Goal: Information Seeking & Learning: Find specific fact

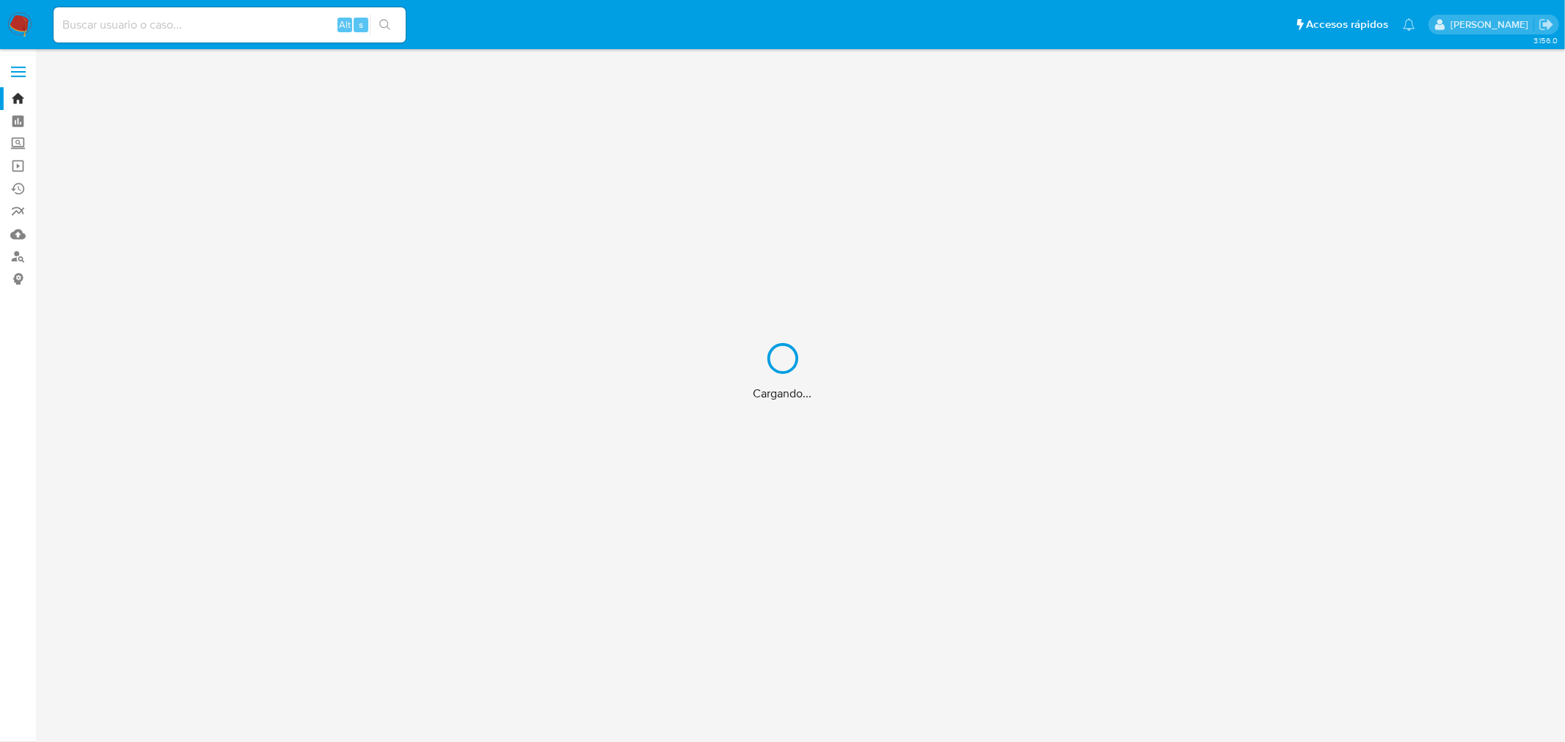
click at [167, 21] on div "Cargando..." at bounding box center [782, 371] width 1565 height 742
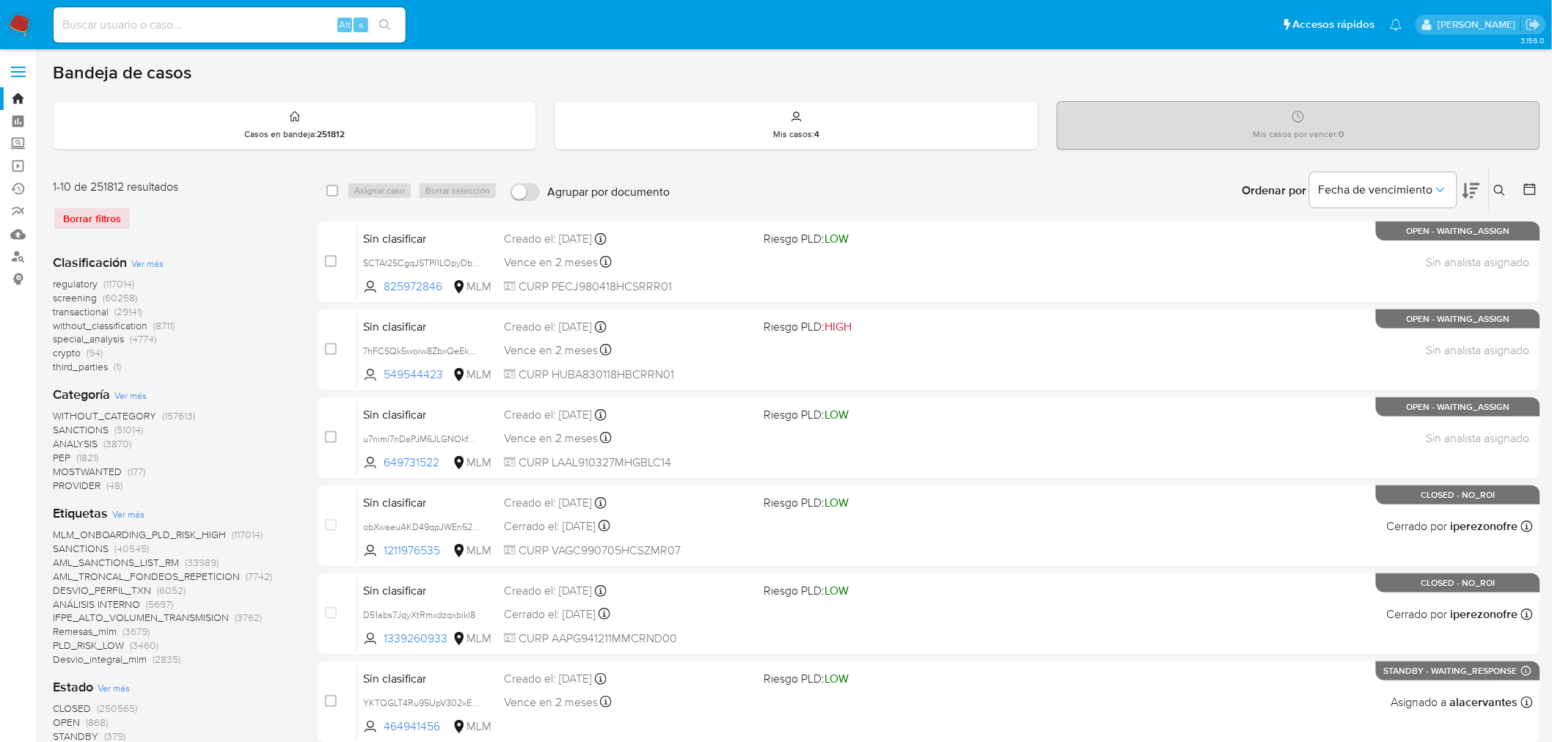
click at [172, 28] on input at bounding box center [230, 24] width 352 height 19
paste input "ADOLFO FERNANDO OLGUIN MOREL"
type input "ADOLFO FERNANDO OLGUIN MOREL"
click at [11, 143] on label "Screening" at bounding box center [87, 144] width 175 height 23
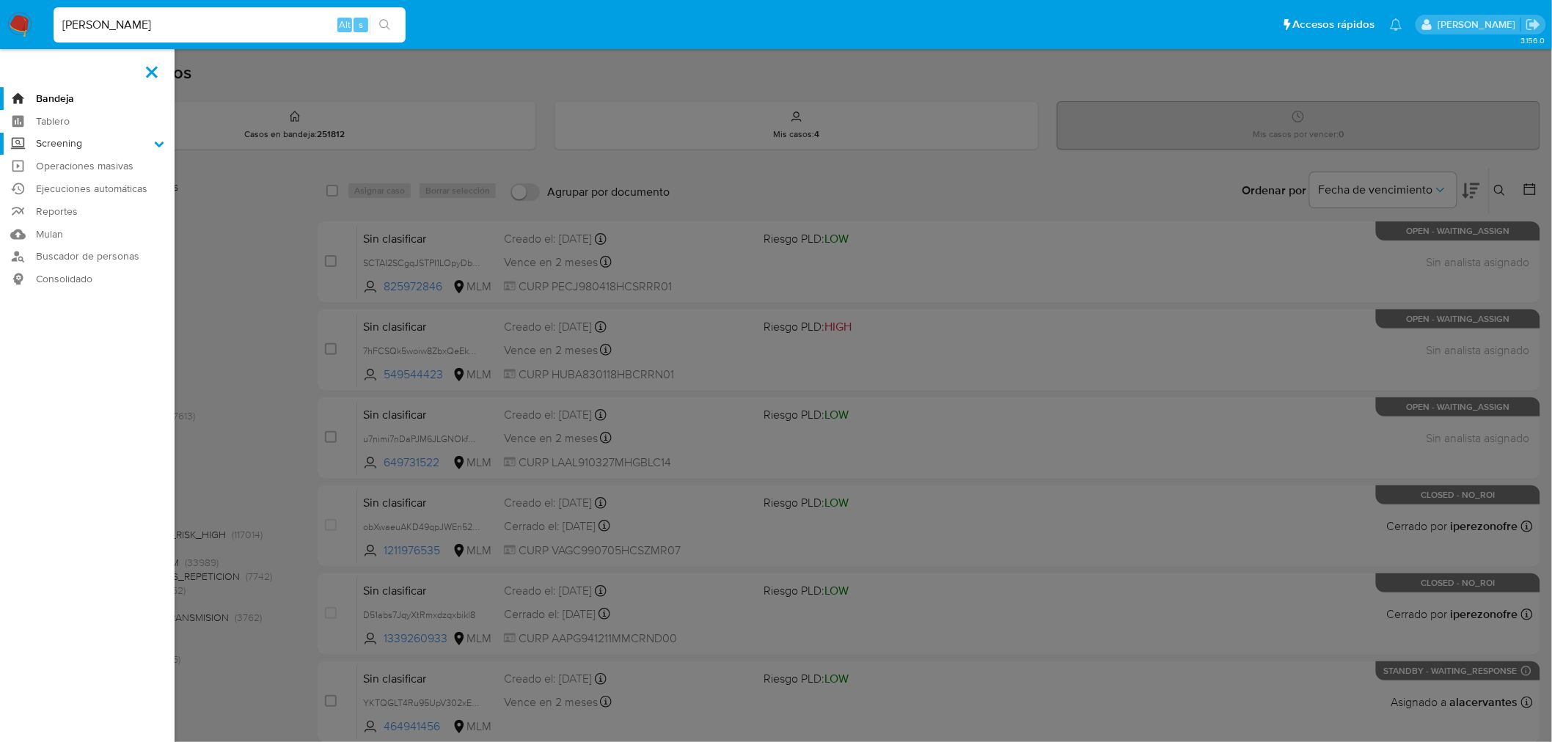
click at [0, 0] on input "Screening" at bounding box center [0, 0] width 0 height 0
click at [70, 204] on link "Herramientas" at bounding box center [87, 201] width 175 height 18
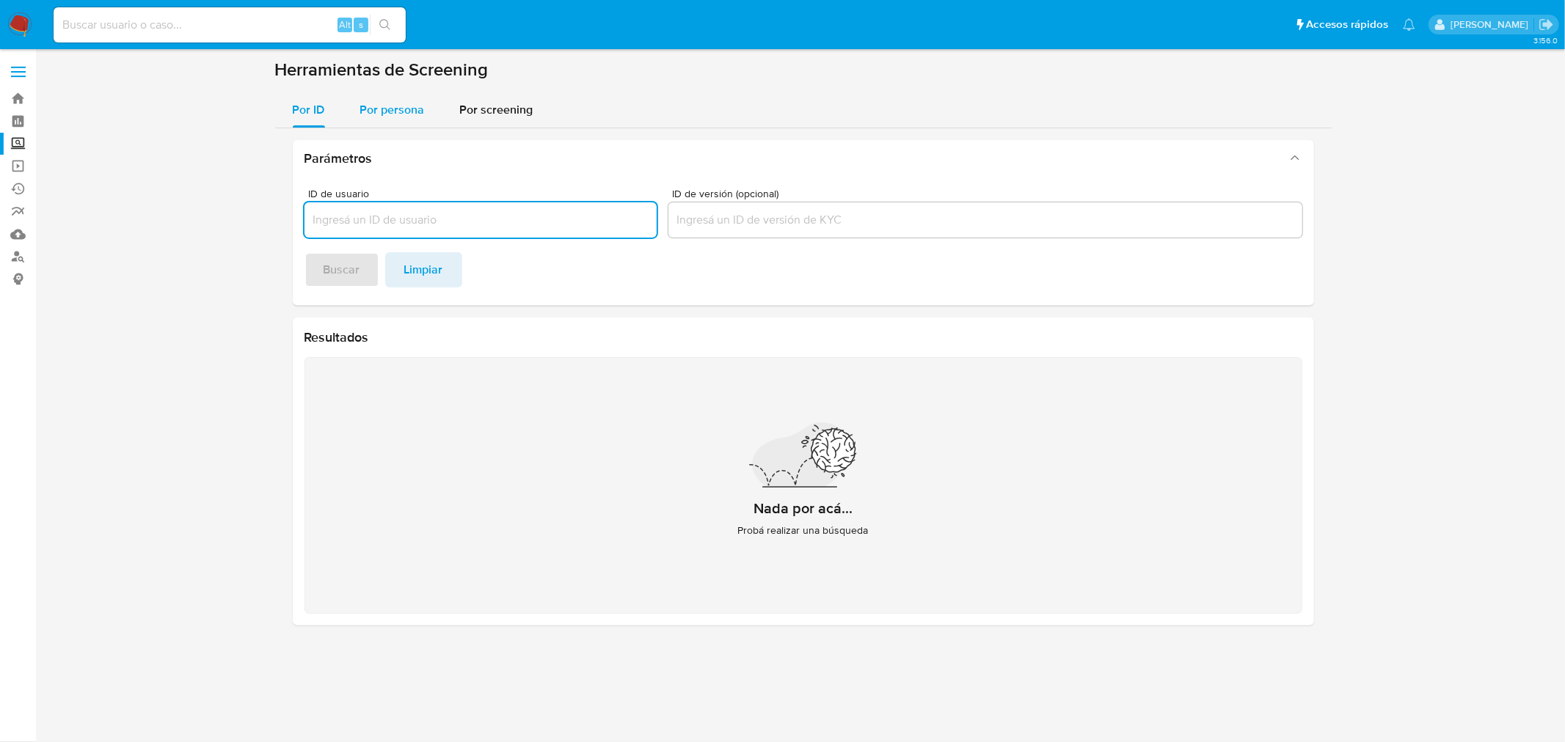
drag, startPoint x: 398, startPoint y: 106, endPoint x: 419, endPoint y: 126, distance: 28.5
click at [398, 106] on span "Por persona" at bounding box center [392, 109] width 65 height 17
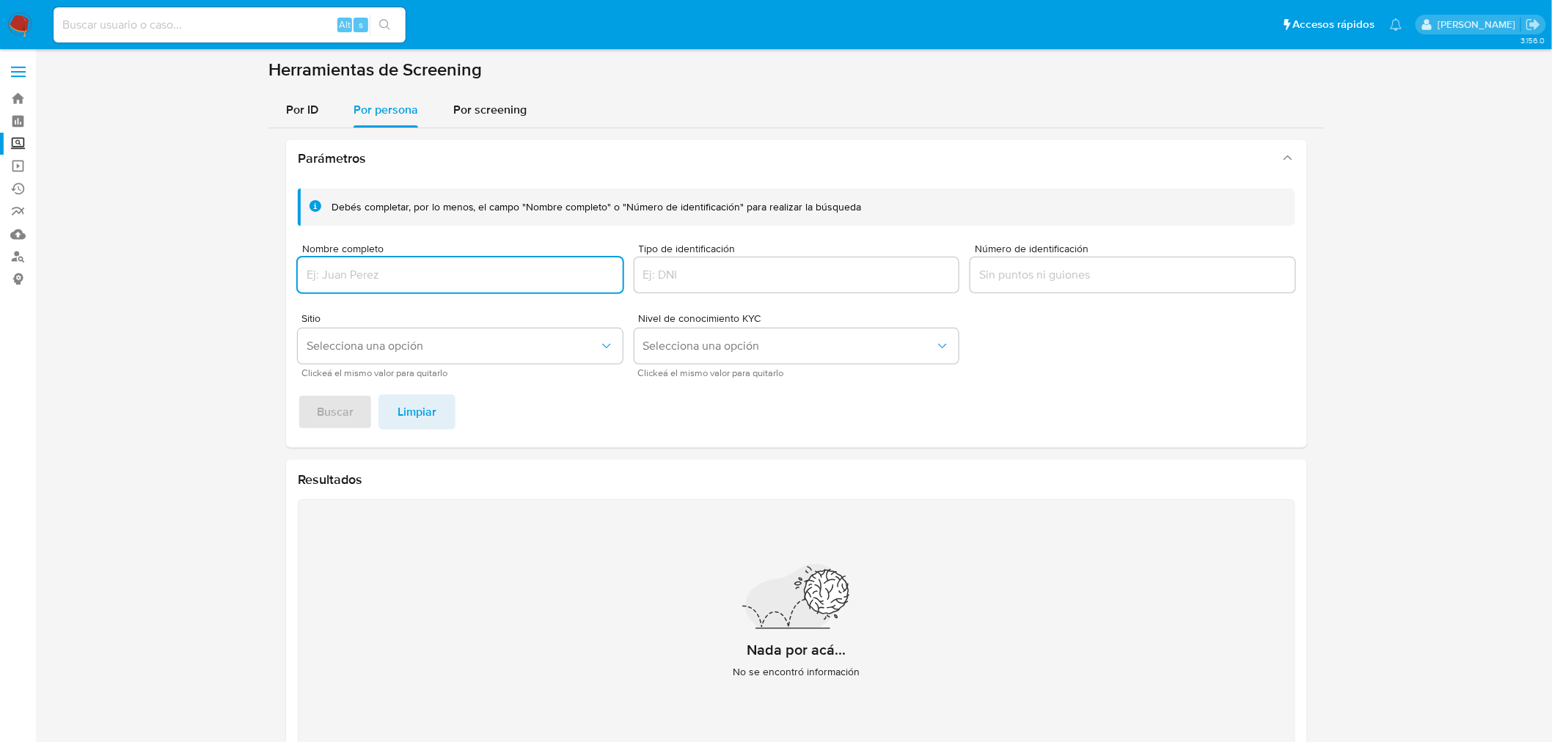
click at [405, 275] on input "Nombre completo" at bounding box center [460, 275] width 325 height 19
drag, startPoint x: 335, startPoint y: 412, endPoint x: 357, endPoint y: 422, distance: 23.3
click at [335, 412] on span "Buscar" at bounding box center [335, 412] width 37 height 32
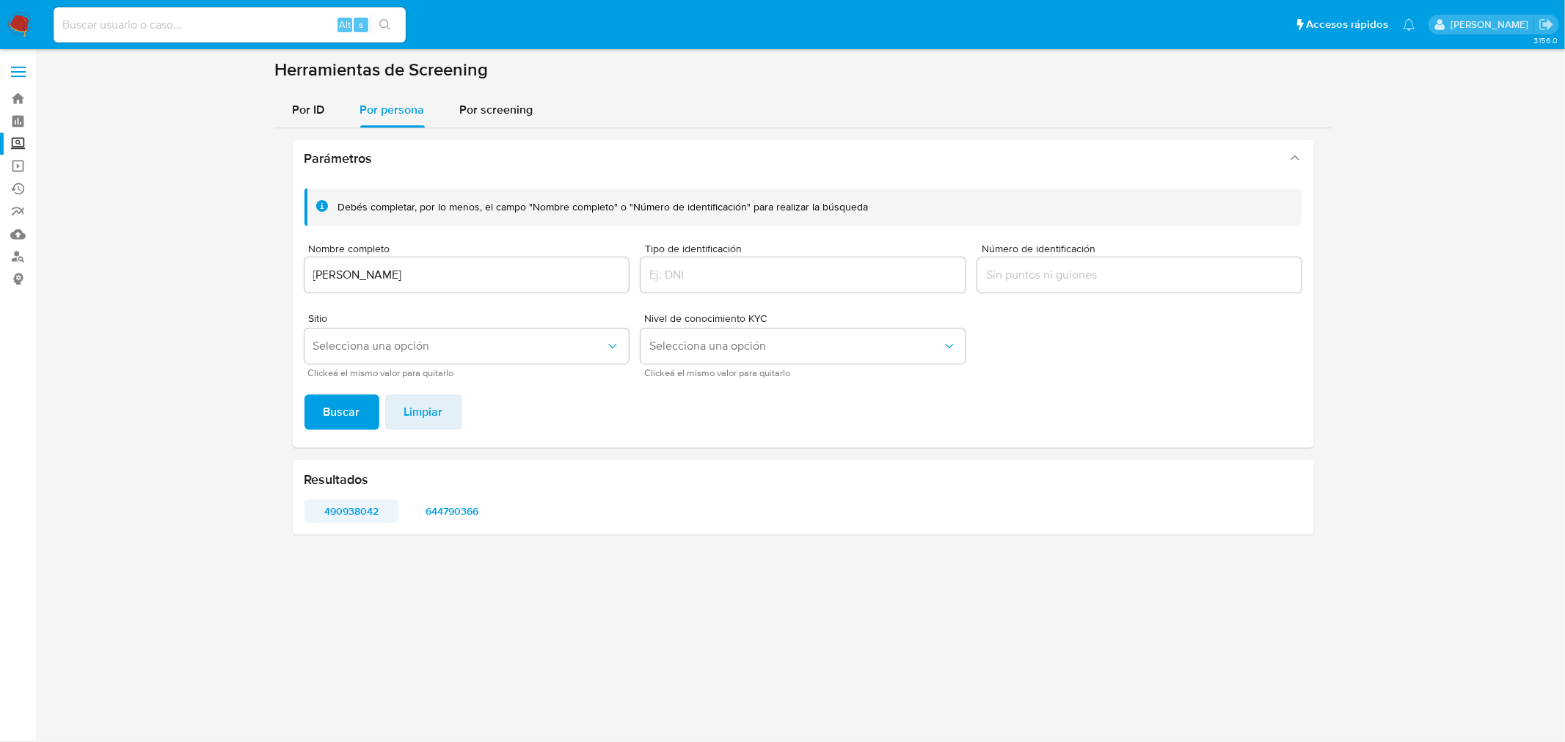
click at [348, 511] on span "490938042" at bounding box center [352, 511] width 74 height 21
drag, startPoint x: 525, startPoint y: 272, endPoint x: 251, endPoint y: 286, distance: 274.7
click at [155, 279] on section at bounding box center [803, 303] width 1500 height 488
drag, startPoint x: 569, startPoint y: 273, endPoint x: 502, endPoint y: 271, distance: 67.5
click at [502, 271] on input "MARIA GUADALUPE MOREL OCHOA DE OLGUIN" at bounding box center [466, 275] width 325 height 19
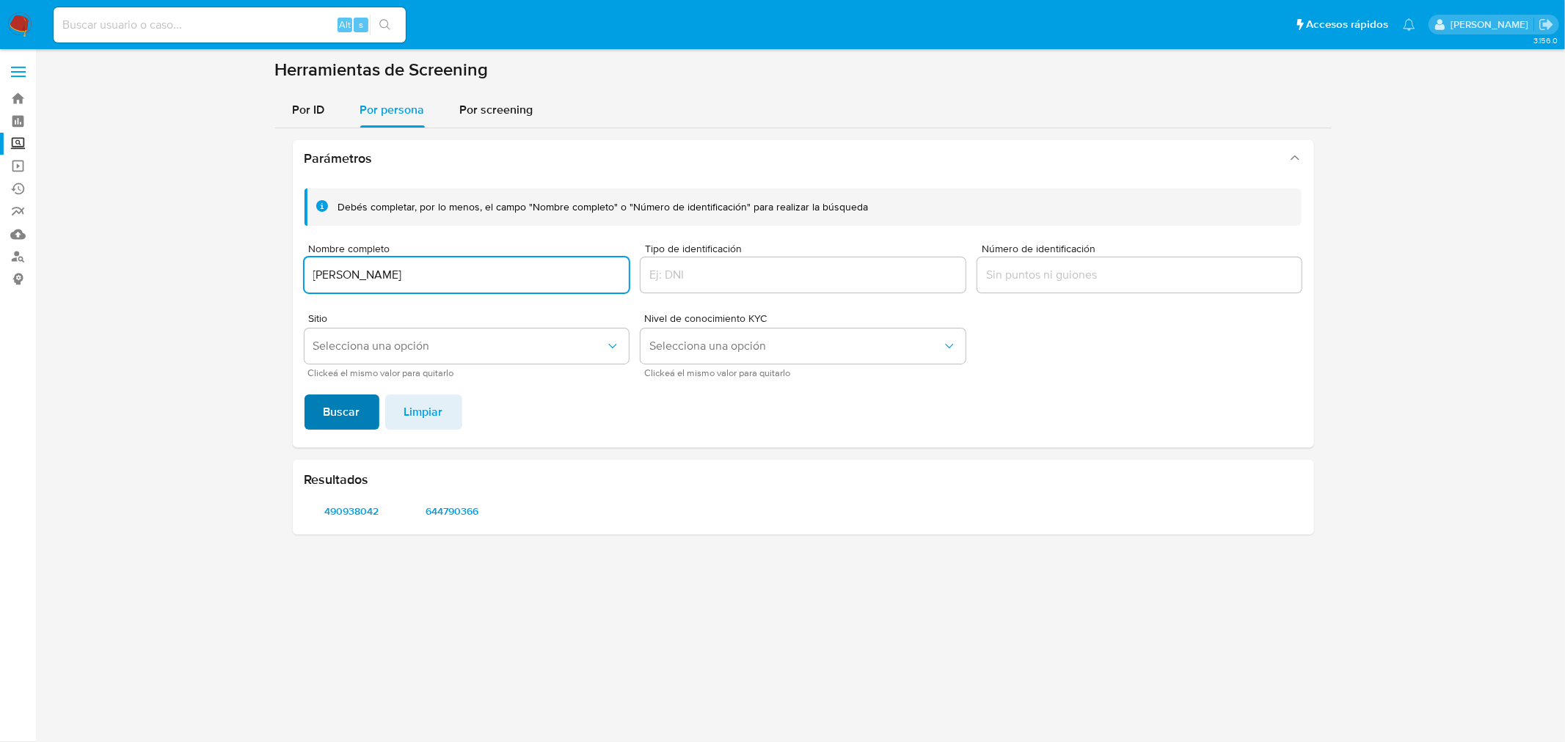
click at [328, 406] on span "Buscar" at bounding box center [342, 412] width 37 height 32
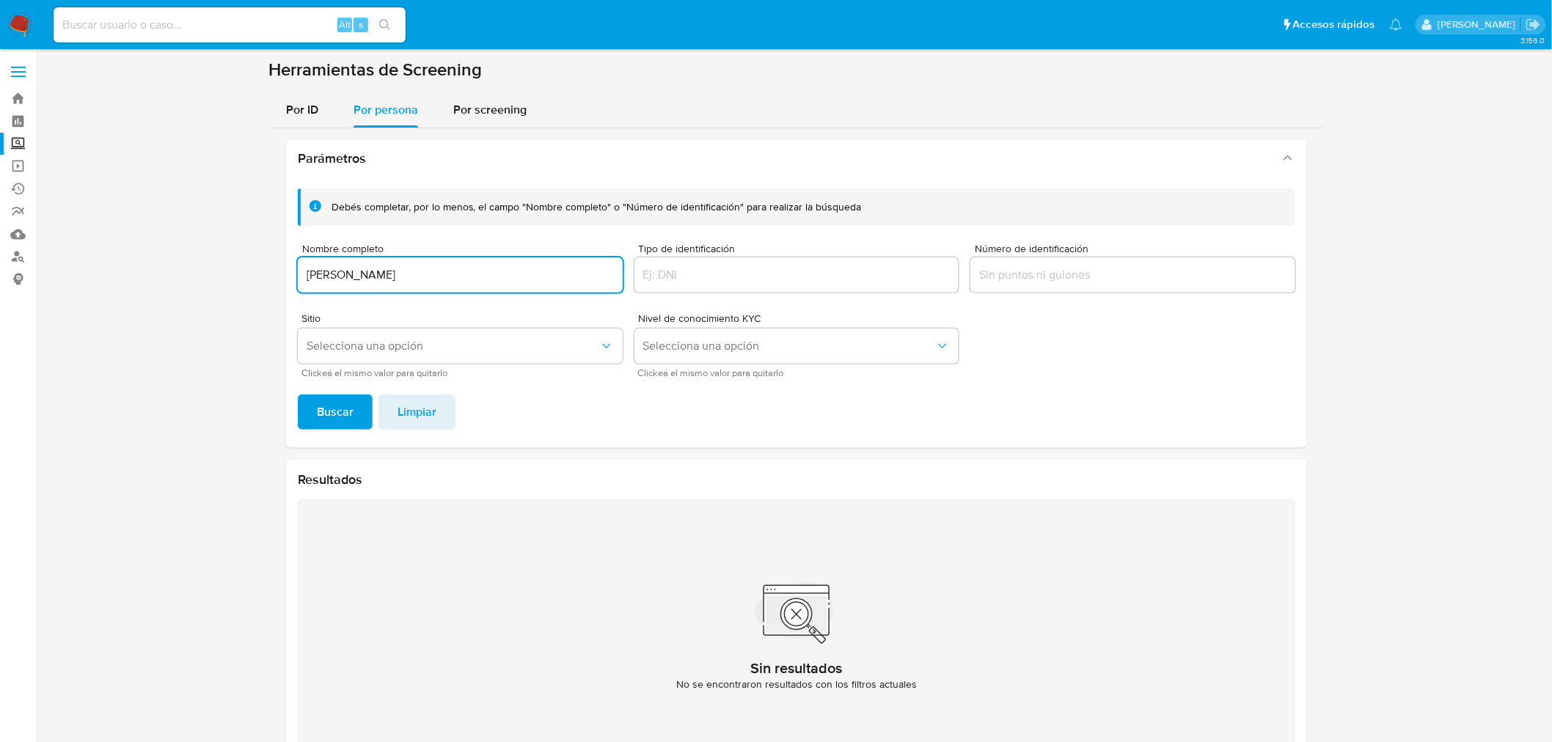
click at [536, 270] on input "MARIA GUADALUPE MOREL OCHOA" at bounding box center [460, 275] width 325 height 19
click at [317, 412] on span "Buscar" at bounding box center [335, 412] width 37 height 32
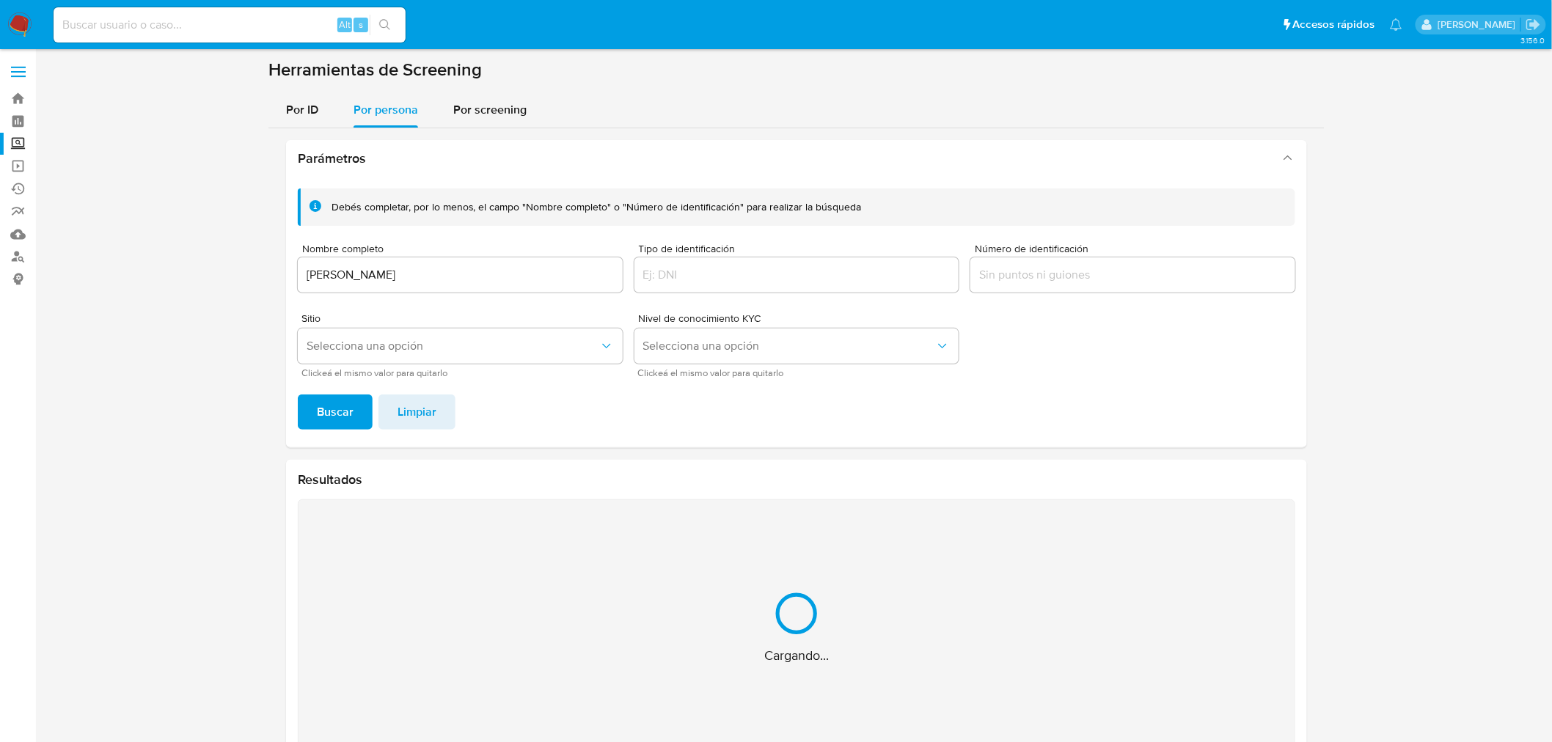
scroll to position [46, 0]
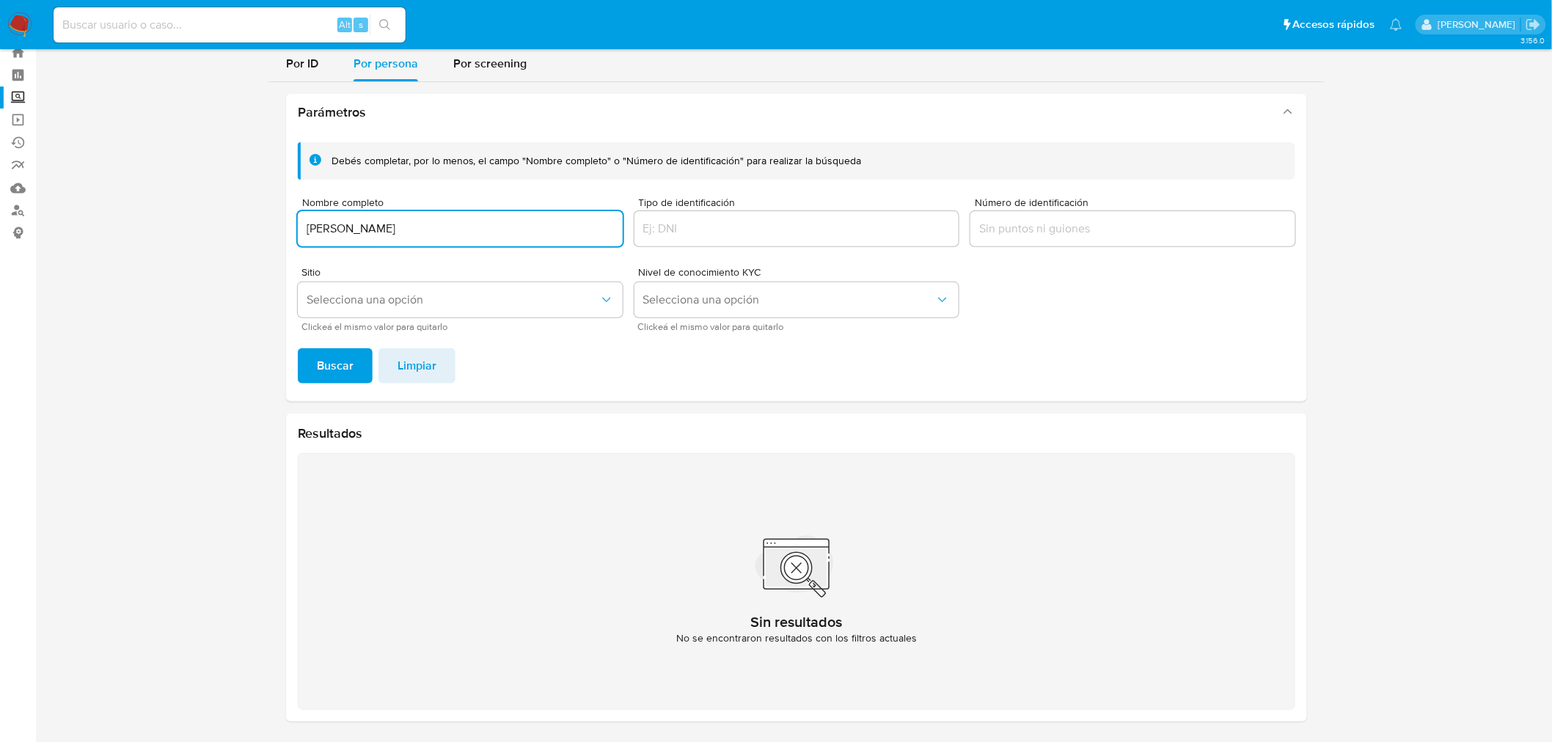
click at [456, 224] on input "MARIA GUADALUPE MOREL OCHOA DE OLGUIN" at bounding box center [460, 228] width 325 height 19
click at [298, 348] on button "Buscar" at bounding box center [335, 365] width 75 height 35
click at [577, 220] on input "BLANCA CECILIA OLGUIN MOREL" at bounding box center [460, 228] width 325 height 19
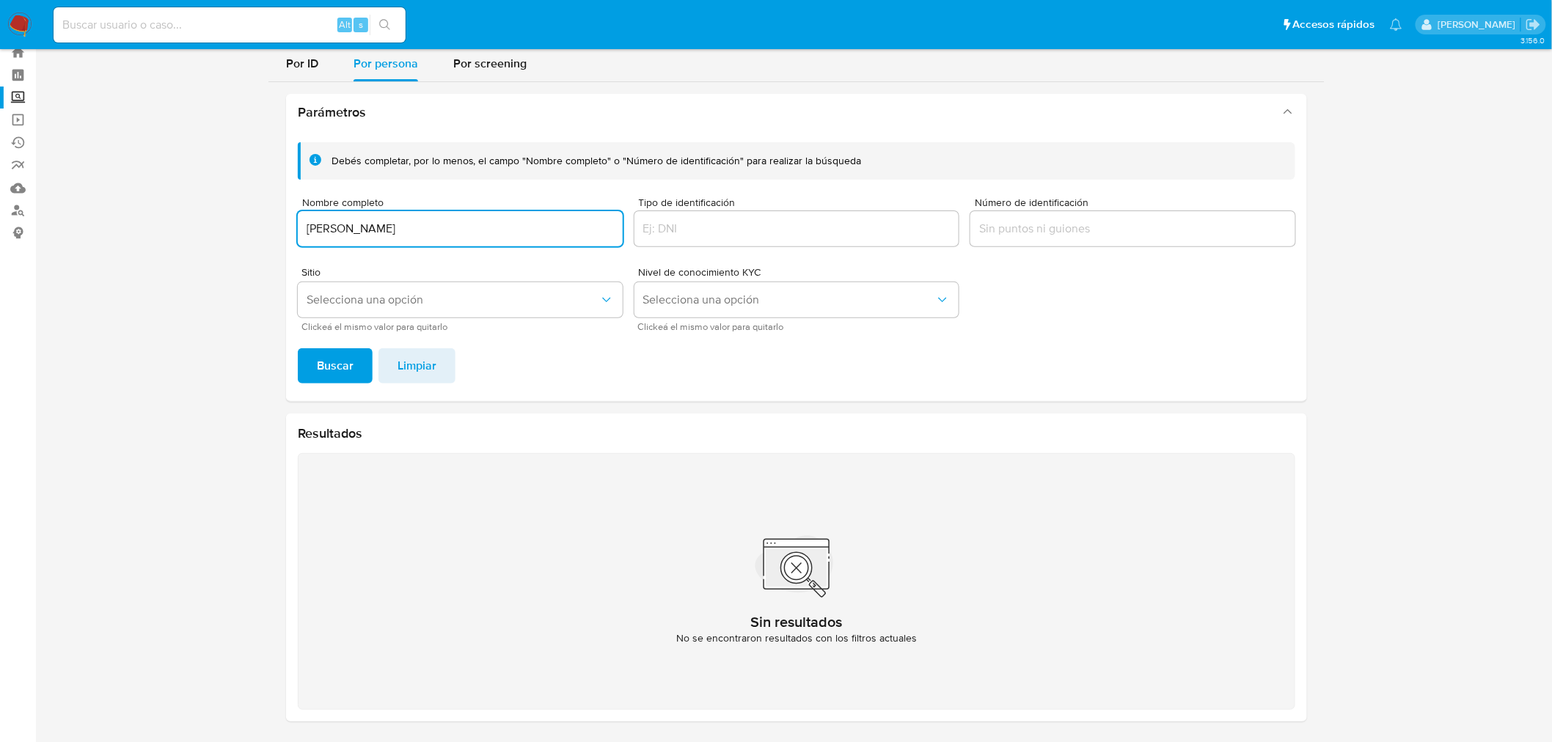
click at [298, 348] on button "Buscar" at bounding box center [335, 365] width 75 height 35
click at [429, 233] on input "BLANCA CECILIA OLGUIN MOREL" at bounding box center [460, 228] width 325 height 19
paste input "DAMIAN OLGUIN FUENTES"
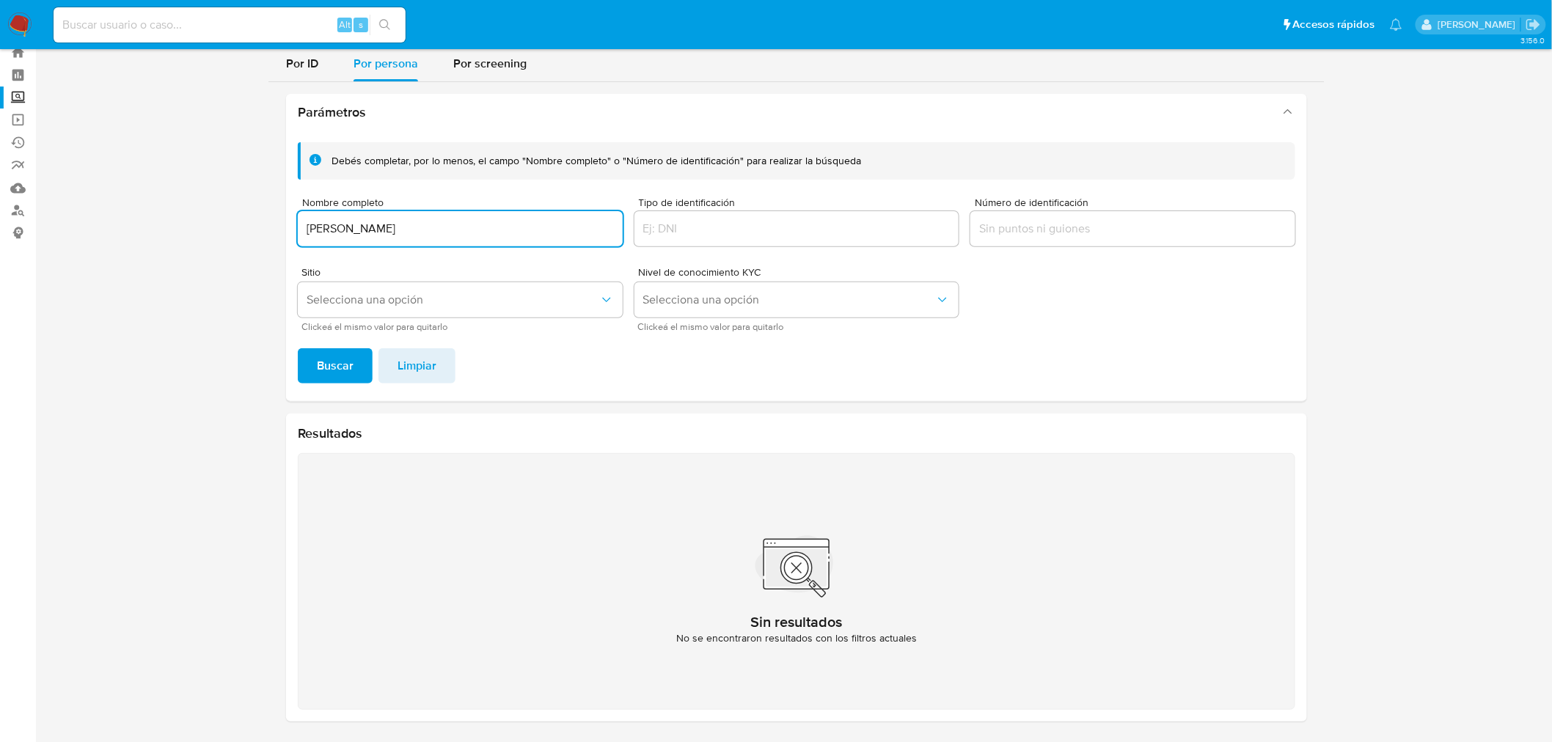
click at [298, 348] on button "Buscar" at bounding box center [335, 365] width 75 height 35
drag, startPoint x: 455, startPoint y: 225, endPoint x: 267, endPoint y: 224, distance: 187.8
click at [267, 224] on section at bounding box center [797, 372] width 1488 height 721
paste input "PABLO DAMIAN OLGUIN MOREL"
type input "PABLO DAMIAN OLGUIN MOREL"
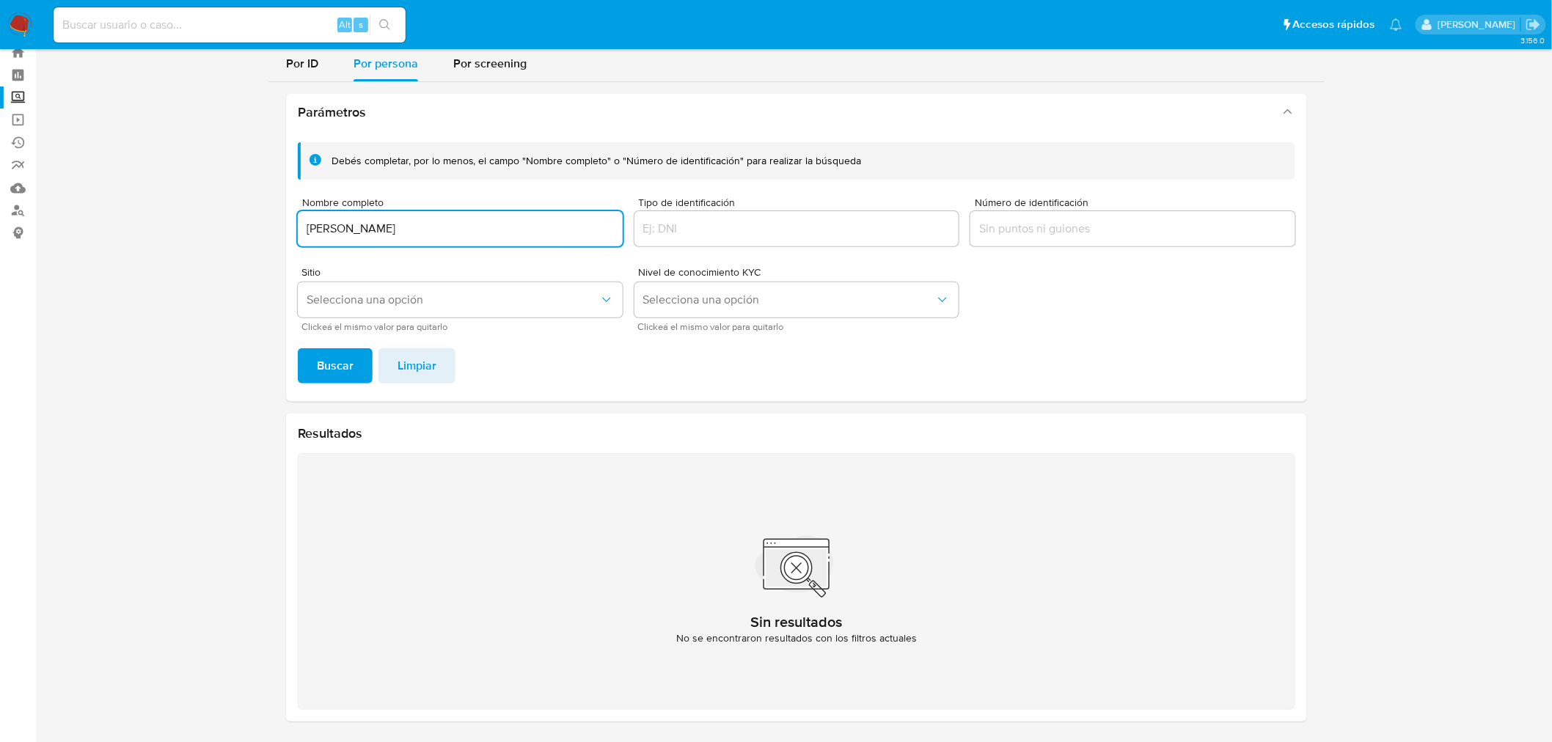
click at [298, 348] on button "Buscar" at bounding box center [335, 365] width 75 height 35
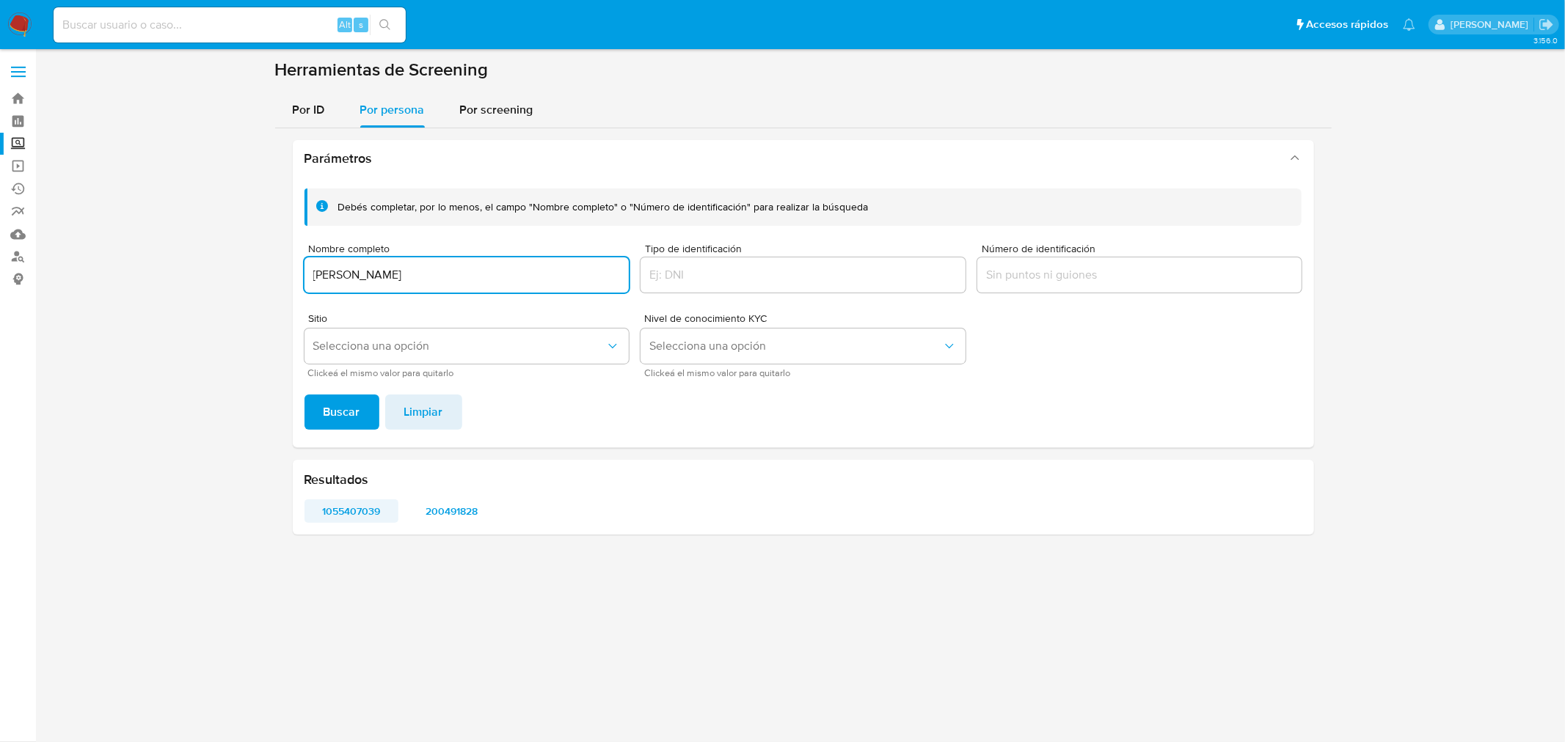
click at [346, 514] on span "1055407039" at bounding box center [352, 511] width 74 height 21
click at [453, 504] on span "200491828" at bounding box center [451, 511] width 74 height 21
click at [165, 37] on div "Alt s" at bounding box center [230, 24] width 352 height 35
click at [167, 29] on input at bounding box center [230, 24] width 352 height 19
paste input "1302162091"
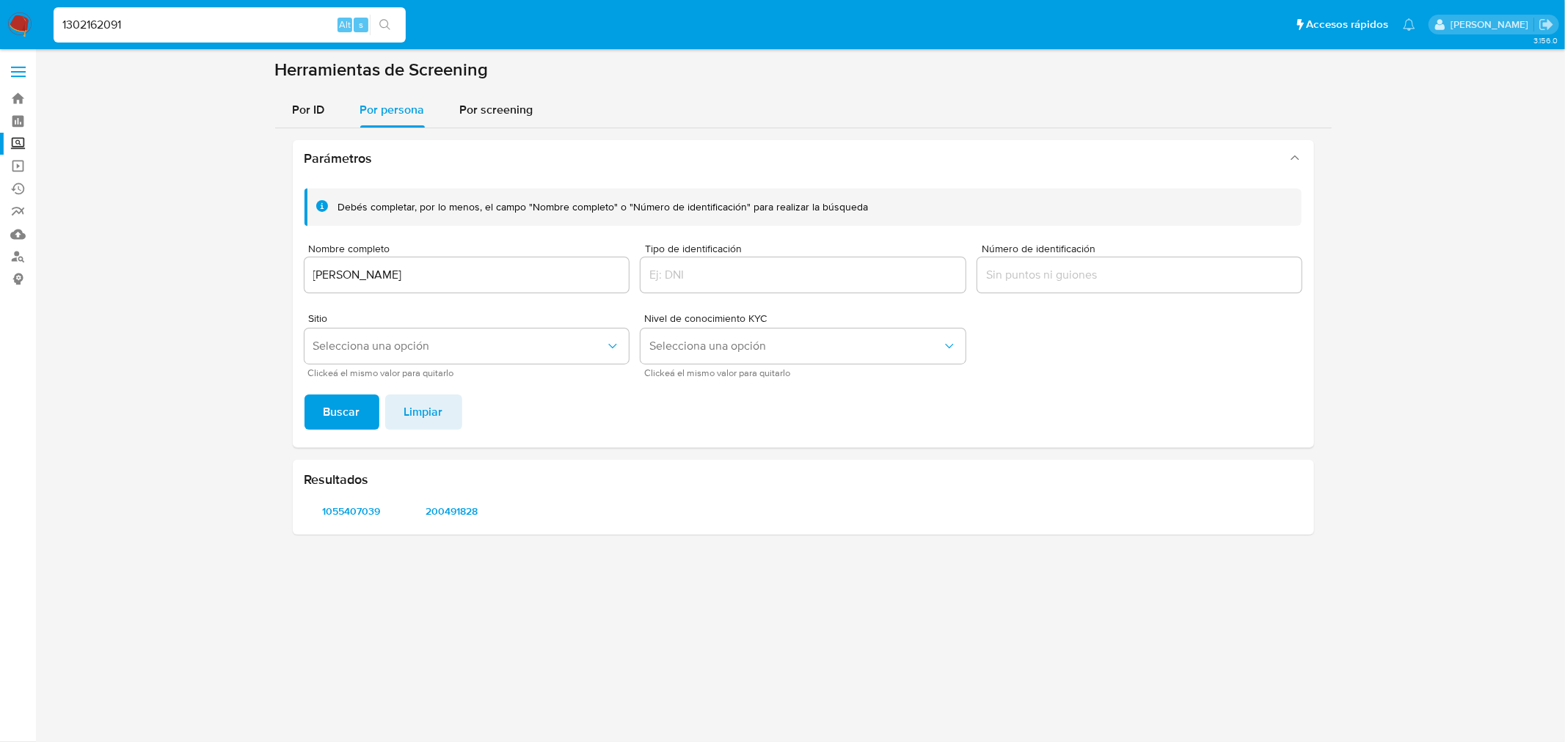
type input "1302162091"
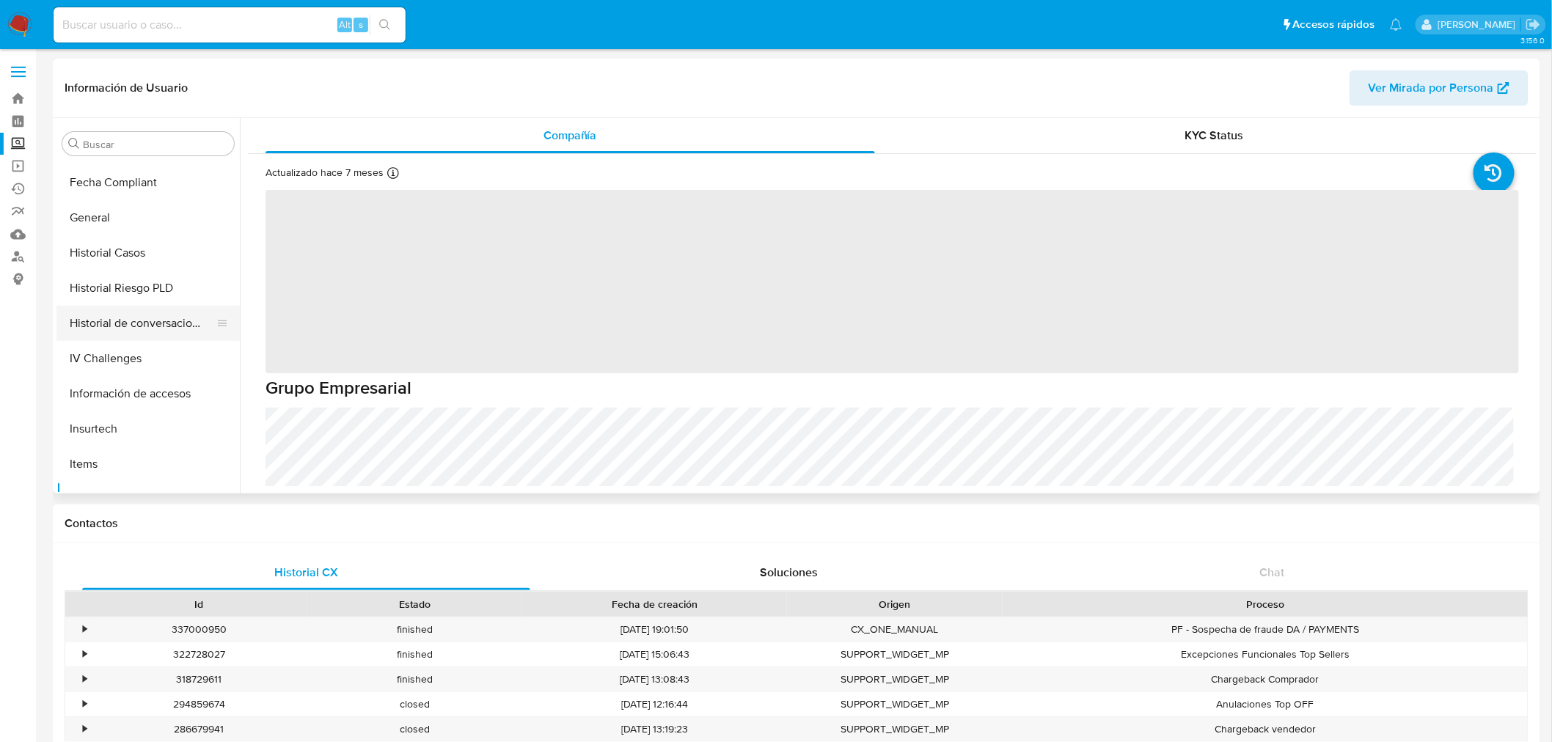
scroll to position [293, 0]
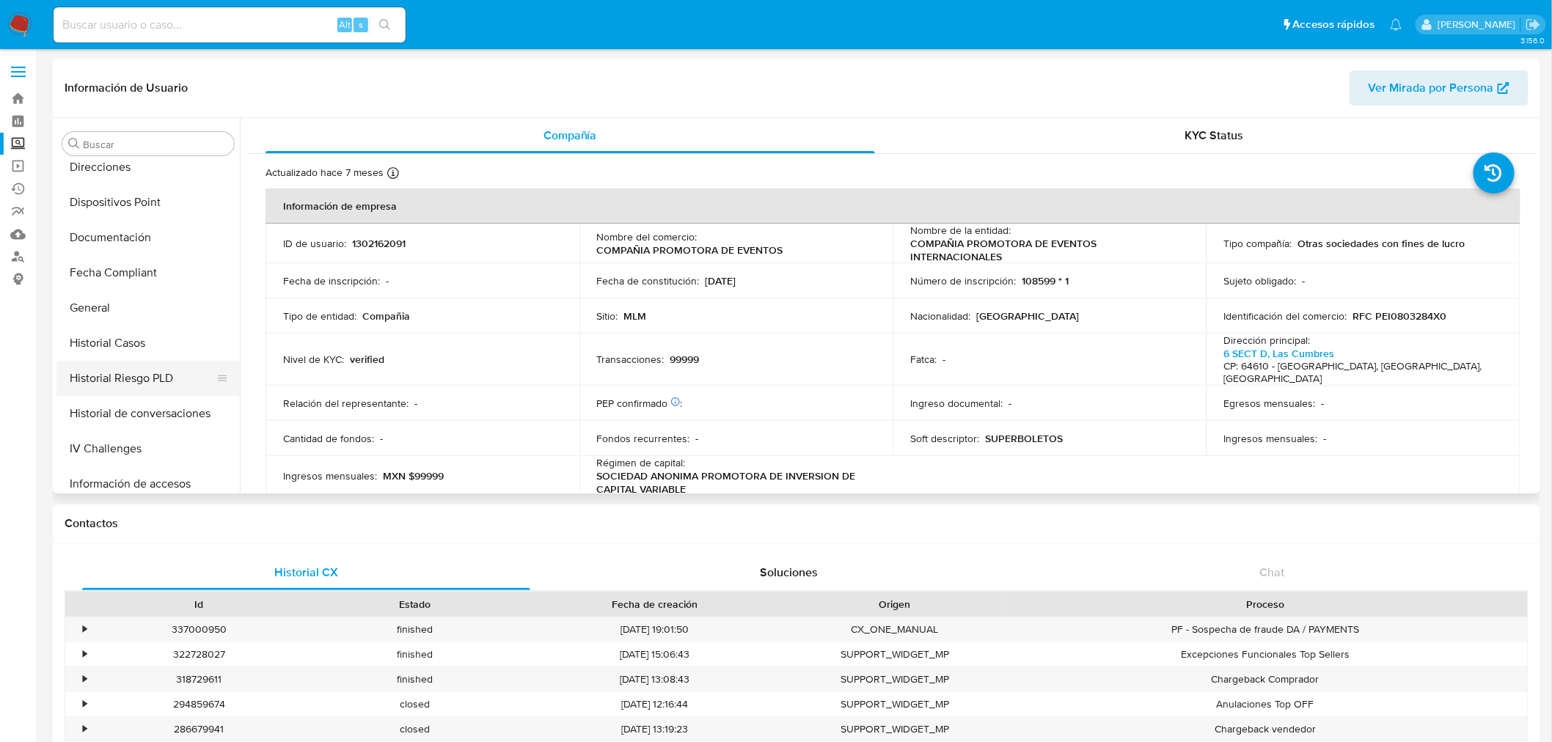
select select "10"
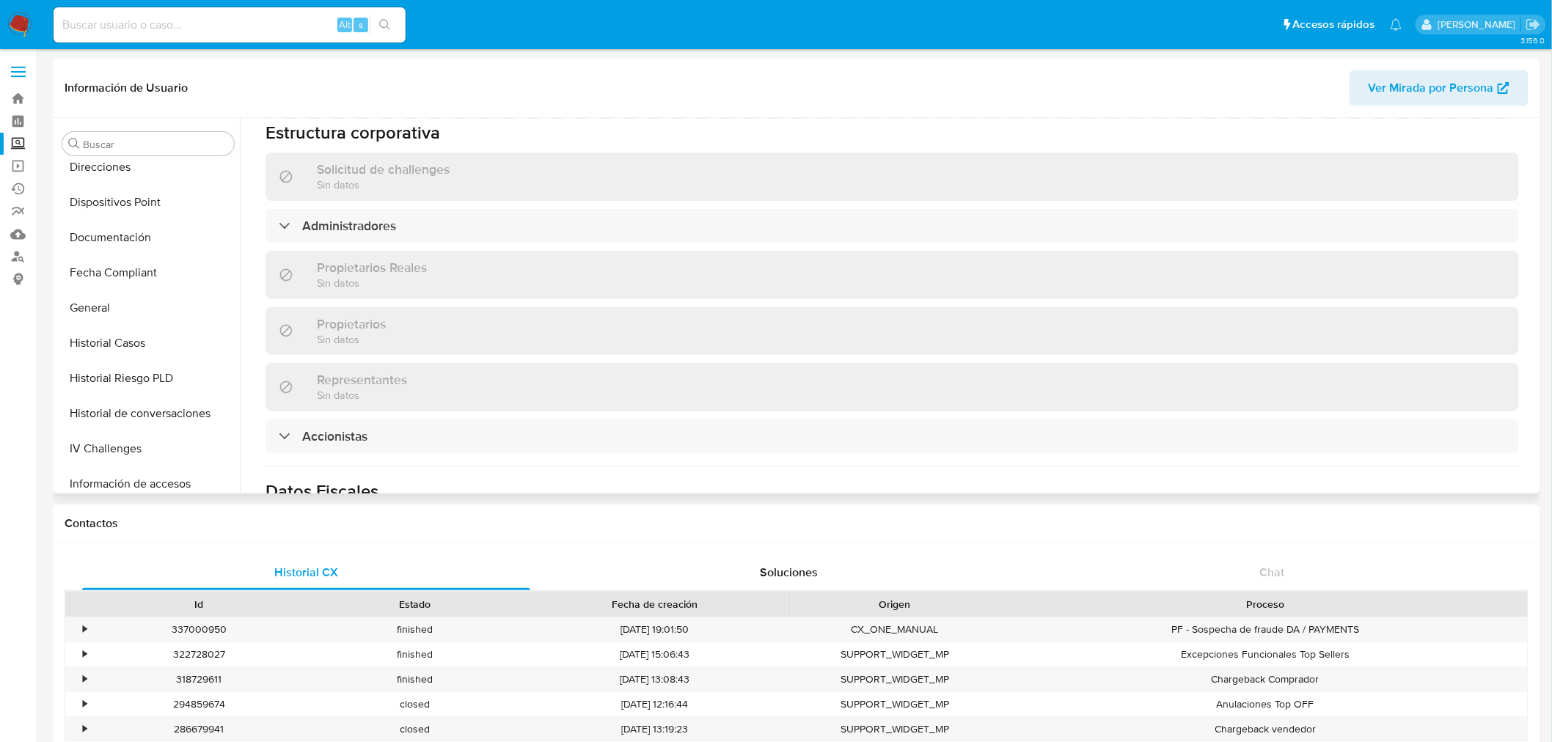
scroll to position [815, 0]
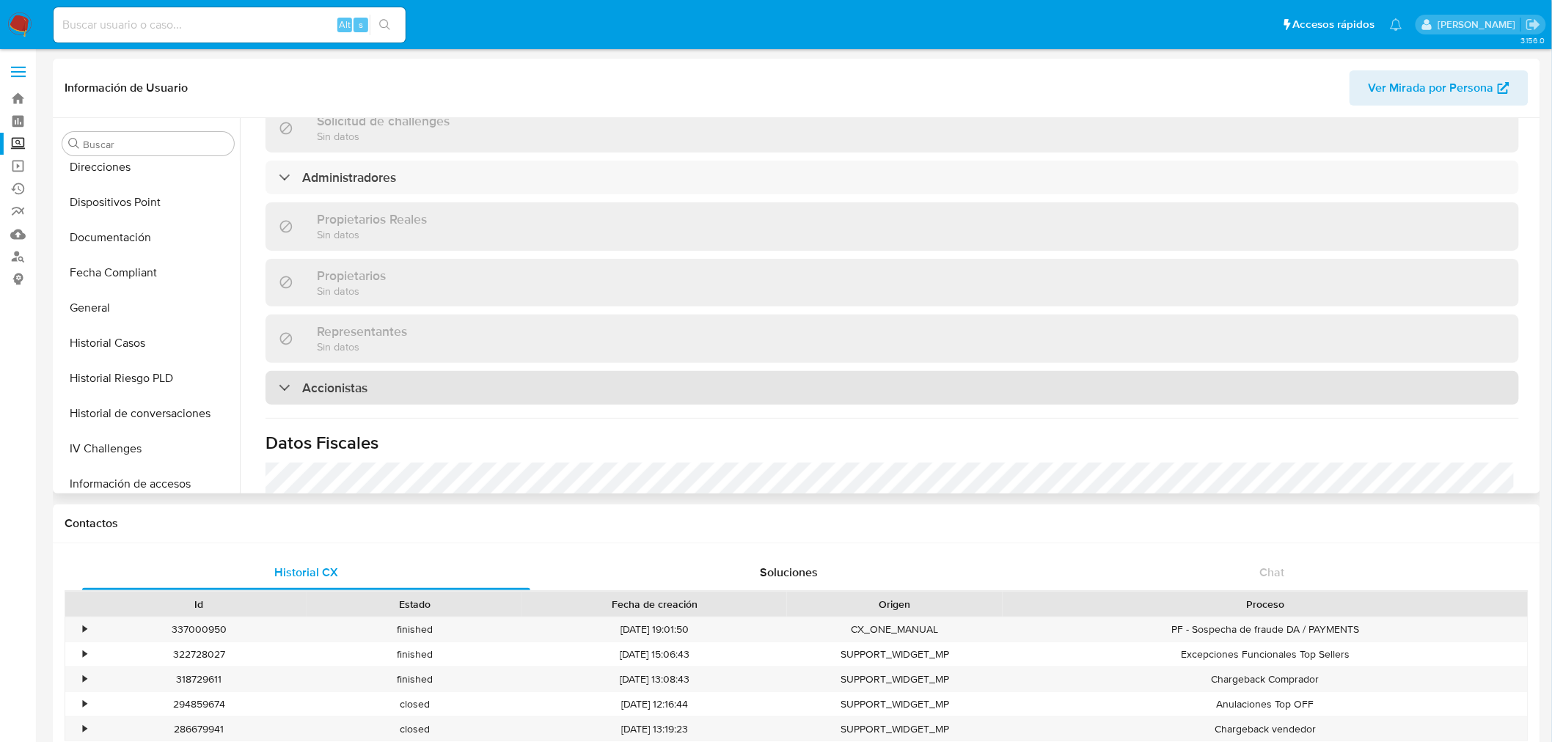
click at [531, 371] on div "Accionistas" at bounding box center [893, 388] width 1254 height 34
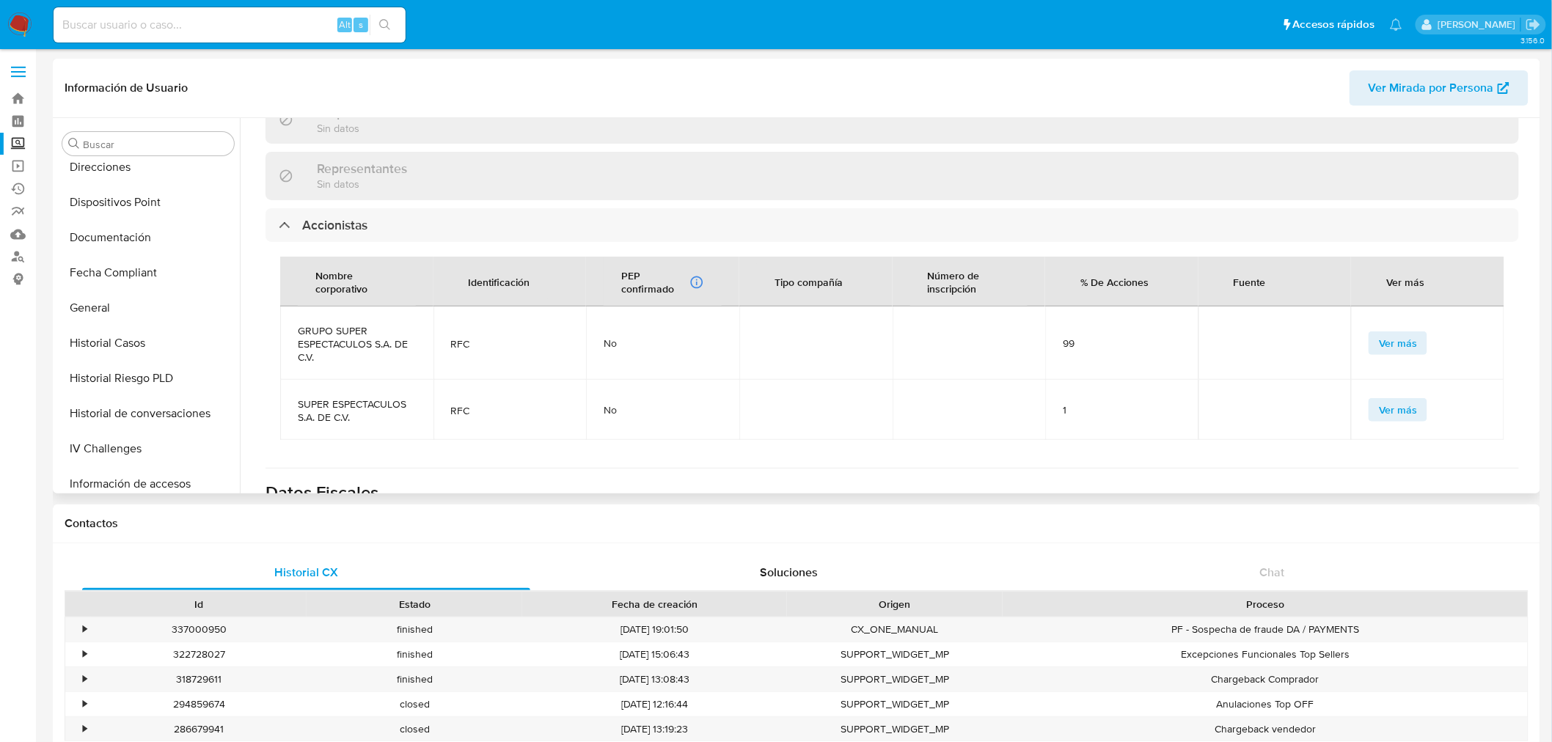
scroll to position [1059, 0]
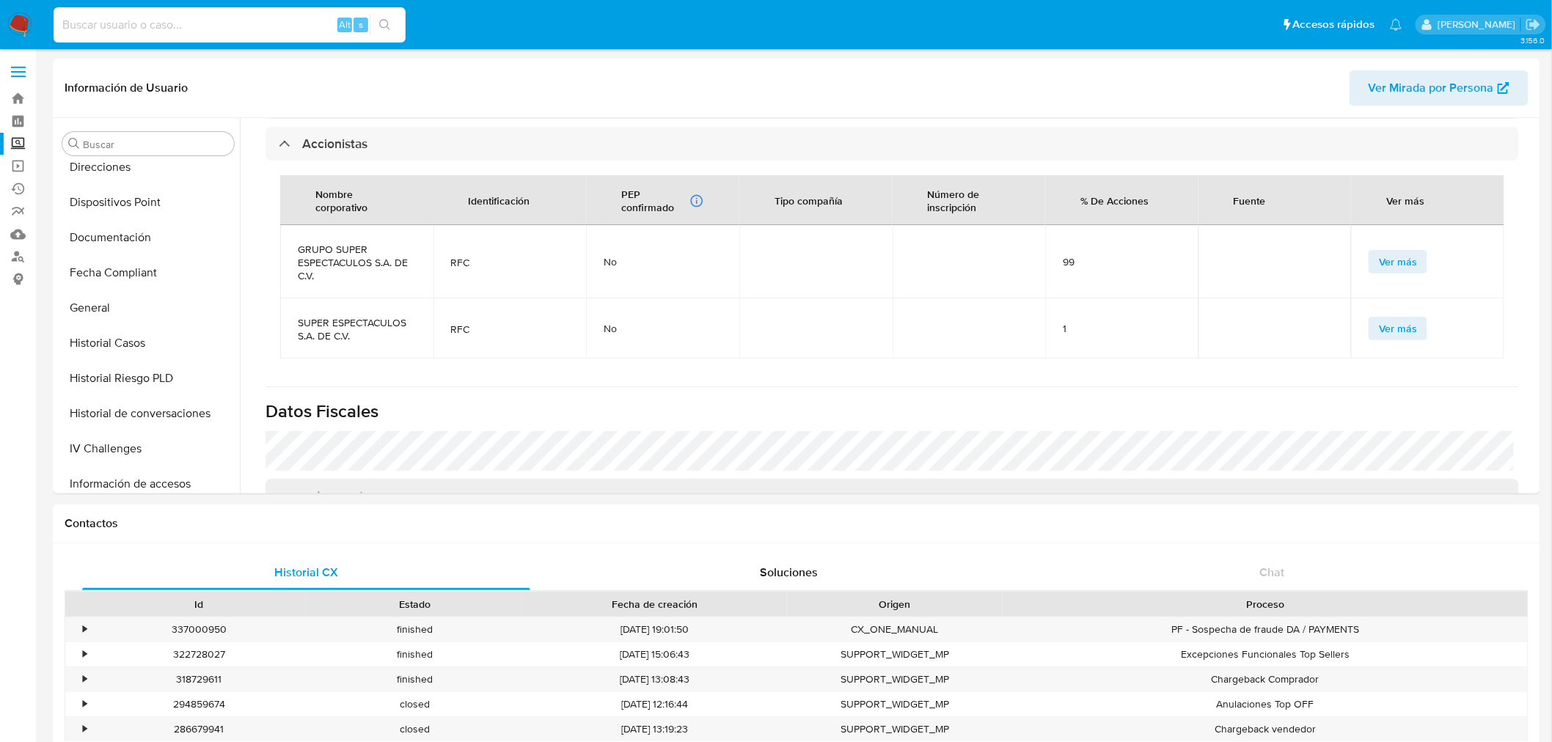
click at [166, 32] on input at bounding box center [230, 24] width 352 height 19
paste input "1342233825"
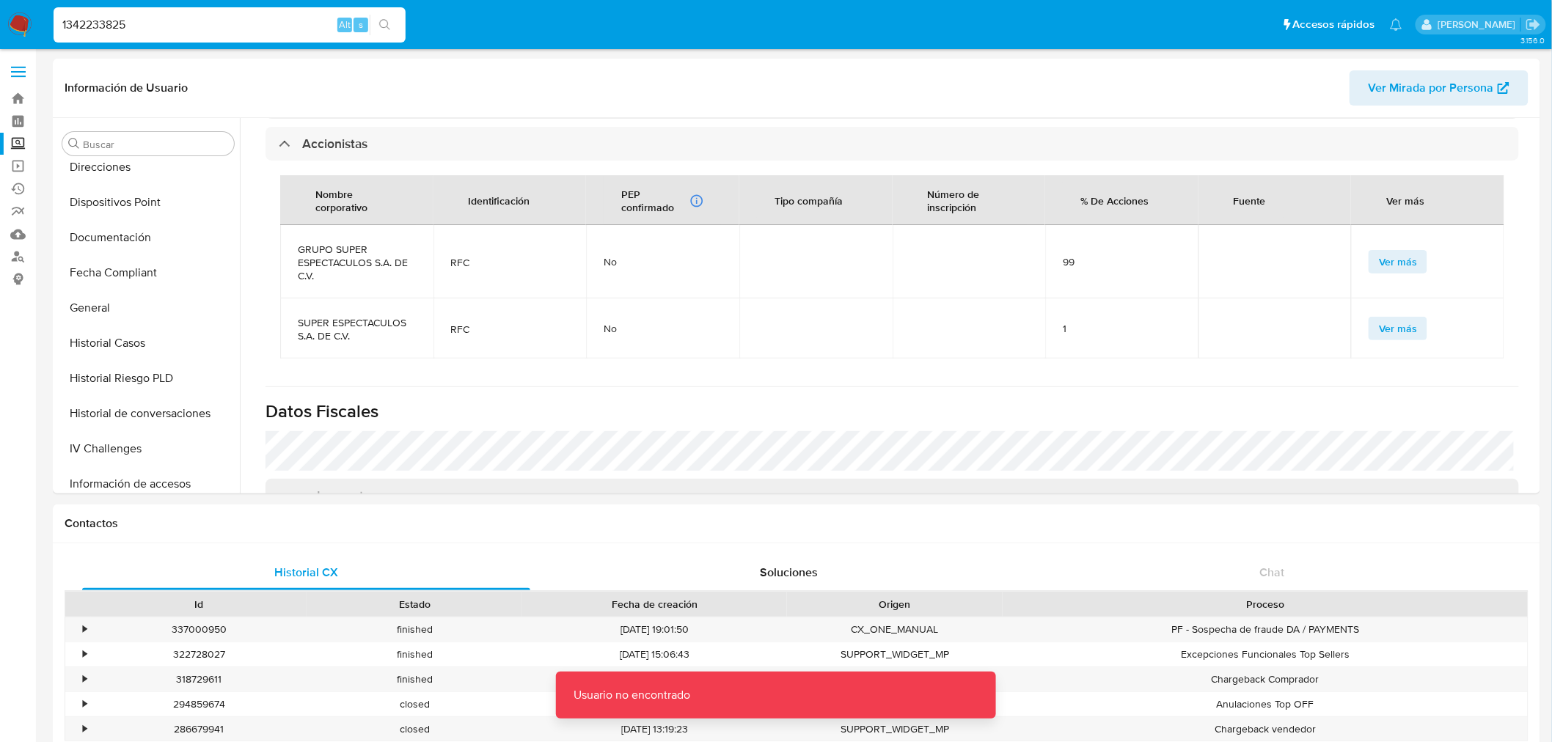
drag, startPoint x: 205, startPoint y: 21, endPoint x: 213, endPoint y: 26, distance: 9.6
click at [205, 20] on input "1342233825" at bounding box center [230, 24] width 352 height 19
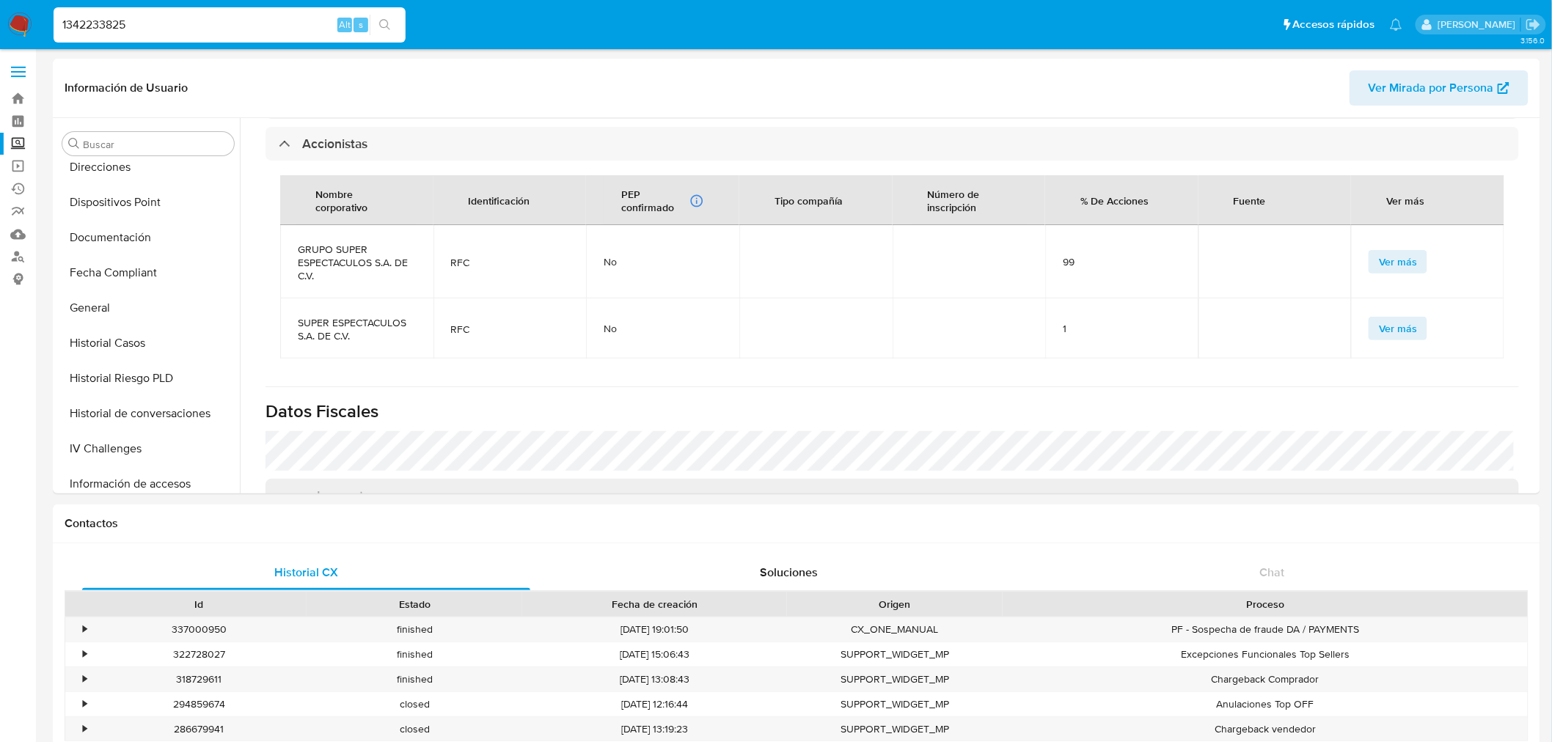
type input "1342233825"
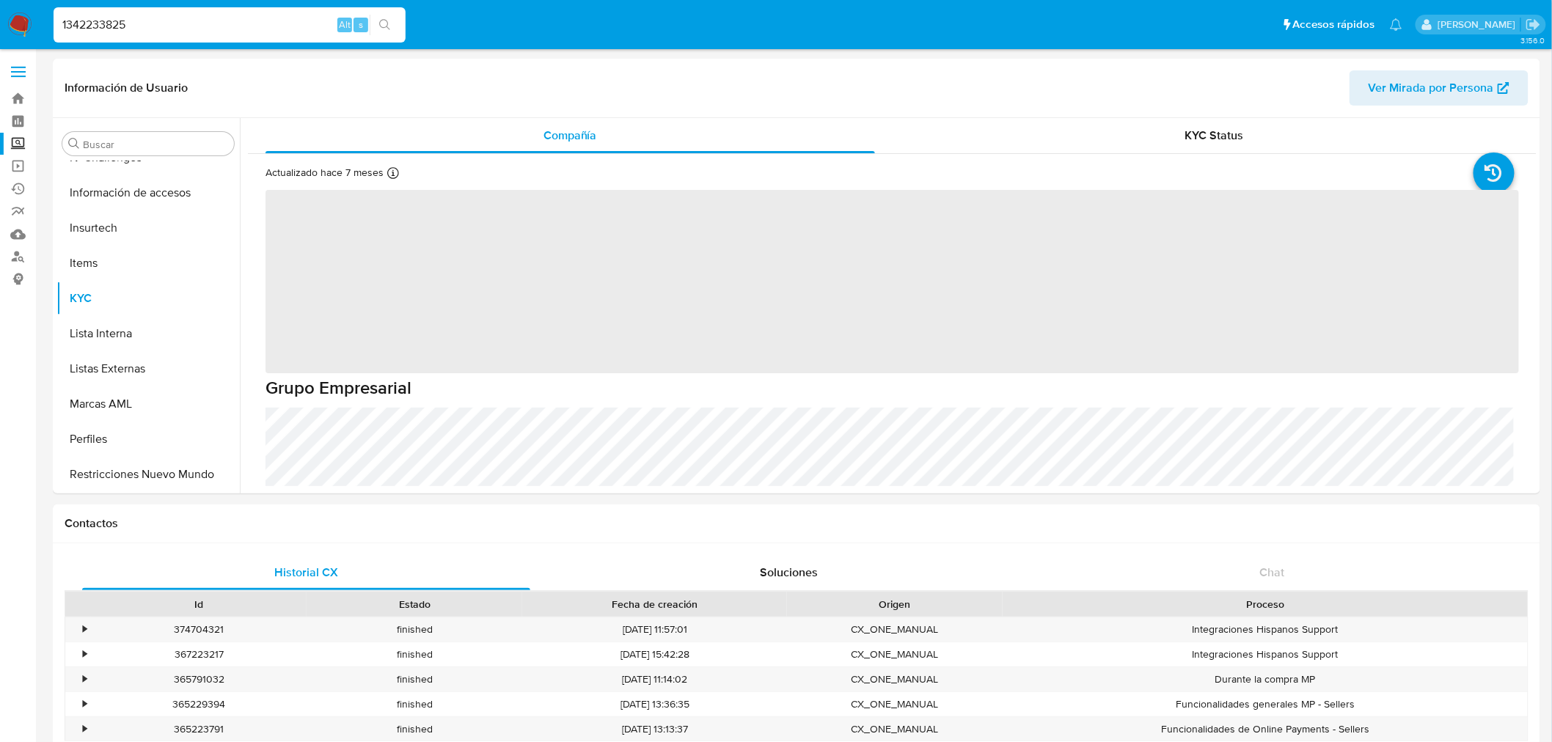
scroll to position [619, 0]
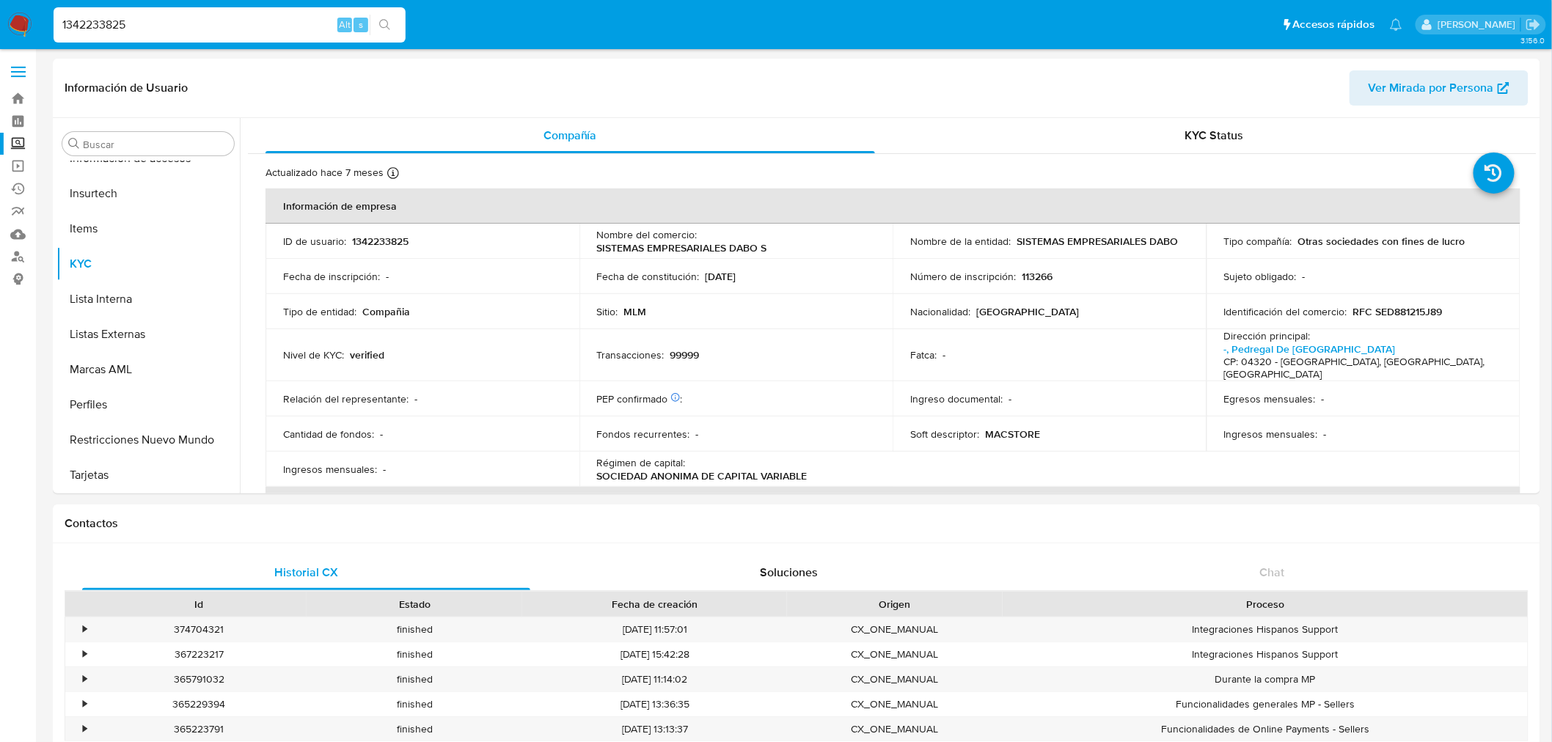
select select "10"
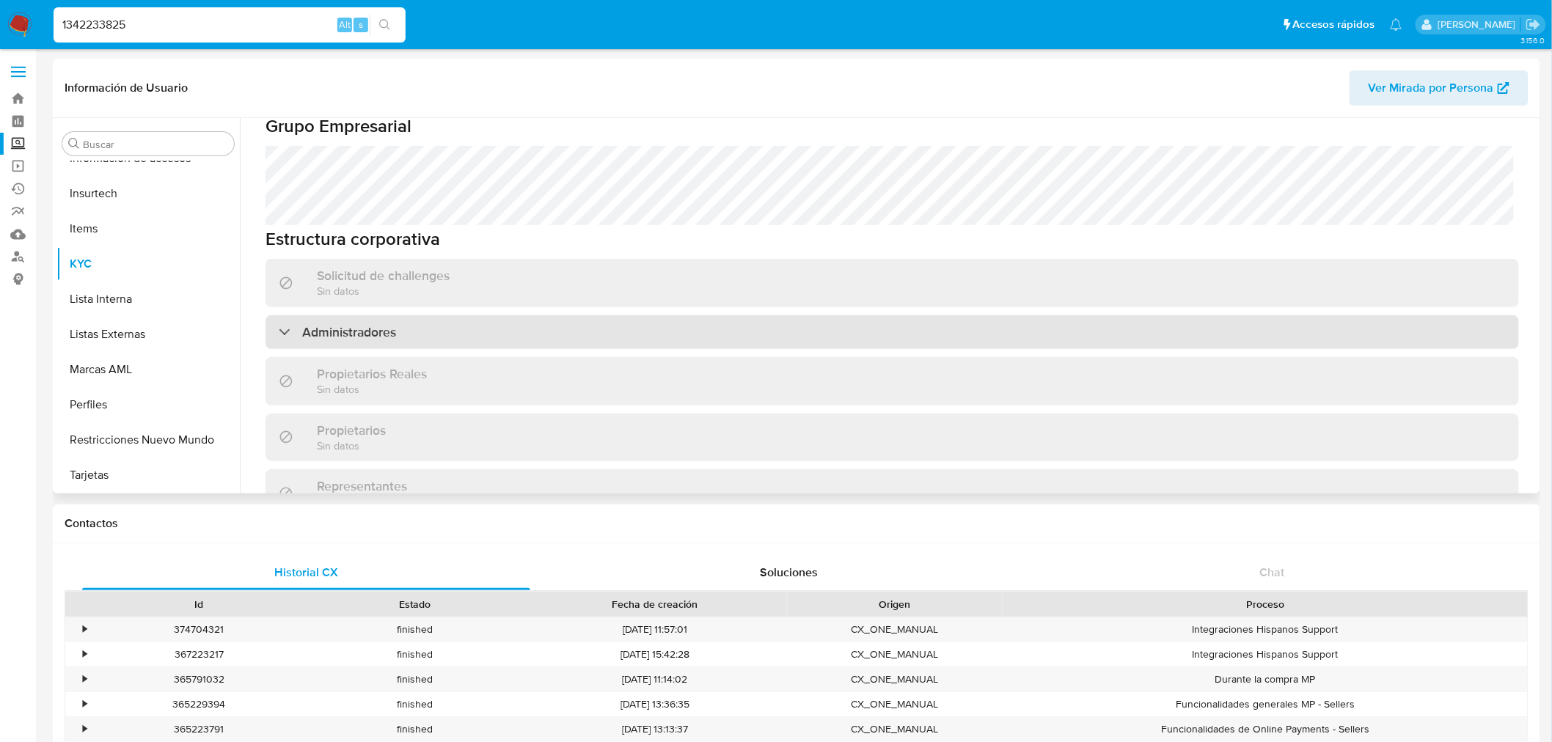
click at [368, 324] on h3 "Administradores" at bounding box center [349, 332] width 94 height 16
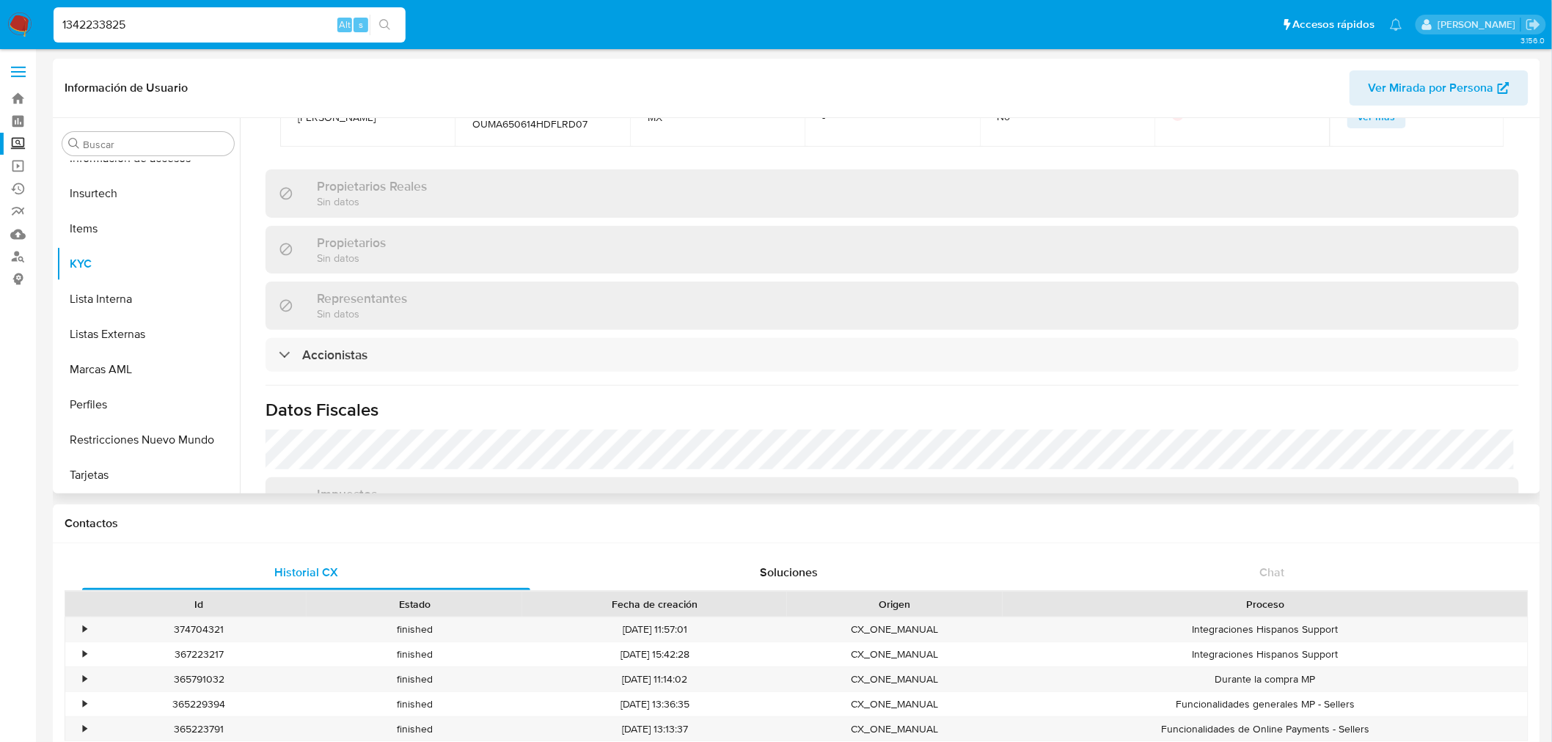
scroll to position [928, 0]
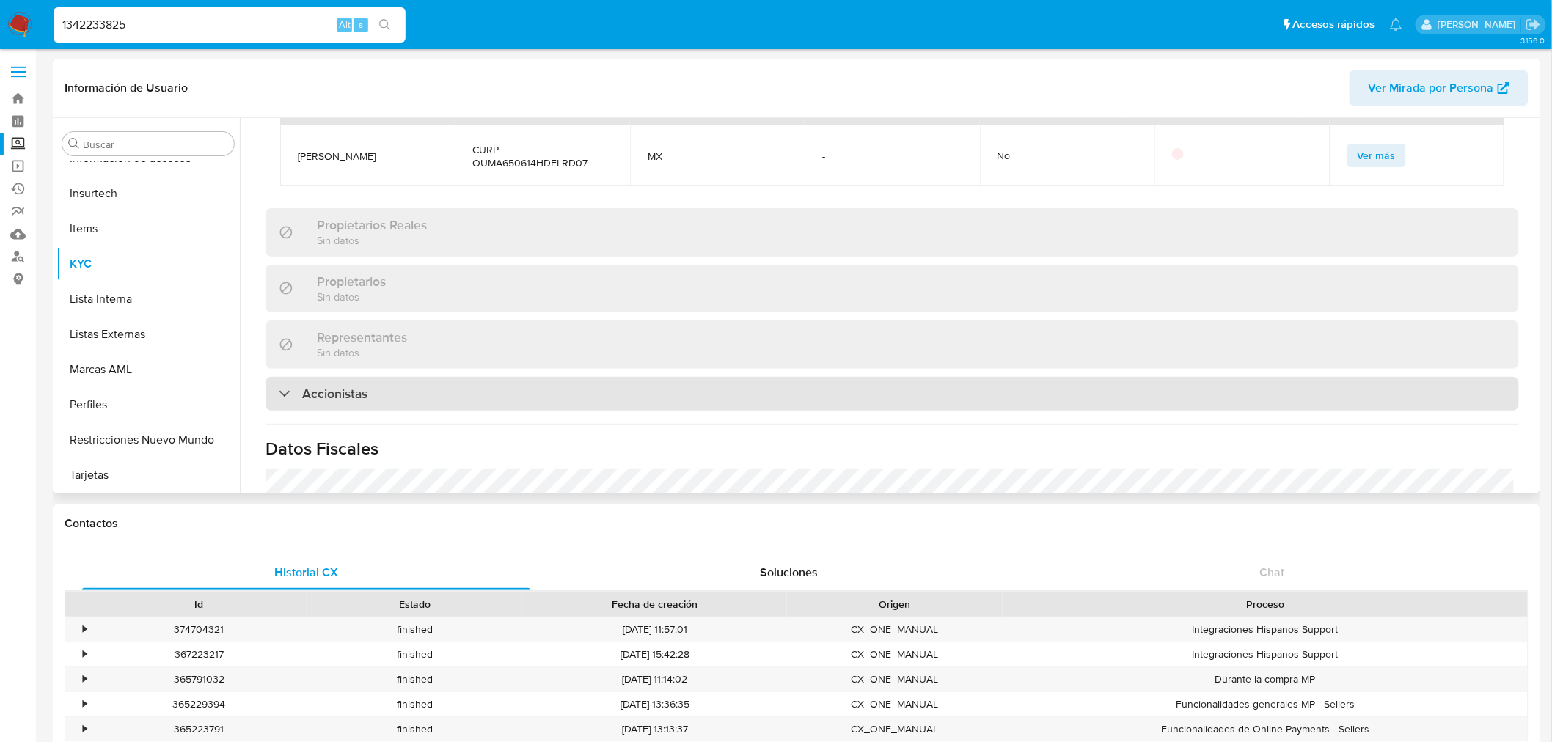
click at [365, 386] on h3 "Accionistas" at bounding box center [334, 394] width 65 height 16
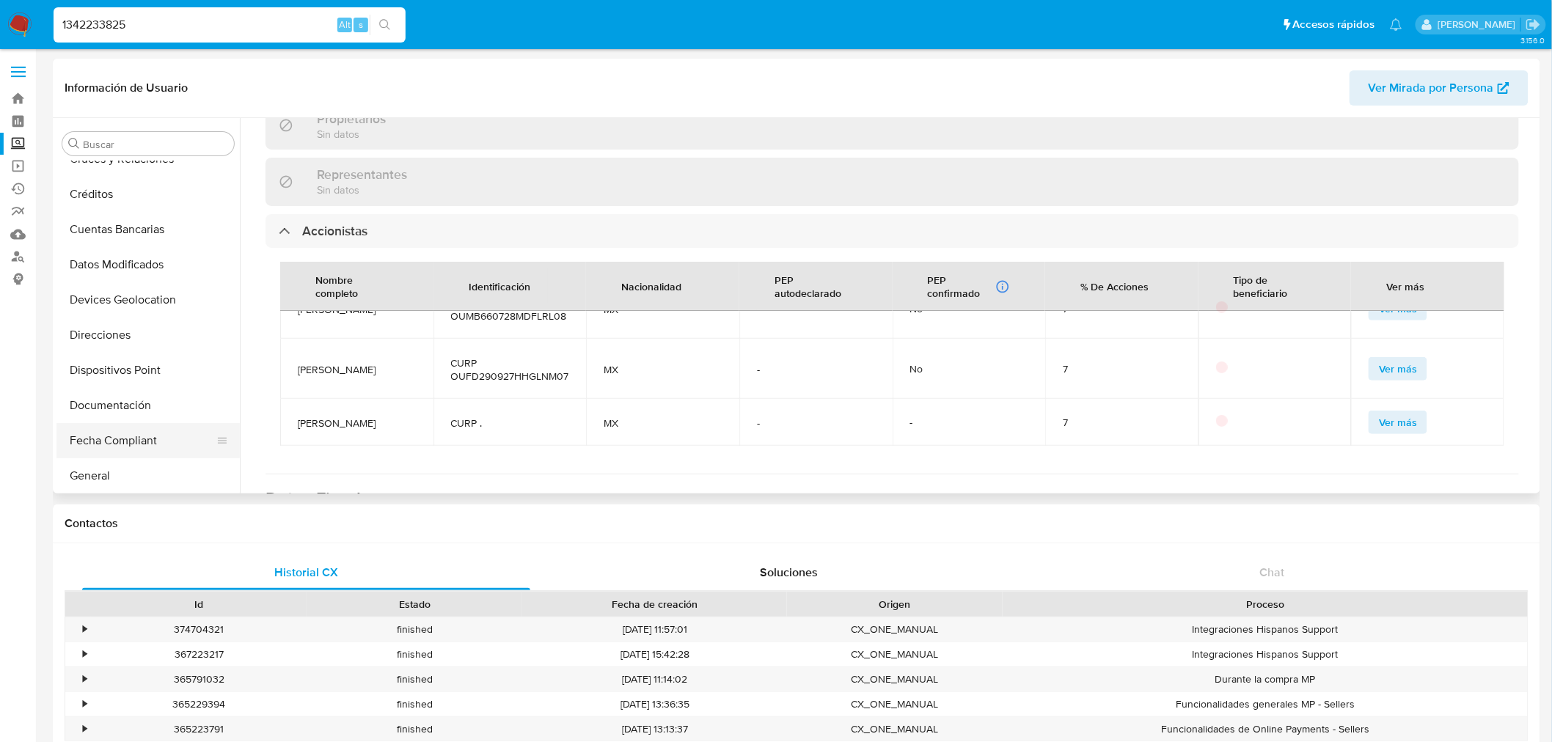
scroll to position [163, 0]
click at [126, 371] on button "Documentación" at bounding box center [142, 368] width 172 height 35
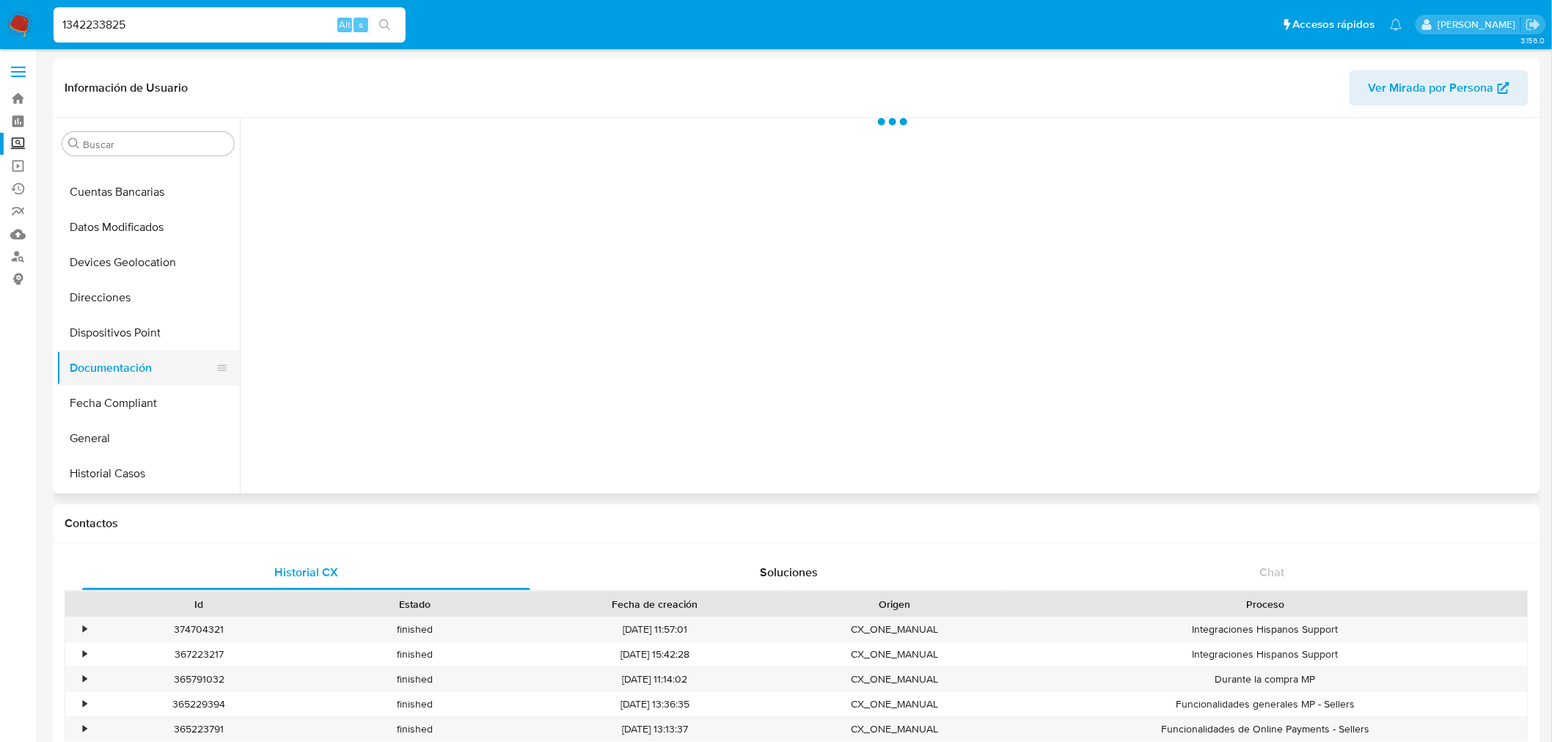
scroll to position [0, 0]
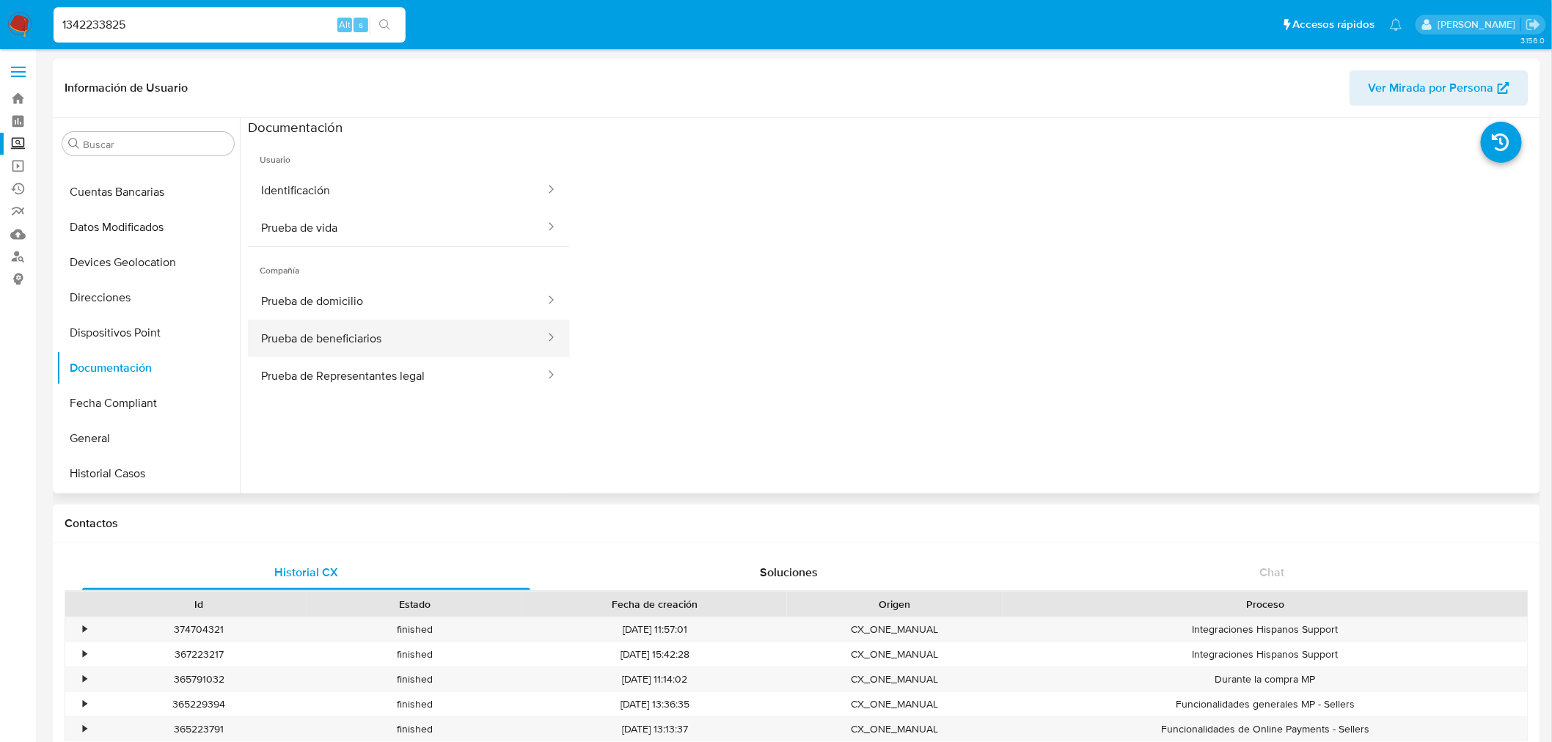
click at [368, 330] on button "Prueba de beneficiarios" at bounding box center [397, 338] width 299 height 37
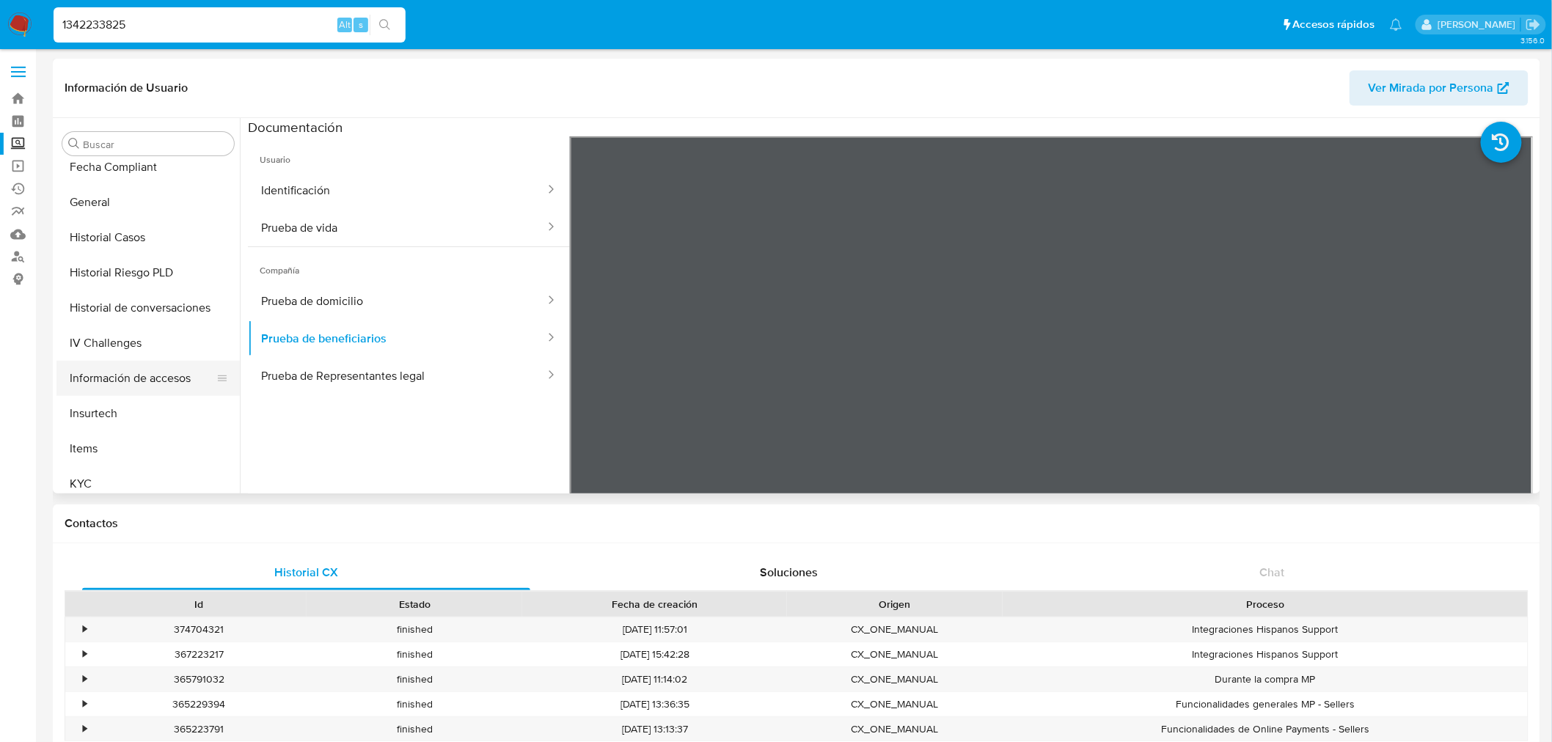
scroll to position [489, 0]
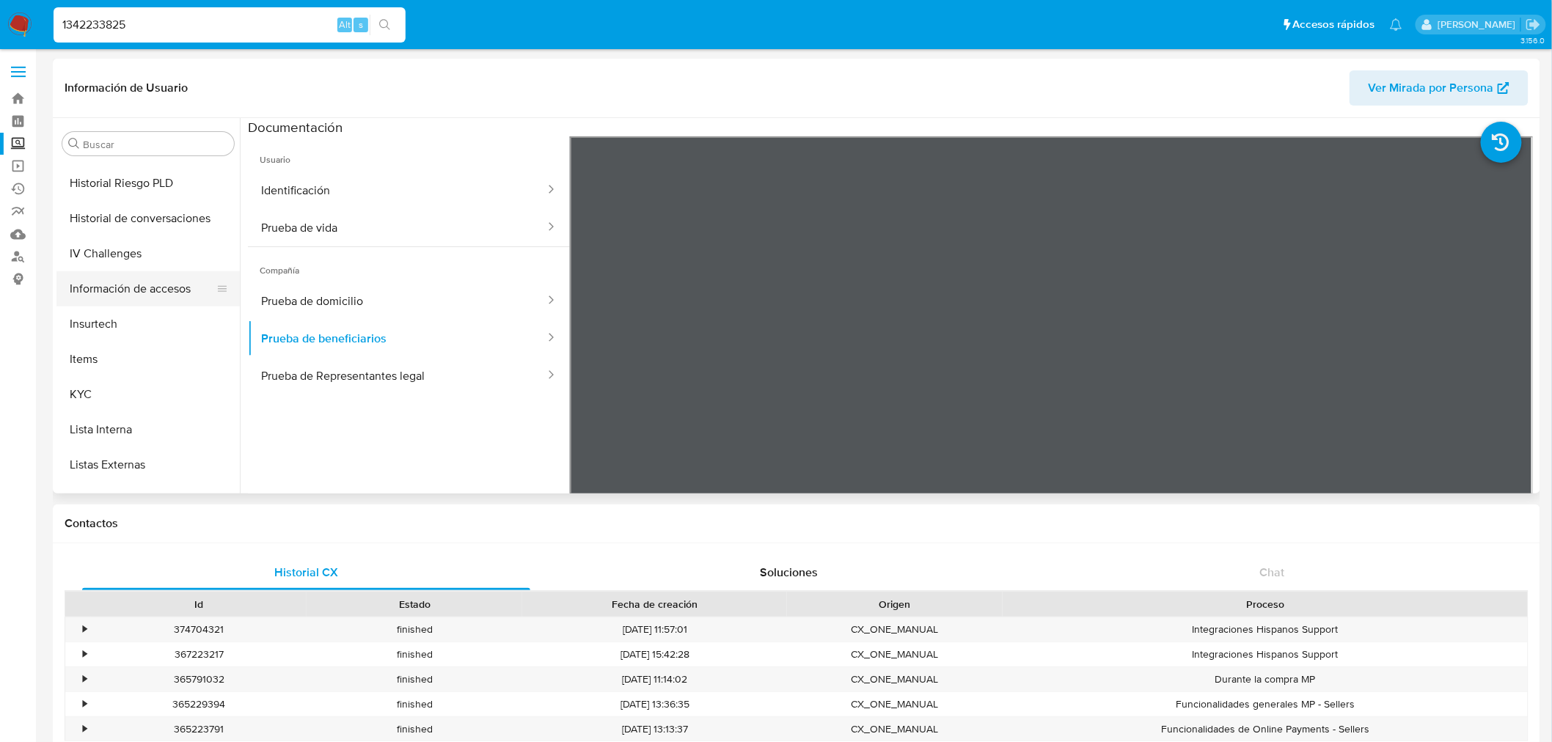
click at [98, 395] on button "KYC" at bounding box center [147, 394] width 183 height 35
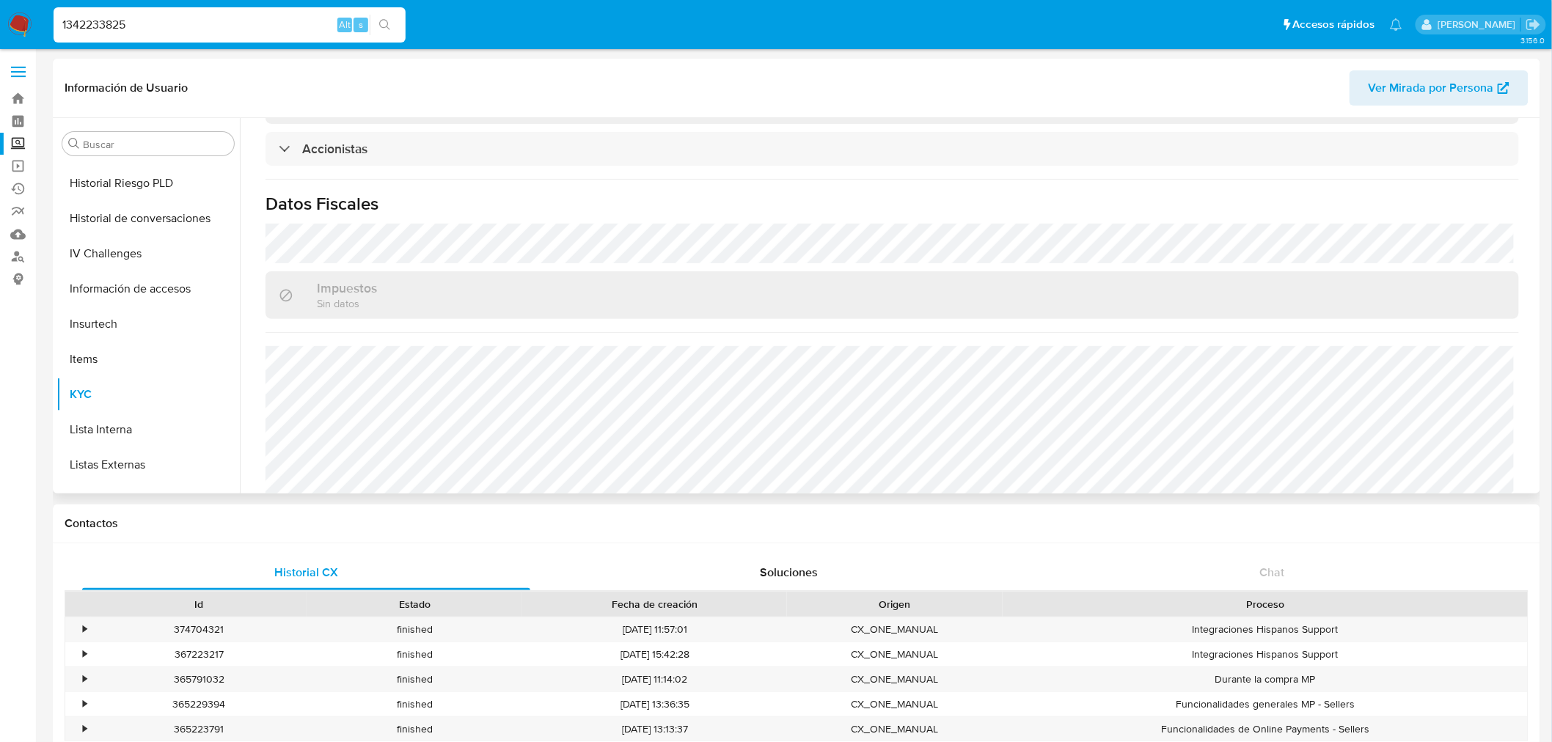
scroll to position [801, 0]
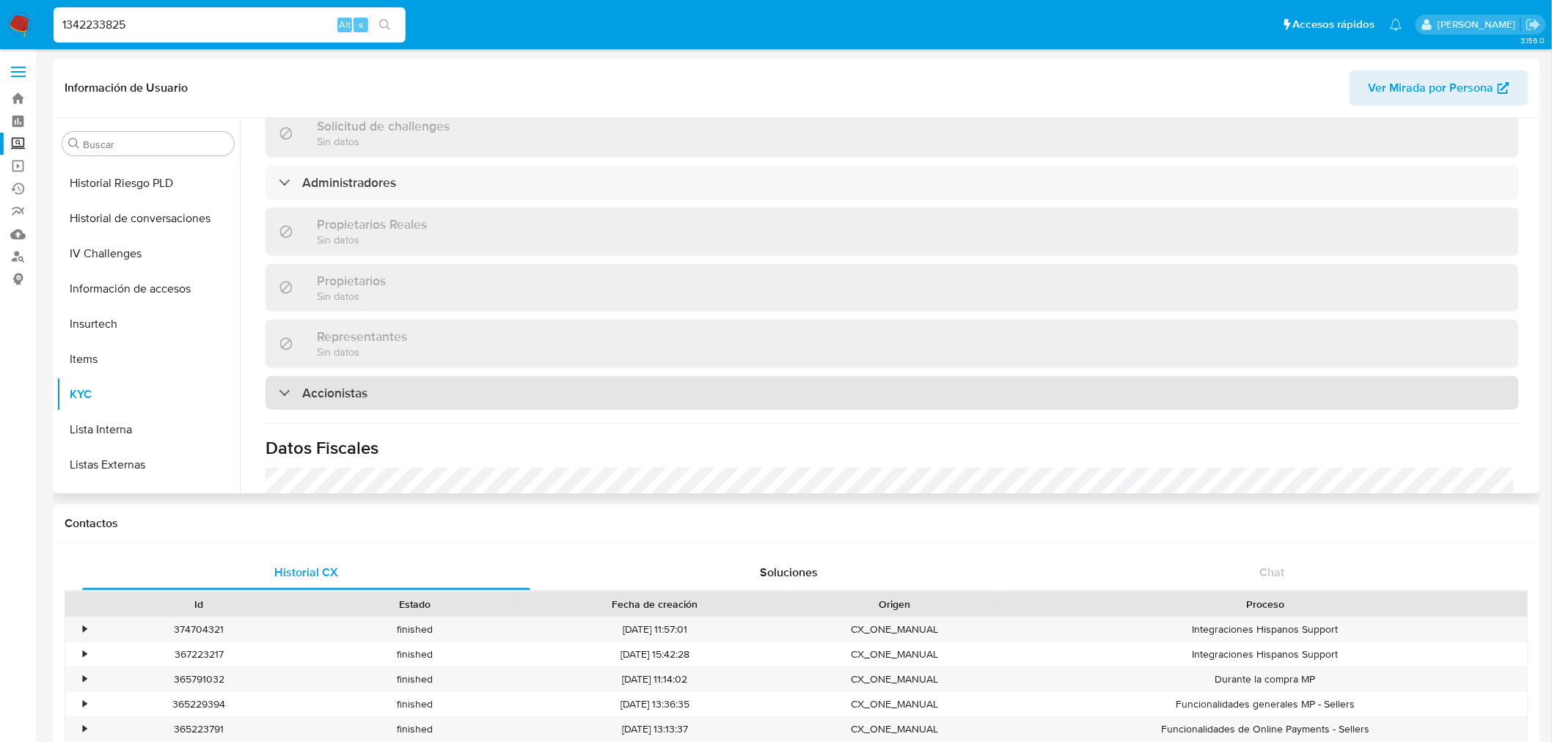
drag, startPoint x: 439, startPoint y: 375, endPoint x: 486, endPoint y: 378, distance: 47.0
click at [440, 376] on div "Accionistas" at bounding box center [893, 393] width 1254 height 34
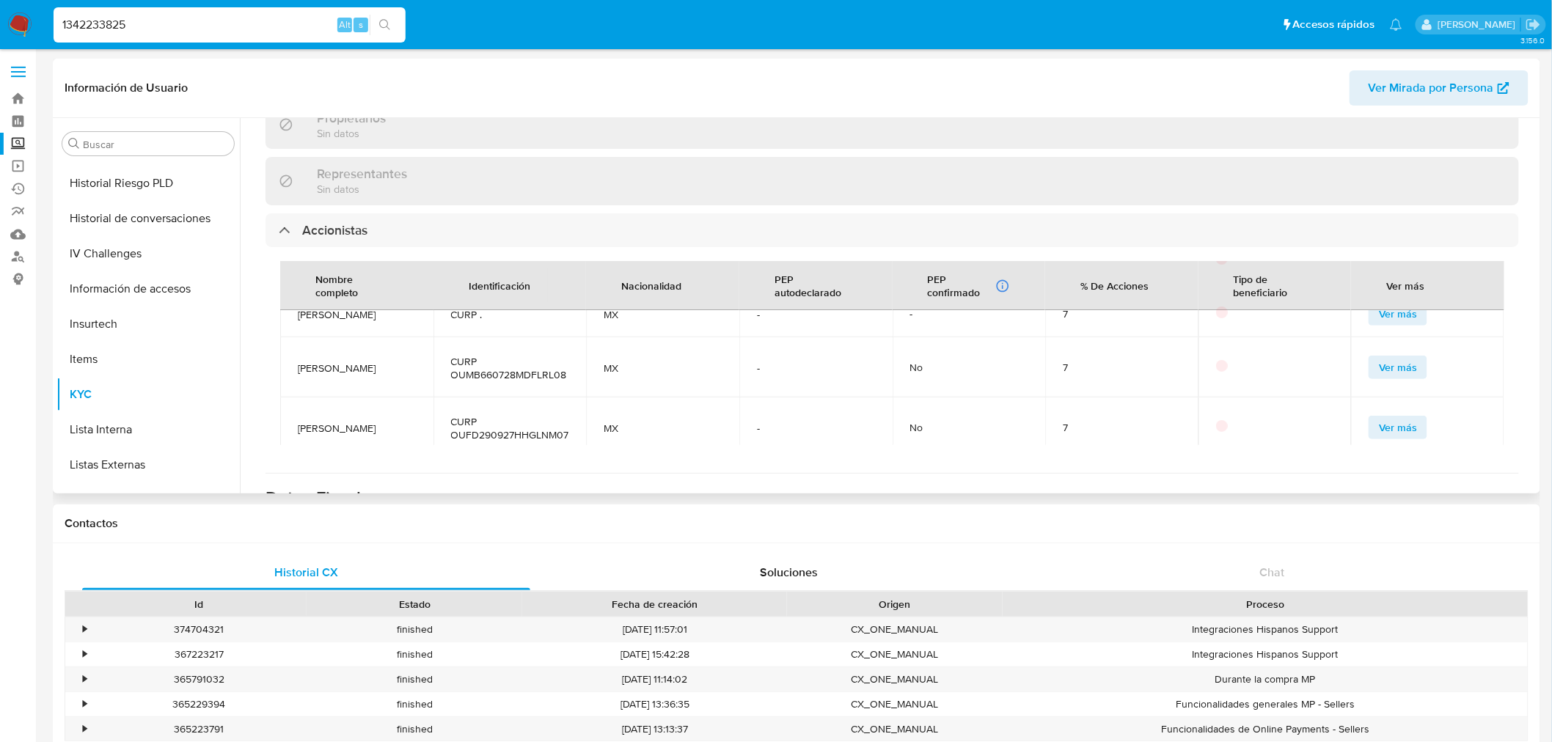
scroll to position [0, 0]
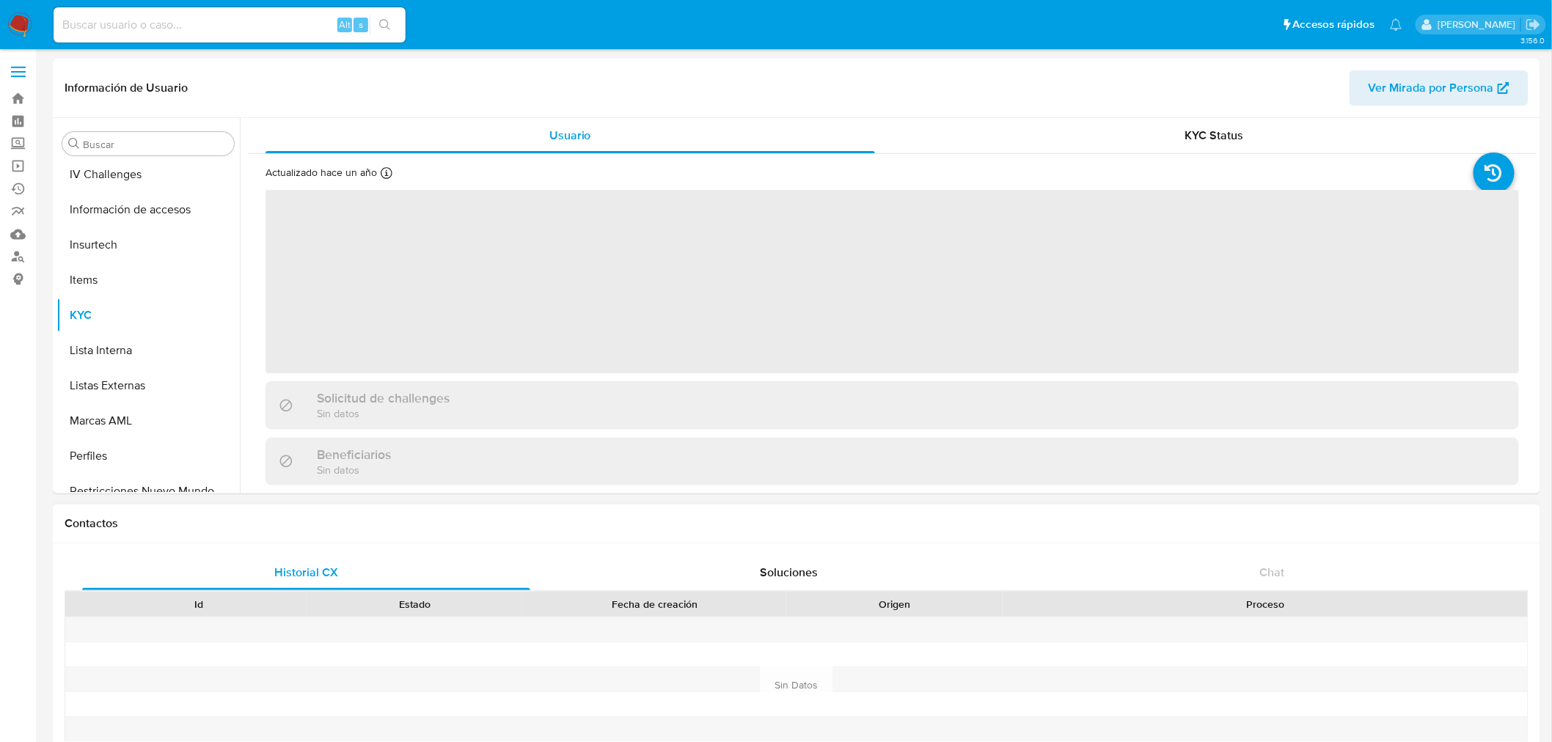
scroll to position [619, 0]
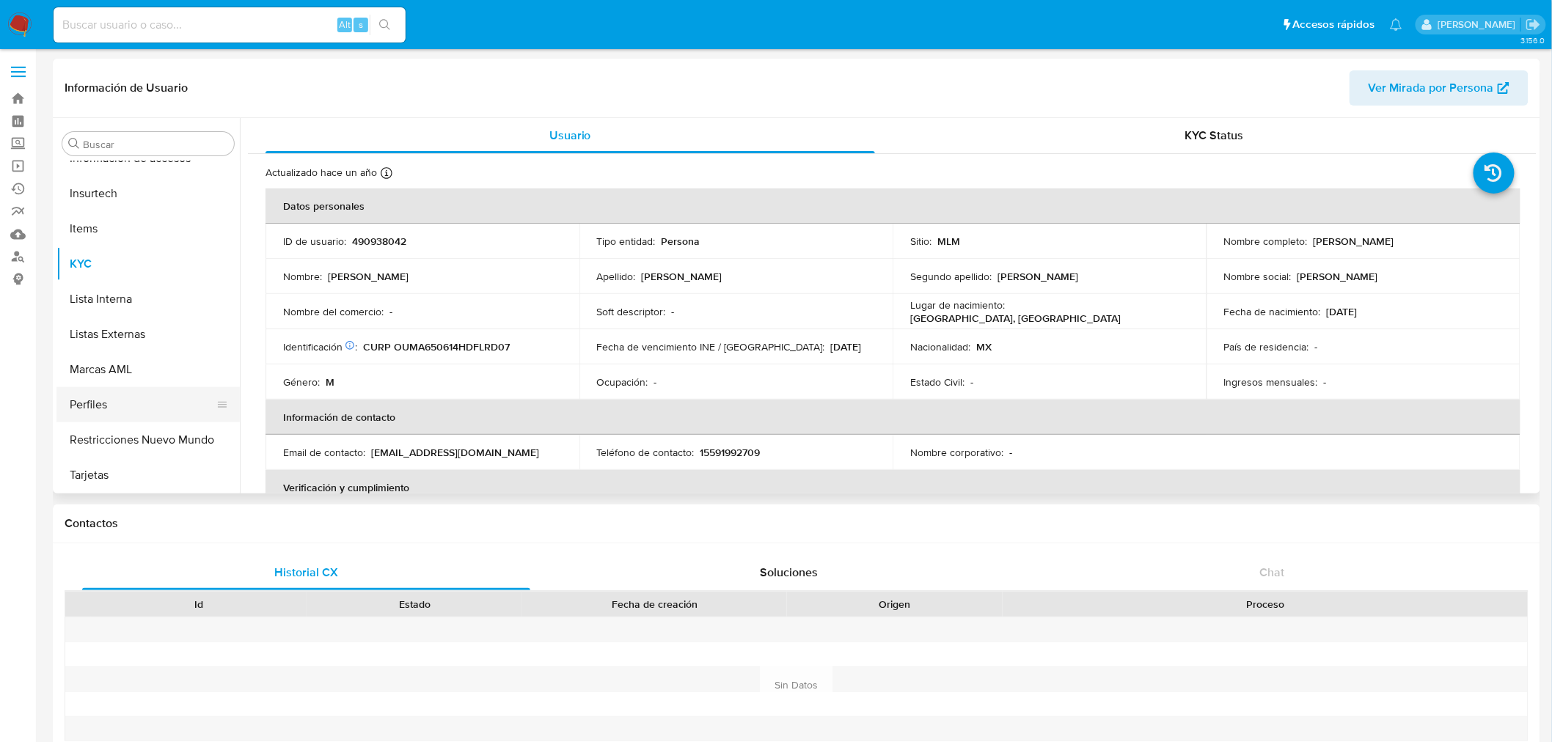
select select "10"
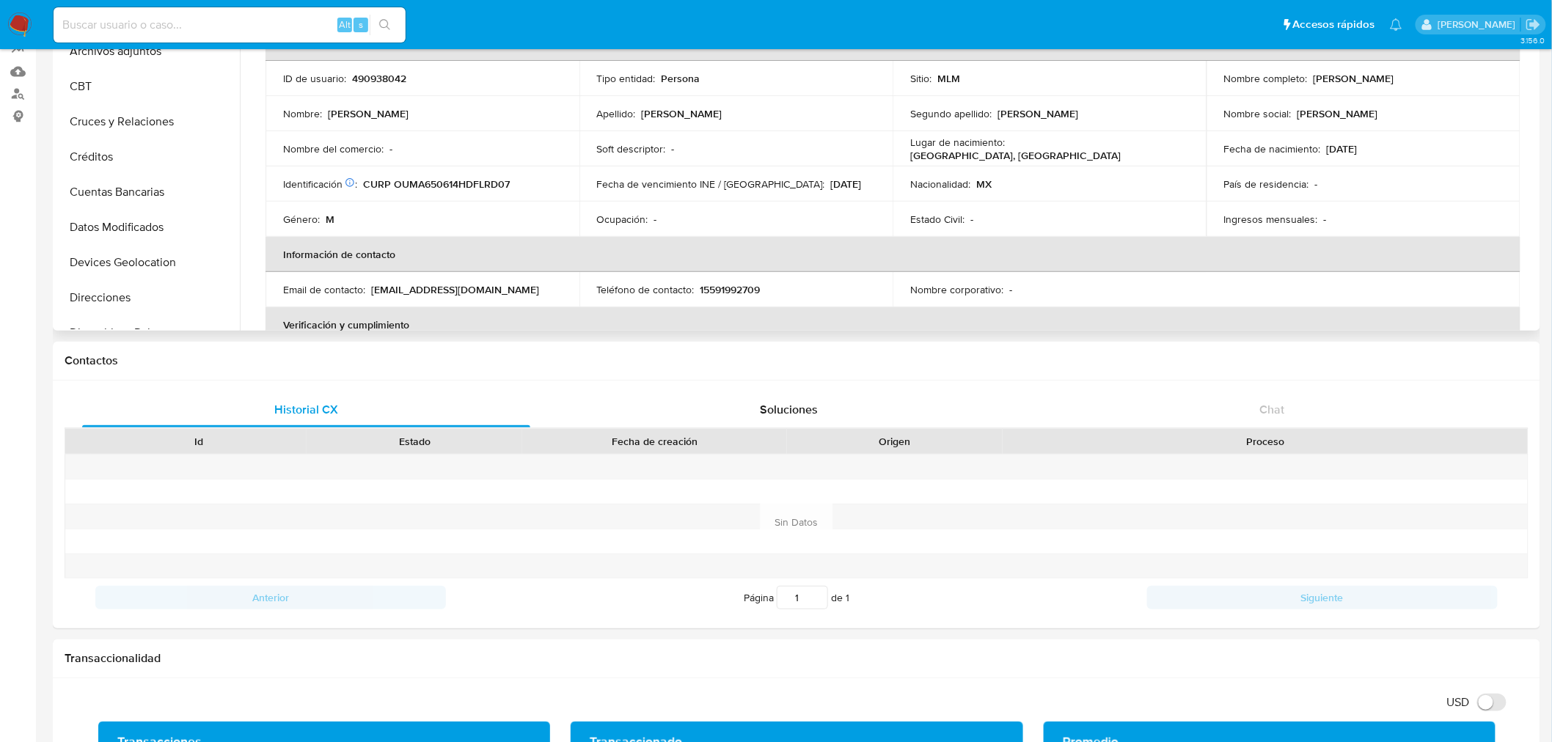
scroll to position [0, 0]
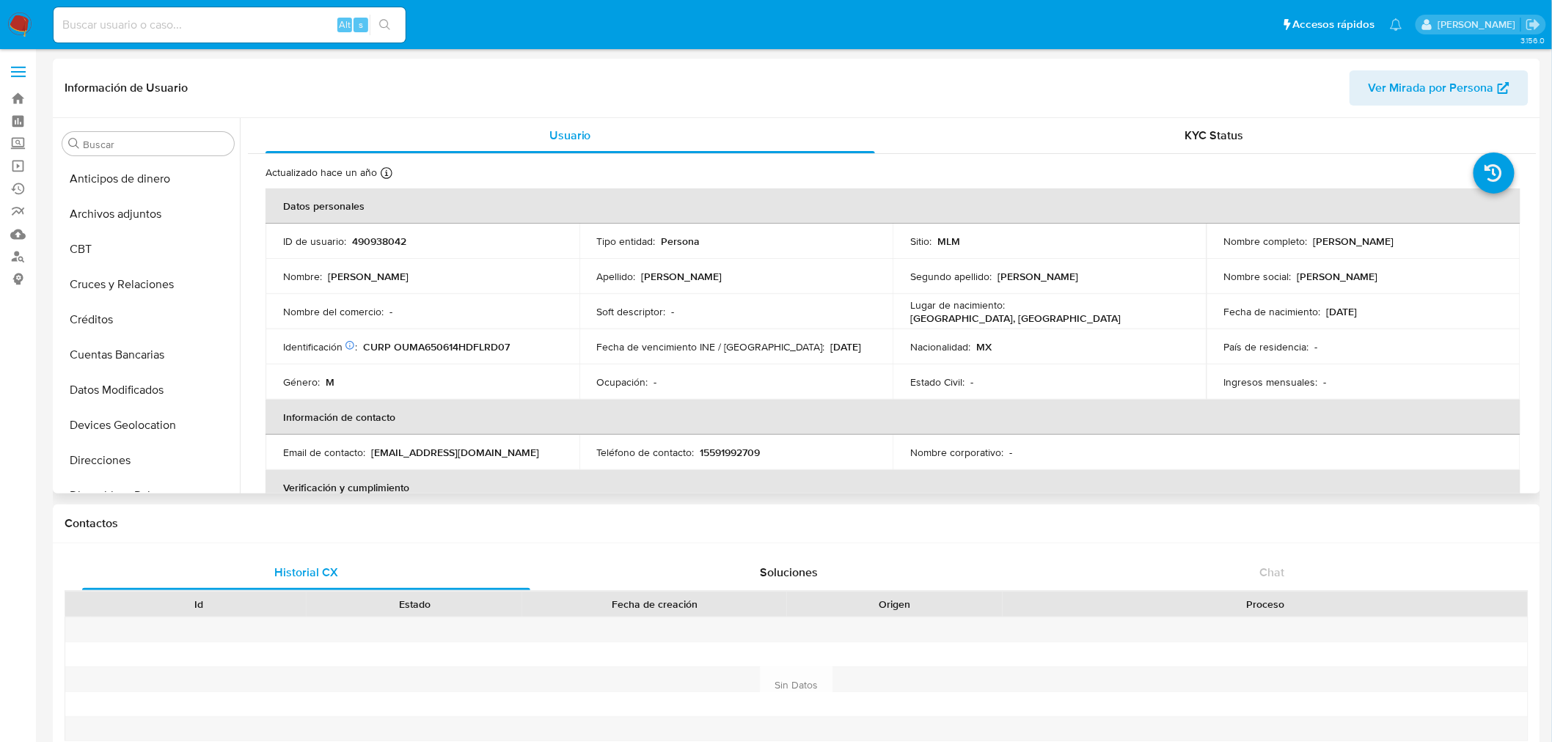
click at [380, 244] on p "490938042" at bounding box center [379, 241] width 54 height 13
click at [381, 244] on p "490938042" at bounding box center [379, 241] width 54 height 13
copy p "490938042"
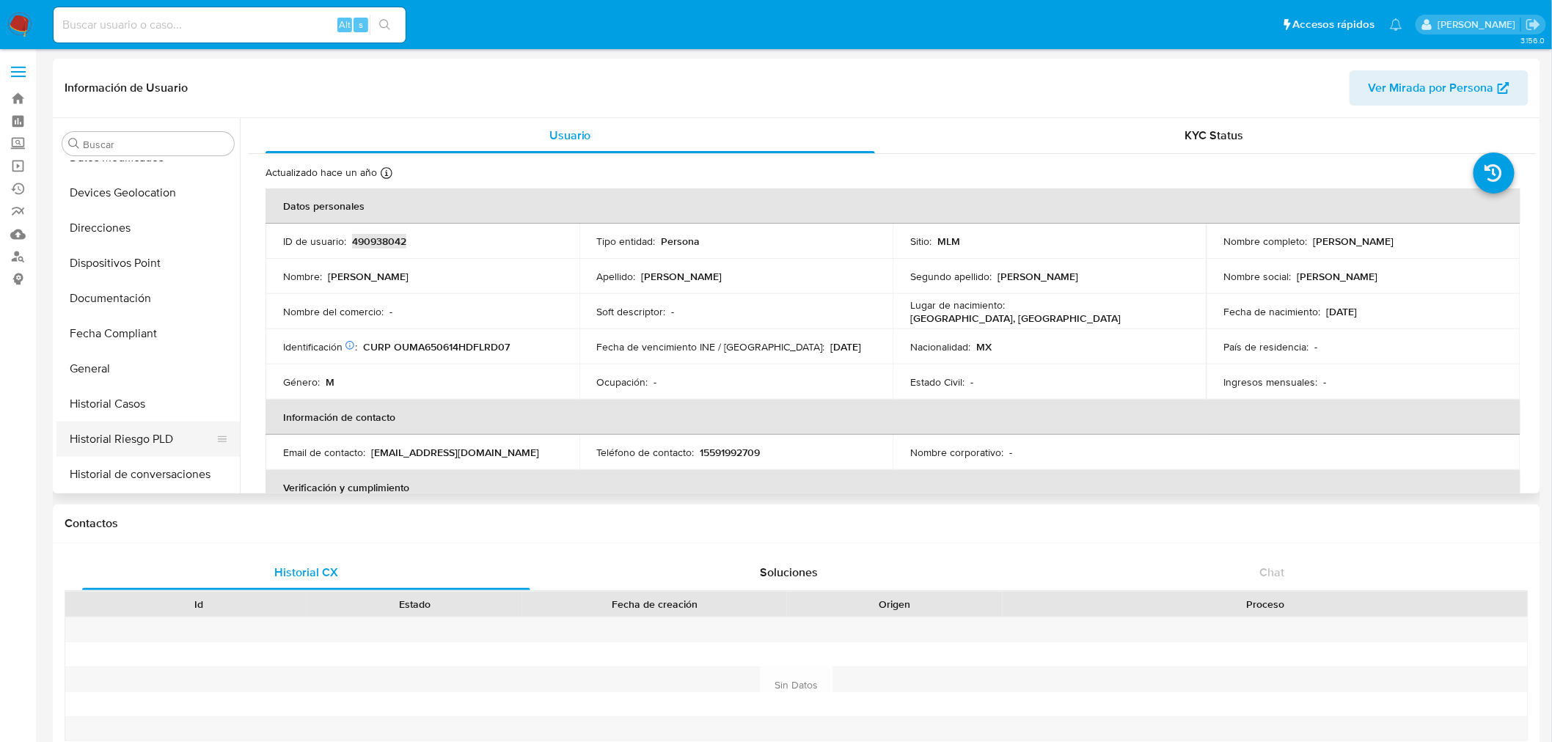
scroll to position [326, 0]
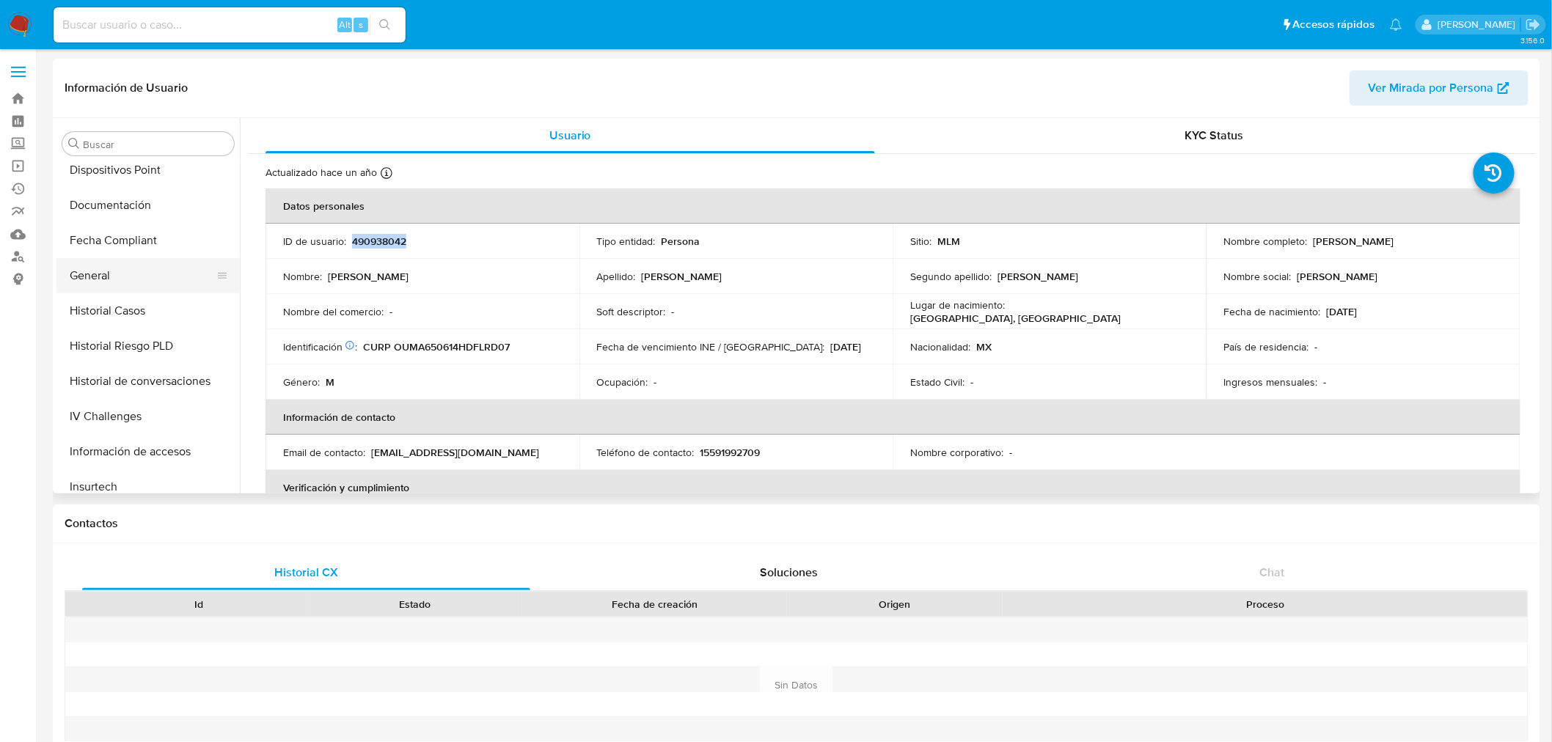
drag, startPoint x: 125, startPoint y: 282, endPoint x: 143, endPoint y: 290, distance: 19.8
click at [125, 282] on button "General" at bounding box center [142, 275] width 172 height 35
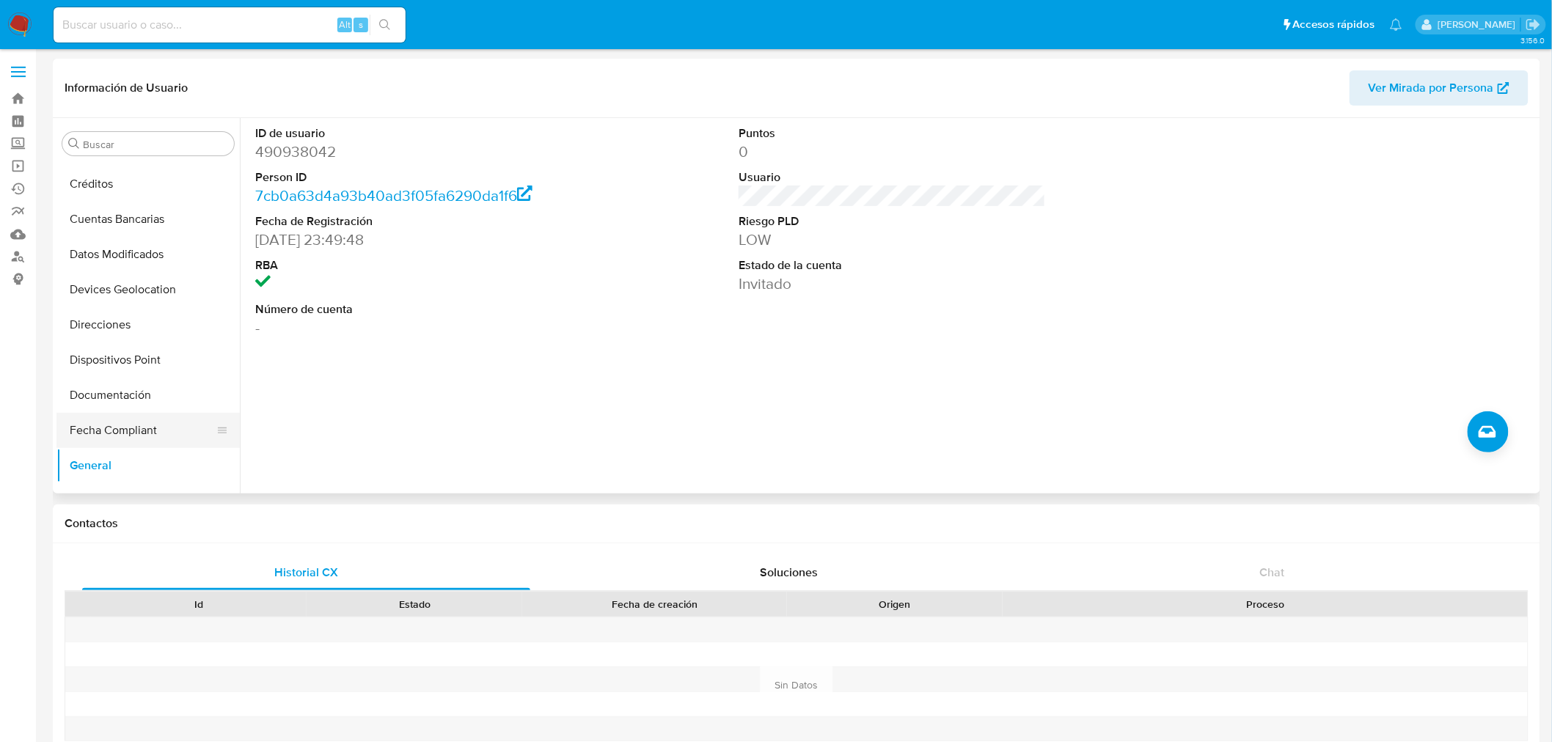
scroll to position [81, 0]
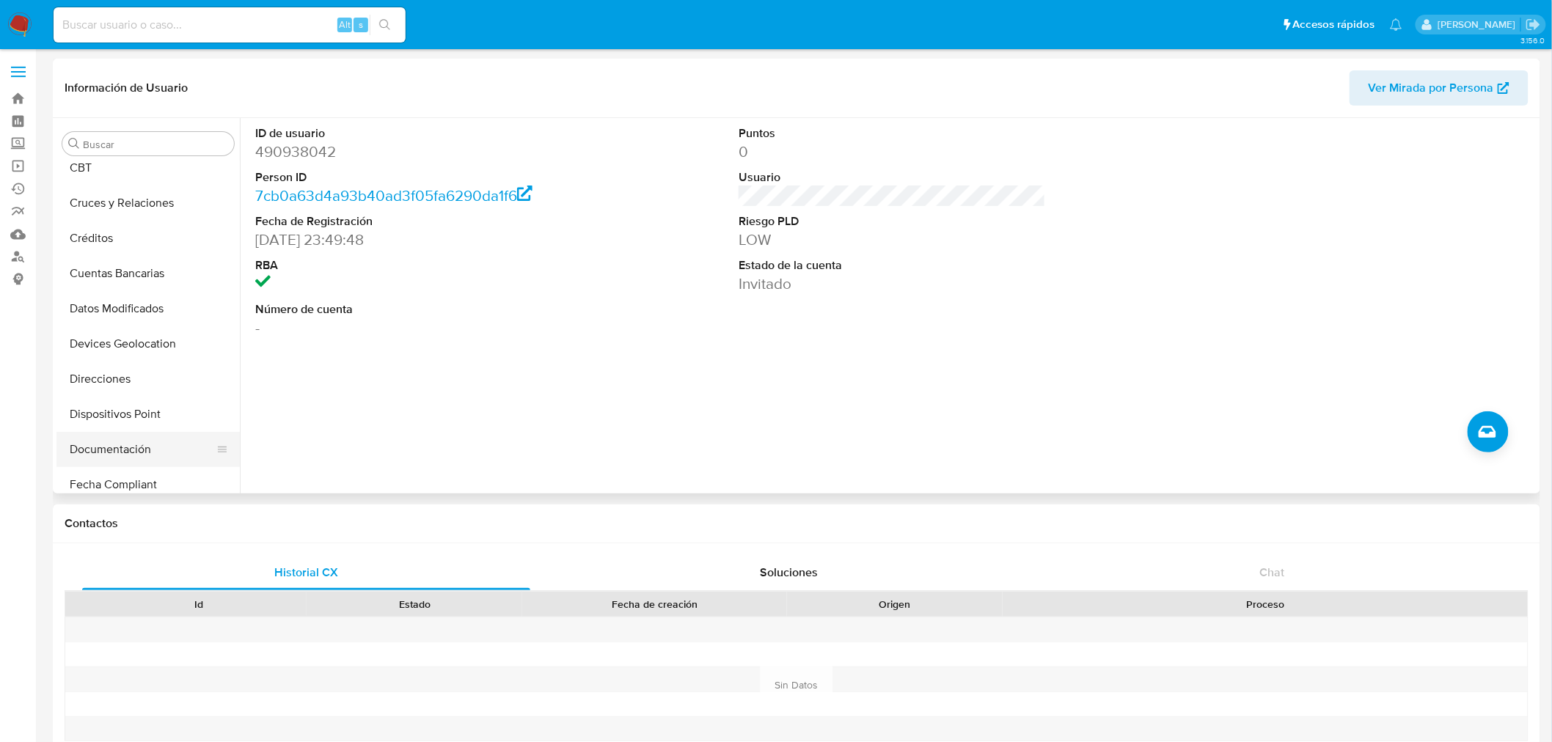
click at [129, 450] on button "Documentación" at bounding box center [142, 449] width 172 height 35
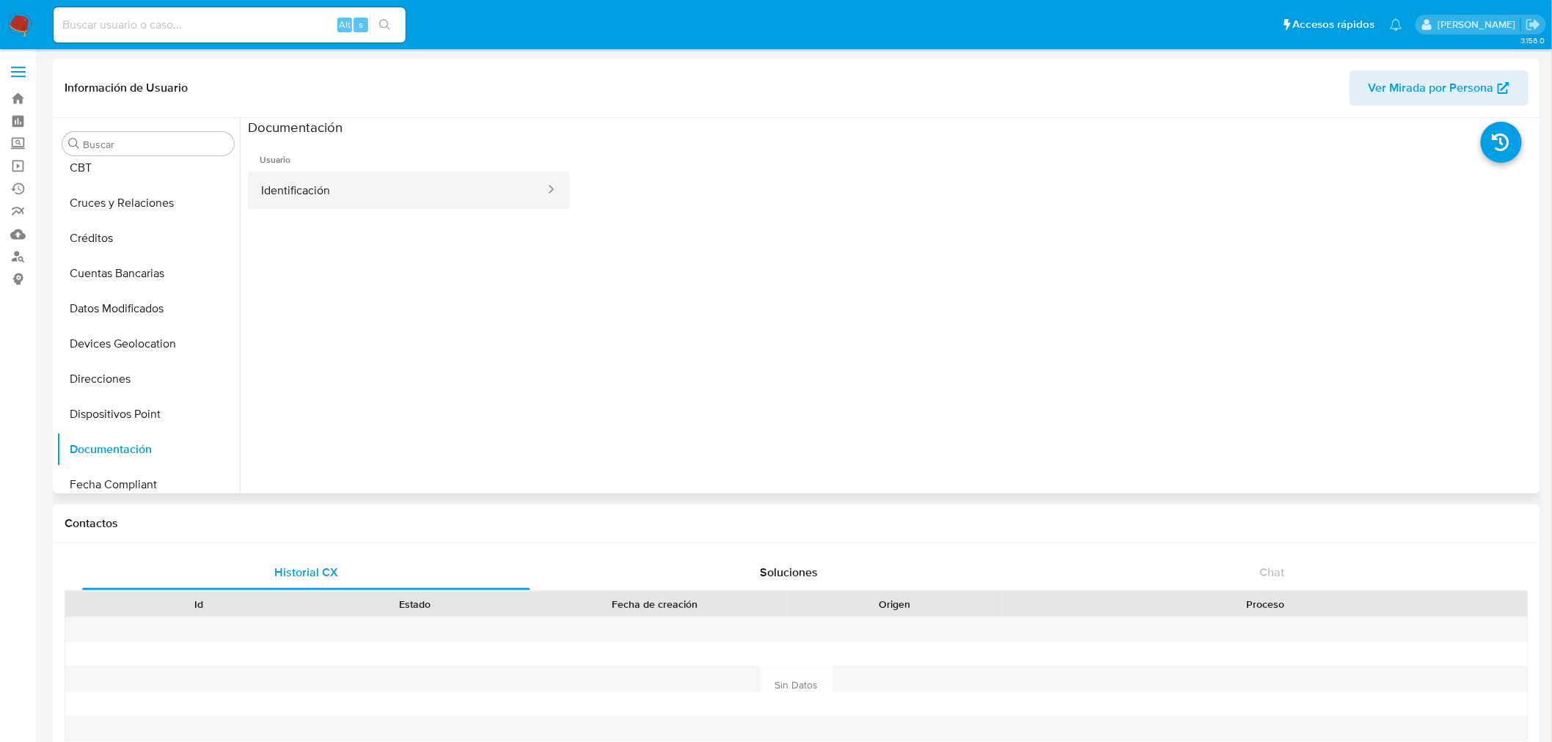
drag, startPoint x: 357, startPoint y: 184, endPoint x: 369, endPoint y: 187, distance: 12.1
click at [355, 184] on button "Identificación" at bounding box center [397, 190] width 299 height 37
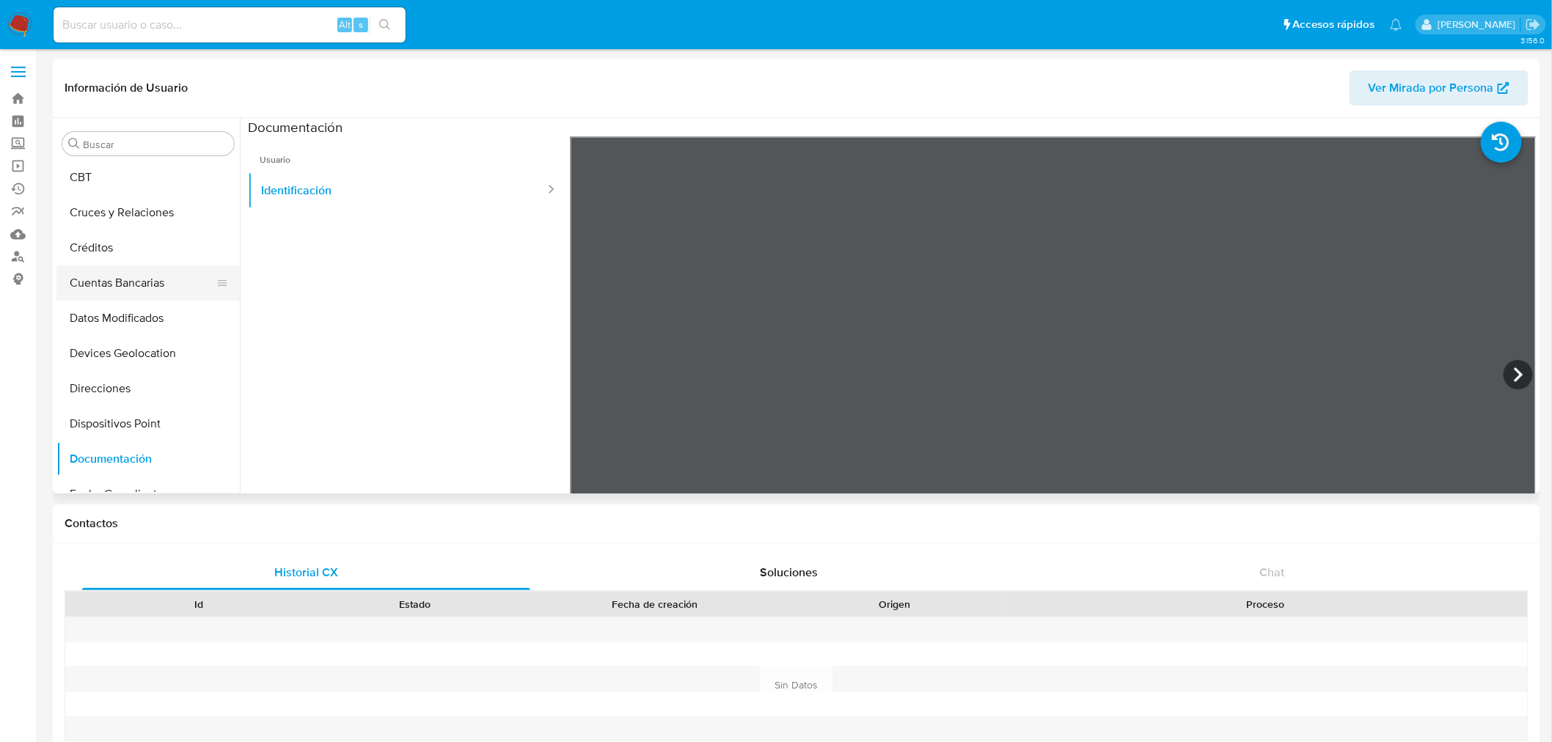
scroll to position [163, 0]
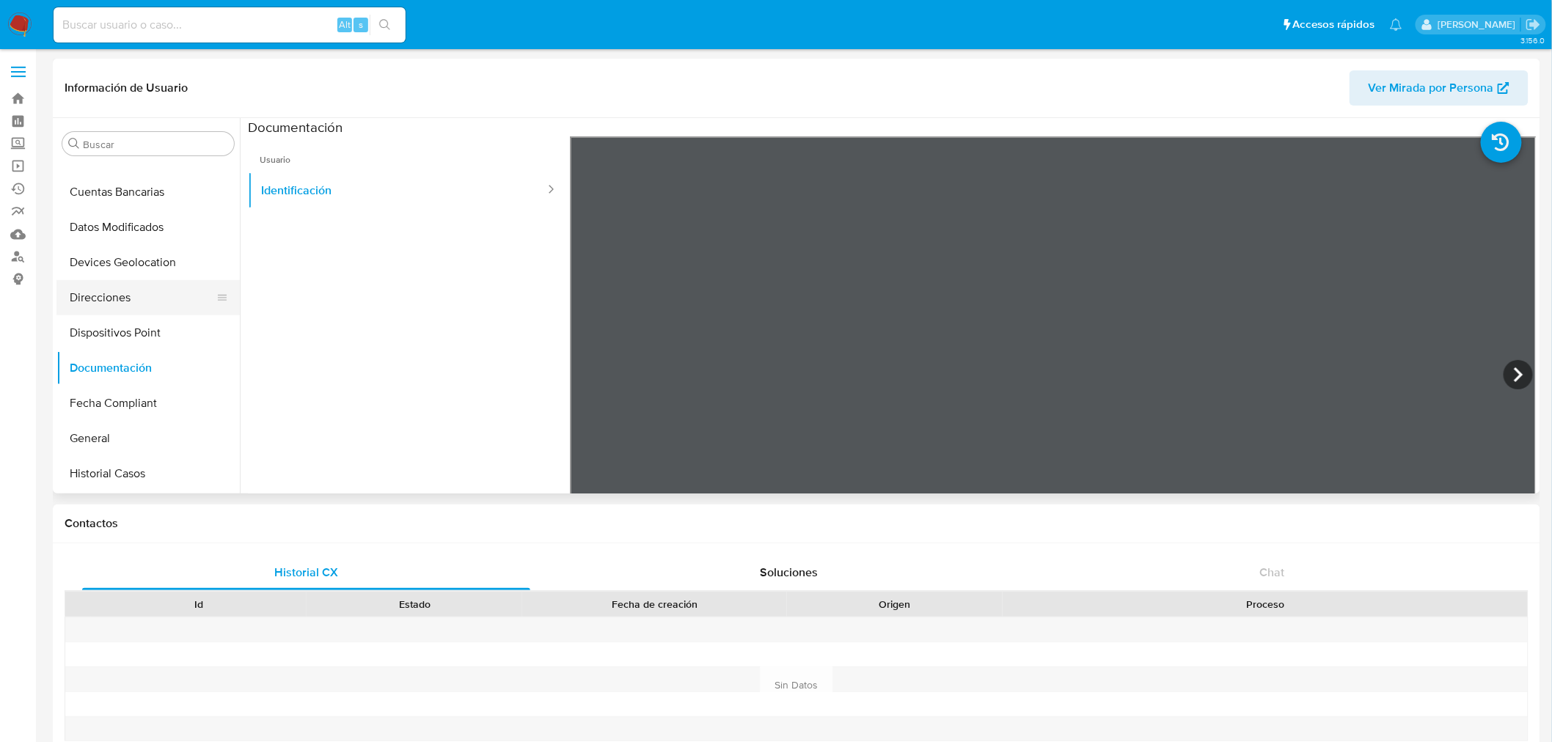
click at [116, 292] on button "Direcciones" at bounding box center [142, 297] width 172 height 35
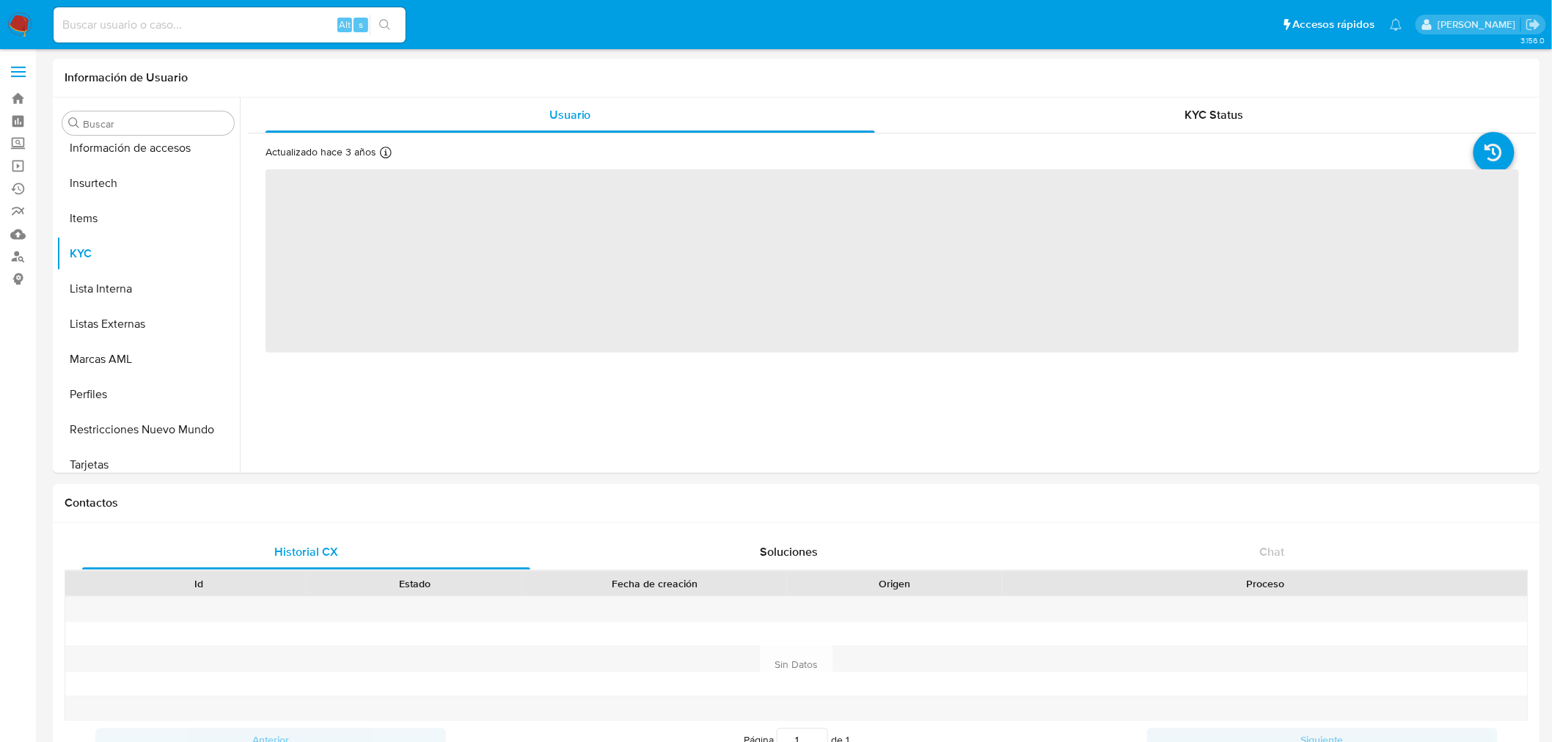
scroll to position [619, 0]
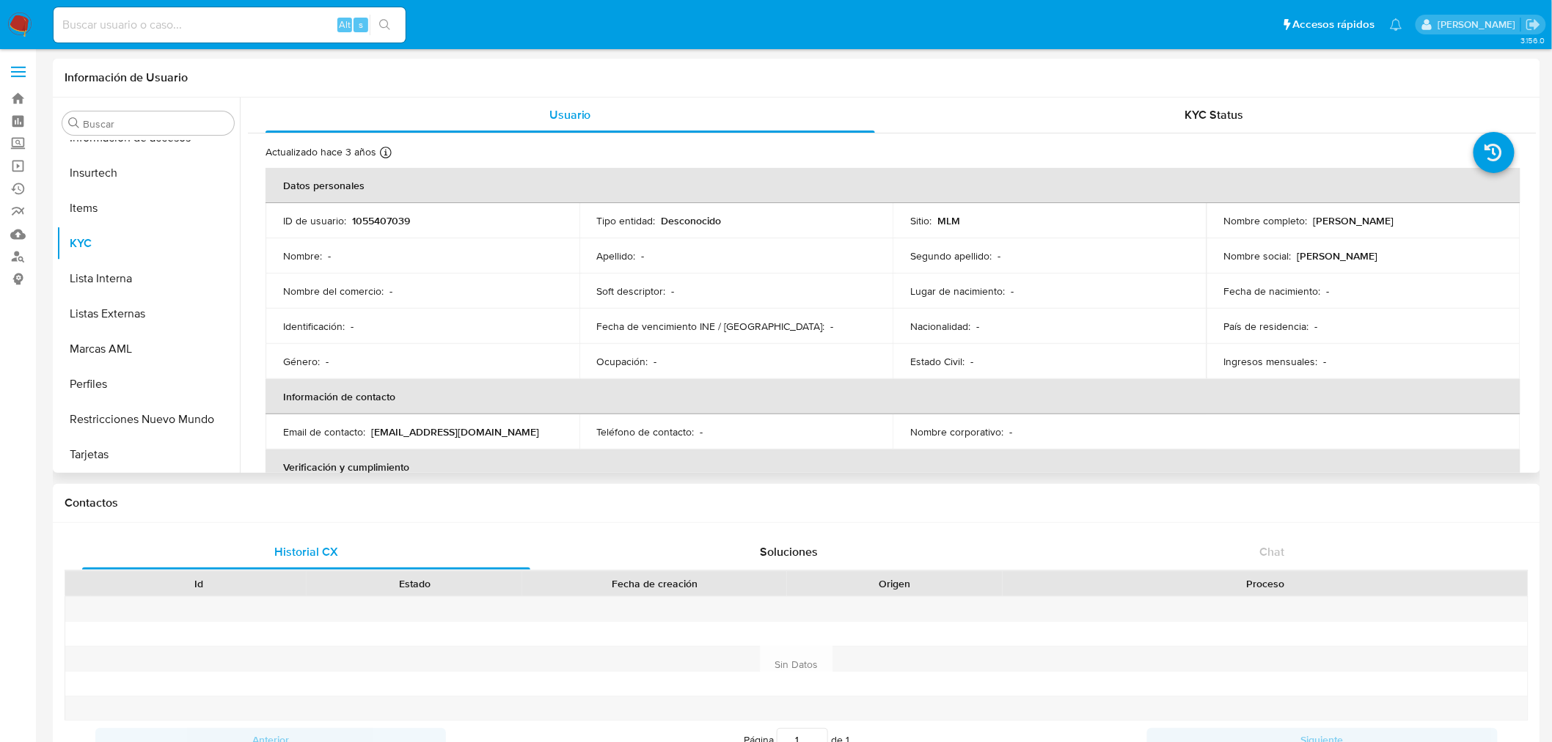
select select "10"
click at [377, 214] on p "1055407039" at bounding box center [381, 220] width 58 height 13
copy p "1055407039"
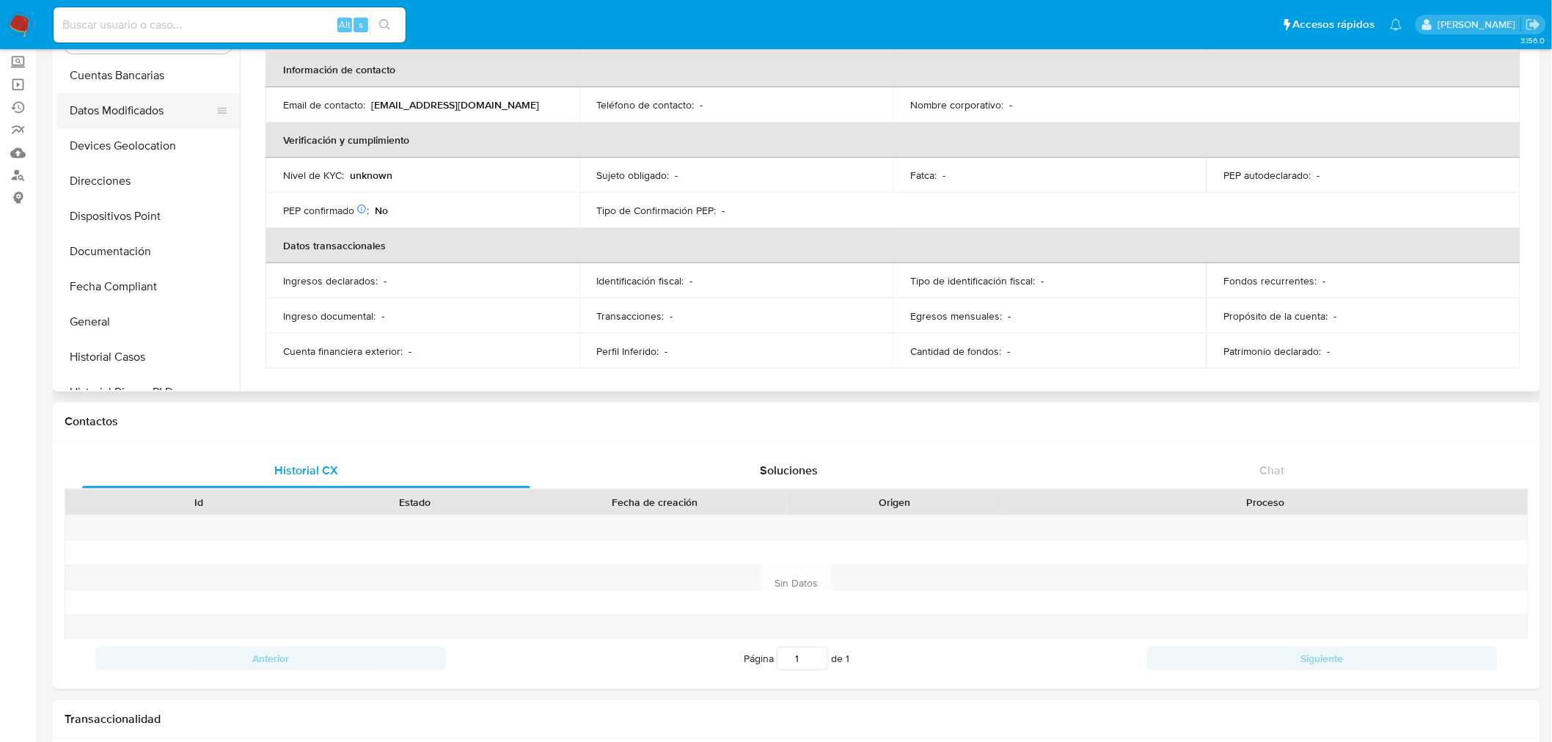
scroll to position [48, 0]
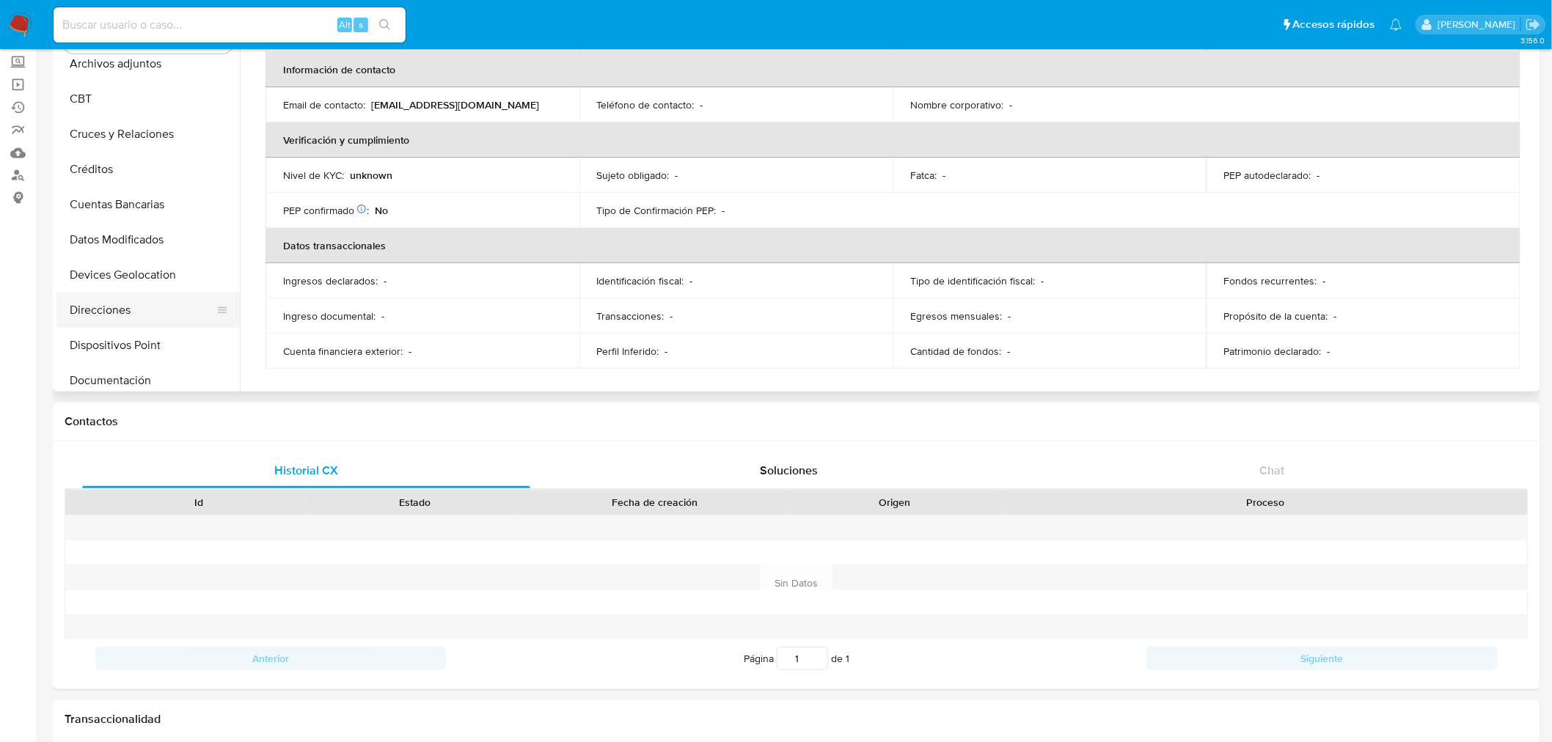
drag, startPoint x: 129, startPoint y: 312, endPoint x: 136, endPoint y: 315, distance: 8.2
click at [129, 313] on button "Direcciones" at bounding box center [142, 310] width 172 height 35
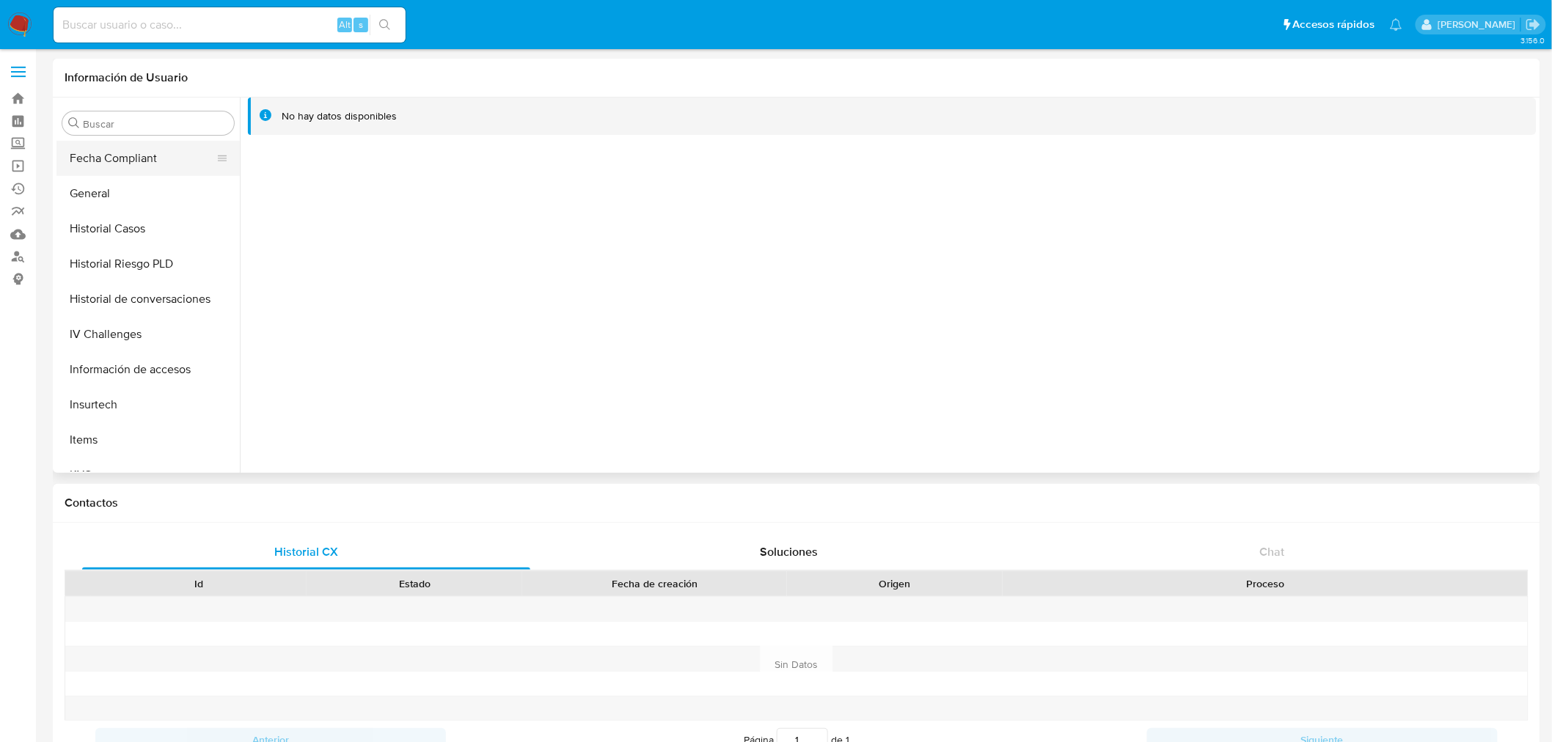
scroll to position [293, 0]
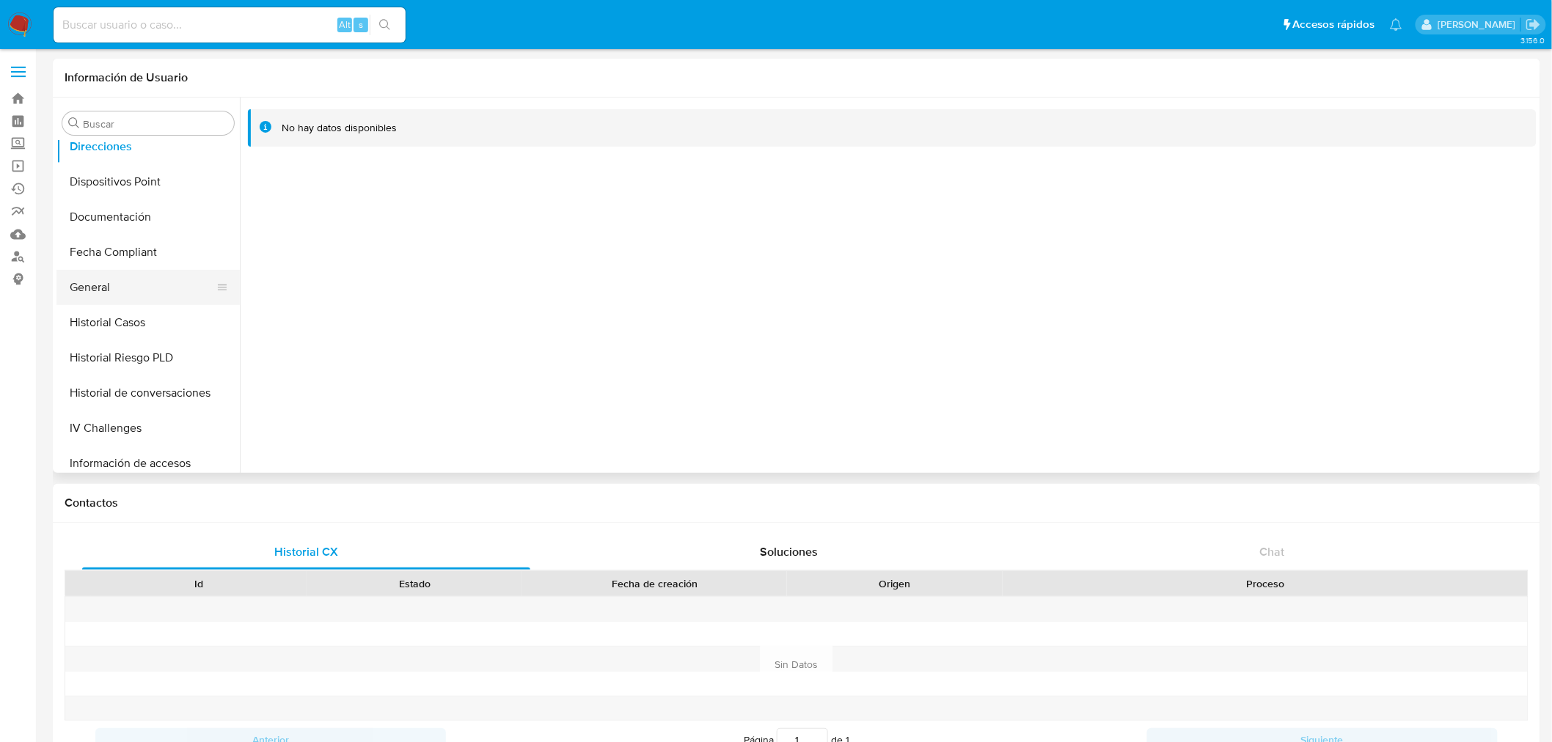
drag, startPoint x: 109, startPoint y: 285, endPoint x: 158, endPoint y: 298, distance: 50.9
click at [108, 285] on button "General" at bounding box center [142, 287] width 172 height 35
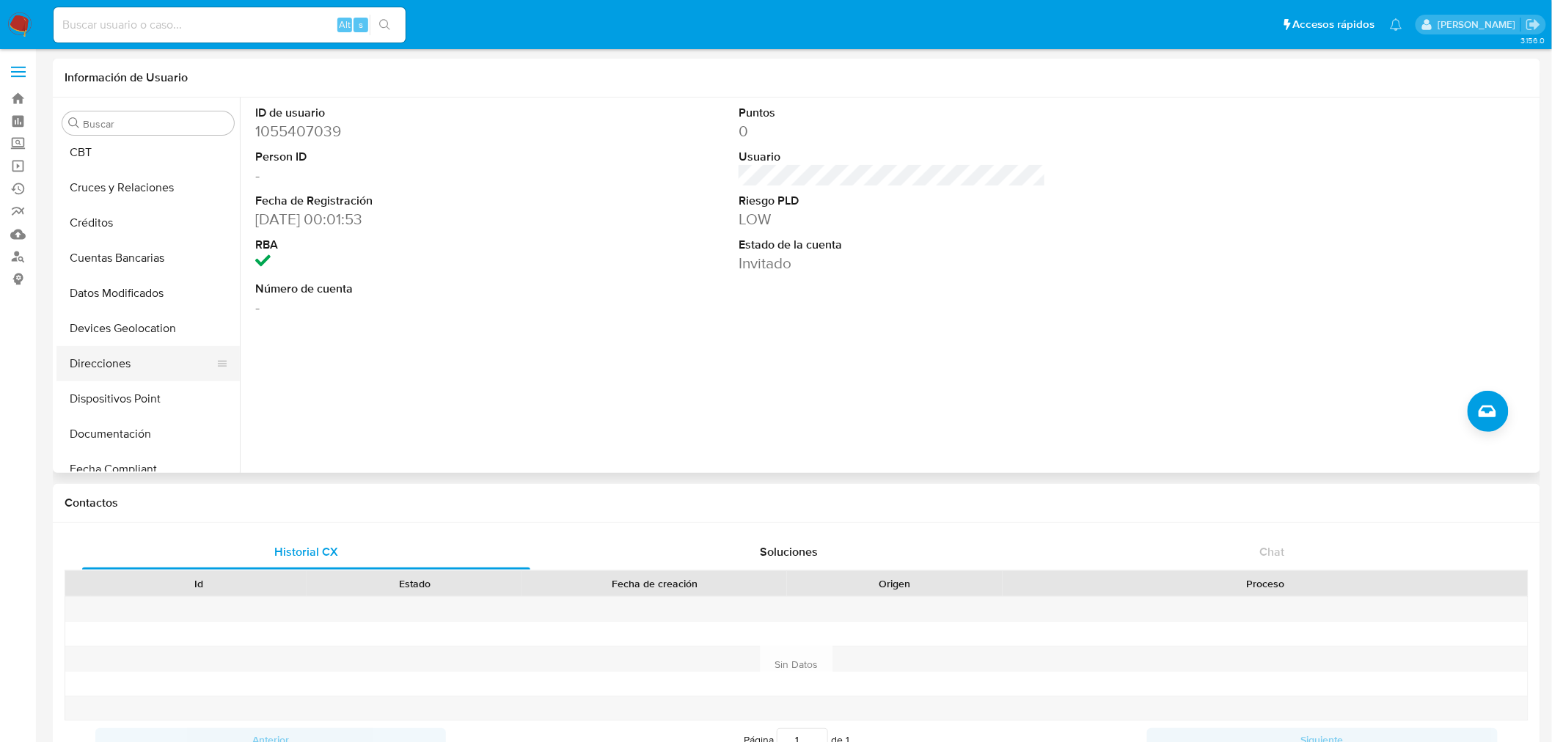
scroll to position [48, 0]
drag, startPoint x: 106, startPoint y: 462, endPoint x: 158, endPoint y: 452, distance: 52.4
click at [106, 461] on button "Documentación" at bounding box center [142, 462] width 172 height 35
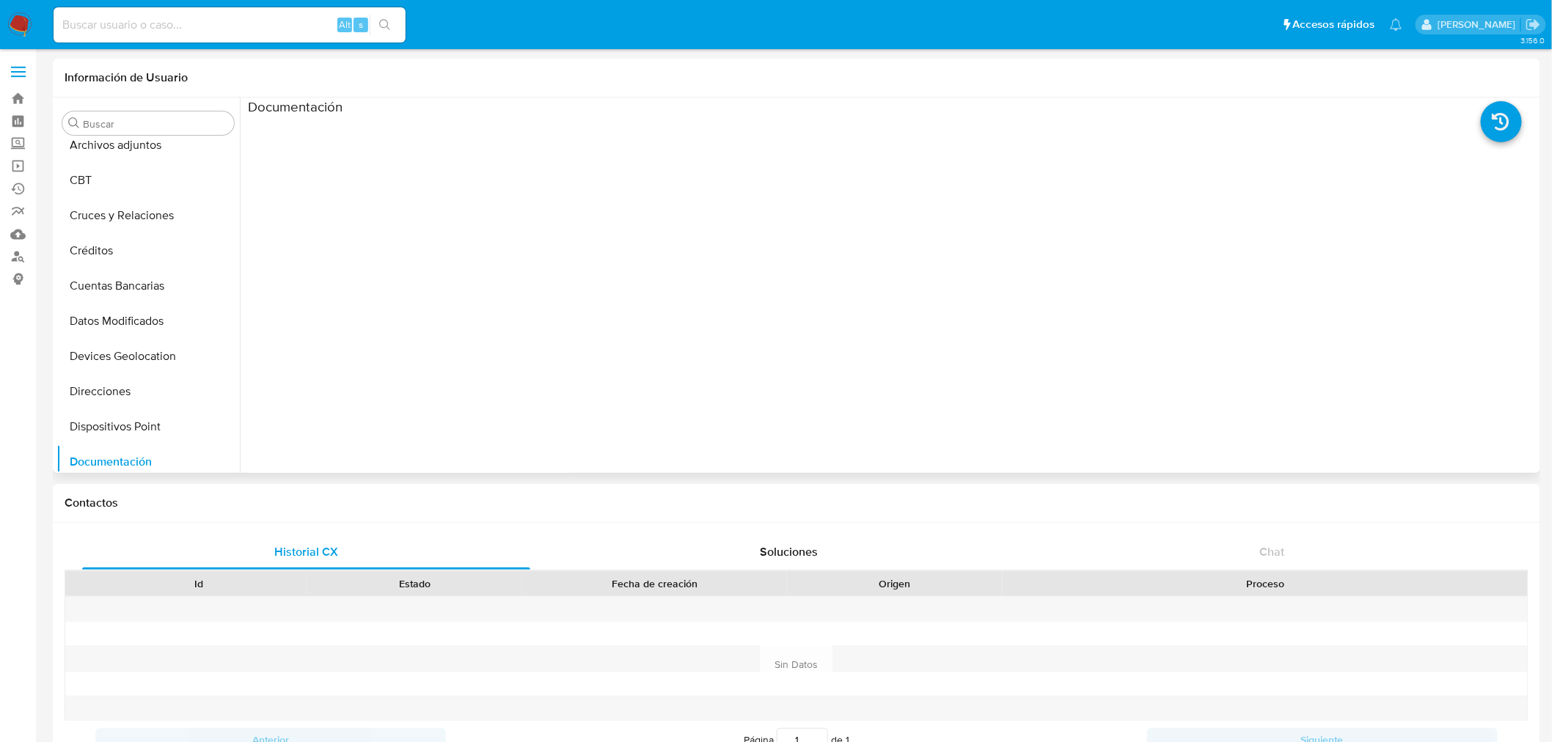
click at [510, 292] on ul at bounding box center [409, 327] width 322 height 423
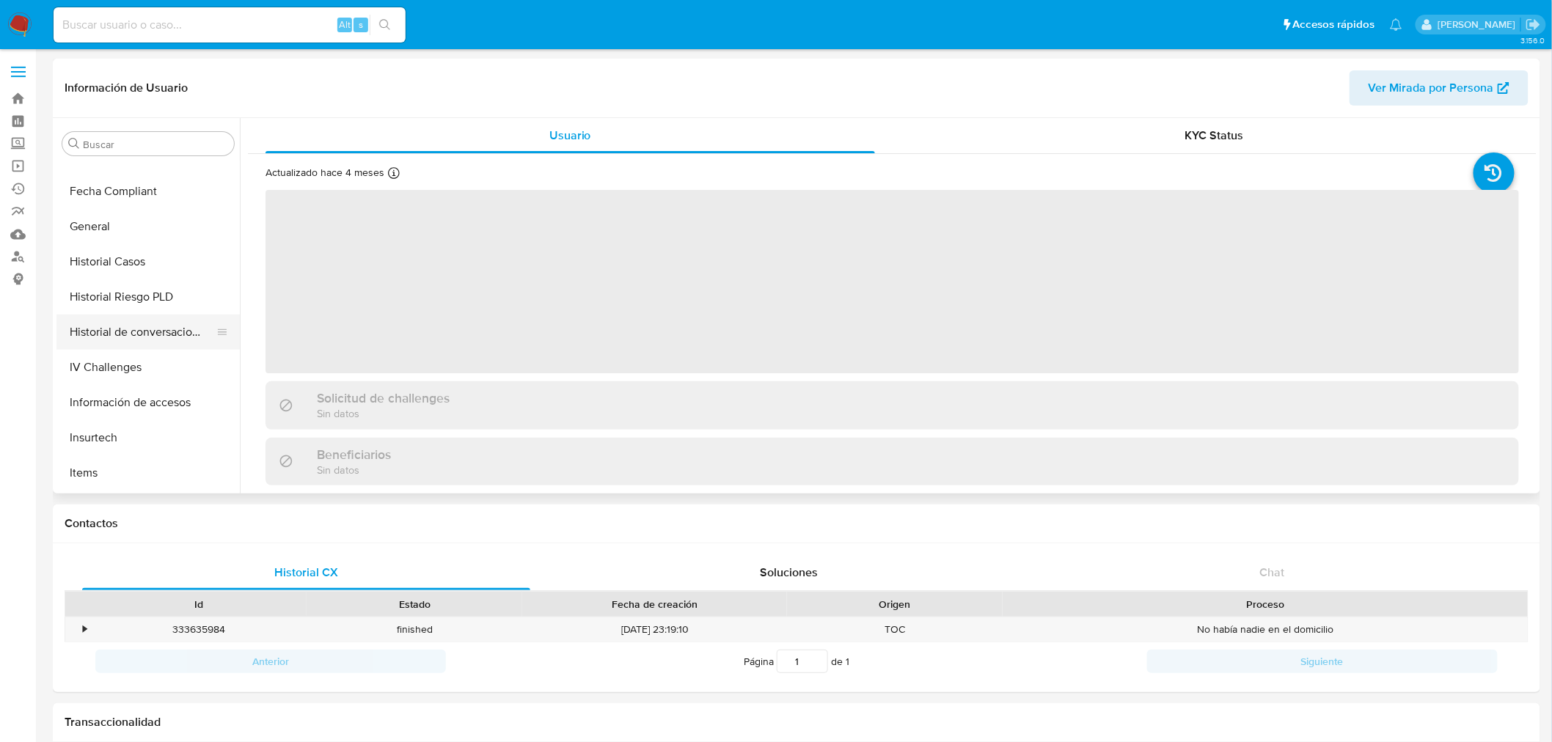
scroll to position [130, 0]
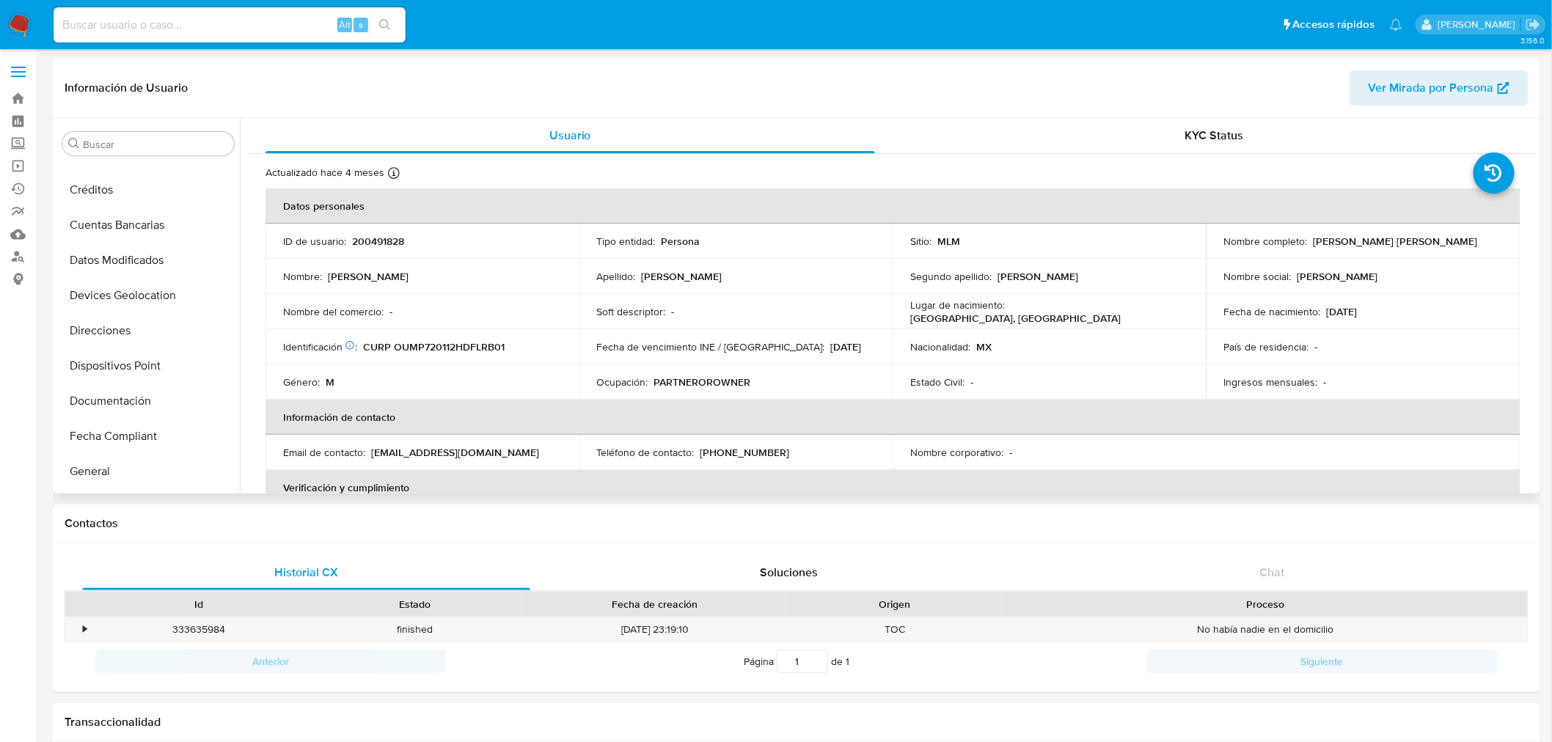
select select "10"
click at [384, 237] on p "200491828" at bounding box center [378, 241] width 52 height 13
copy p "200491828"
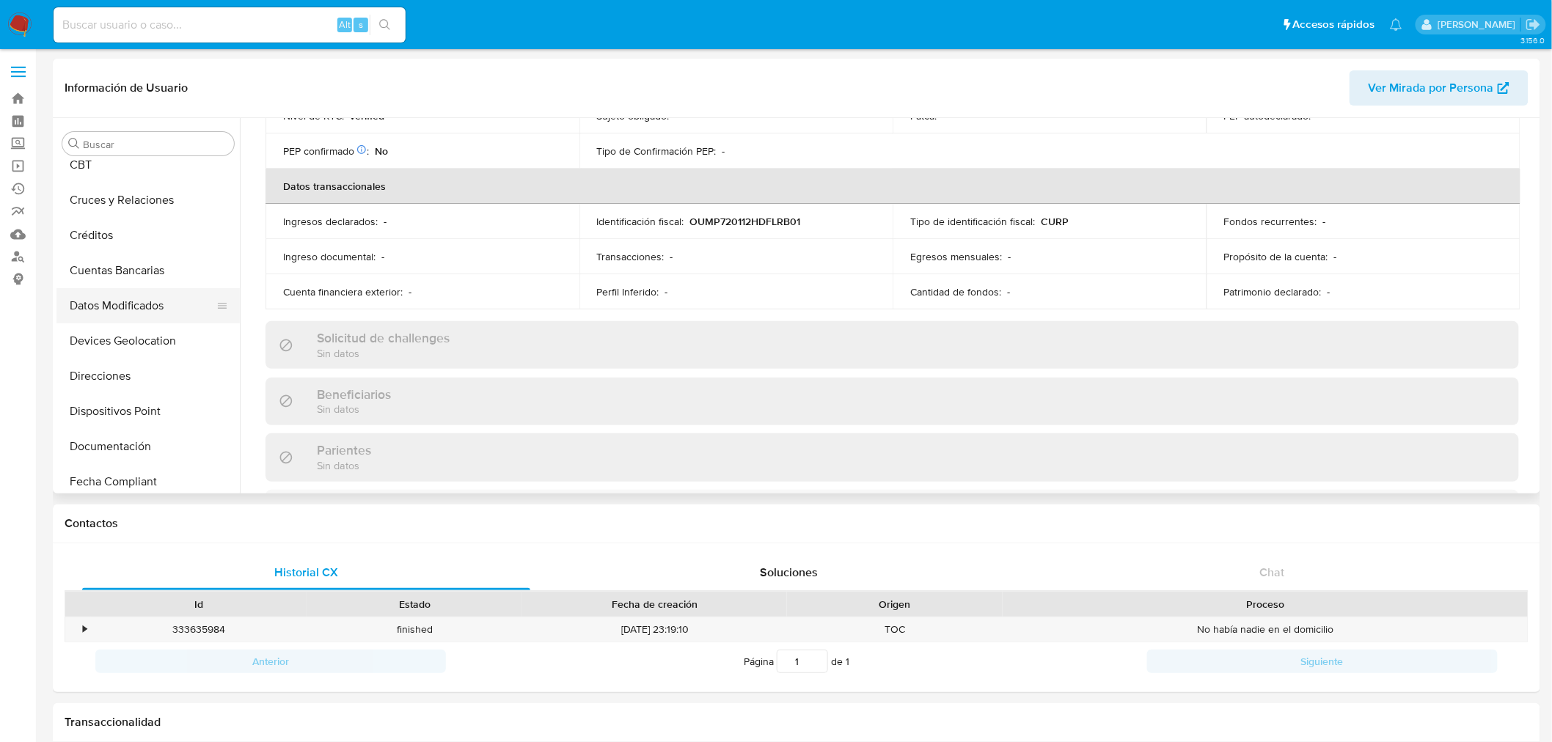
scroll to position [163, 0]
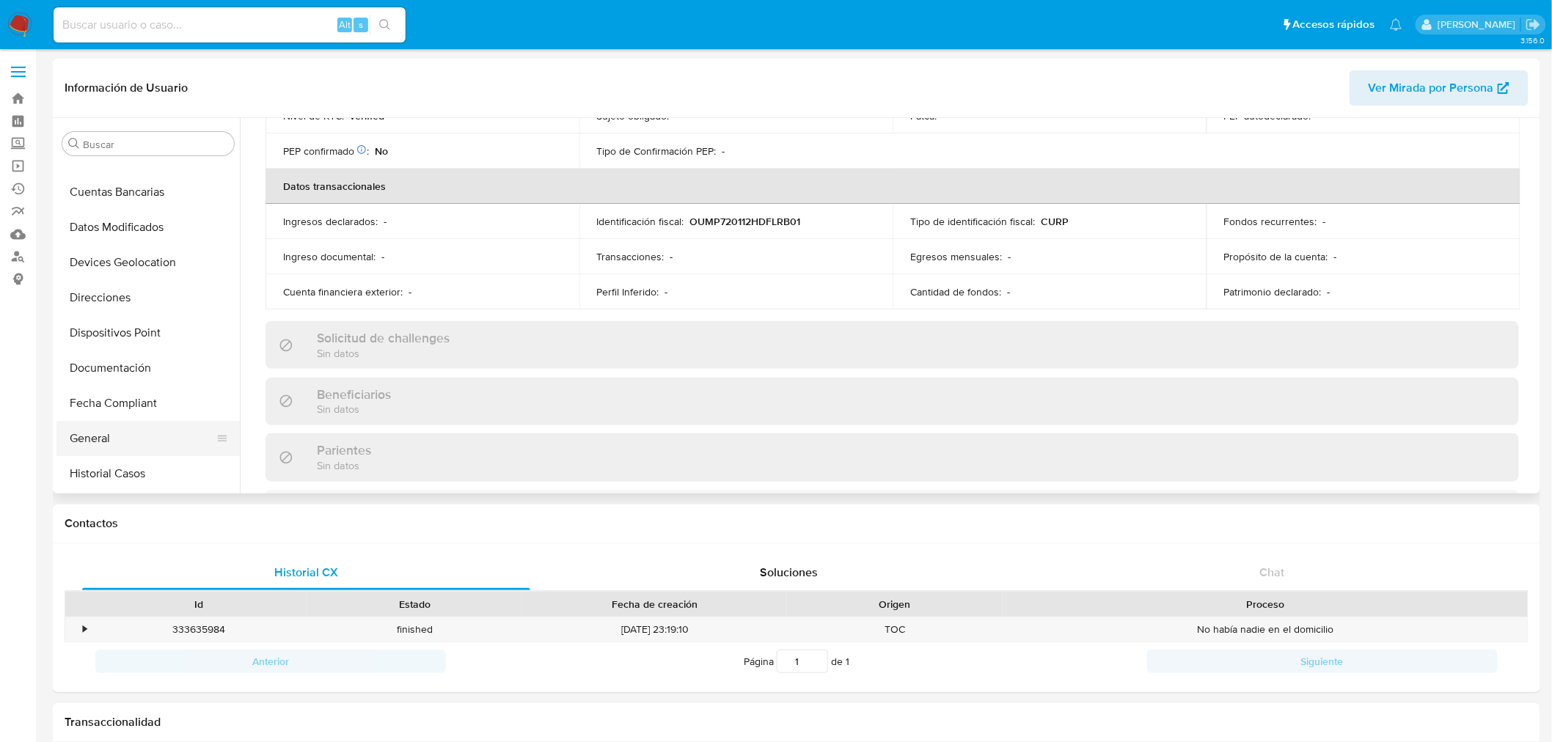
drag, startPoint x: 112, startPoint y: 442, endPoint x: 131, endPoint y: 443, distance: 18.4
click at [112, 442] on button "General" at bounding box center [142, 438] width 172 height 35
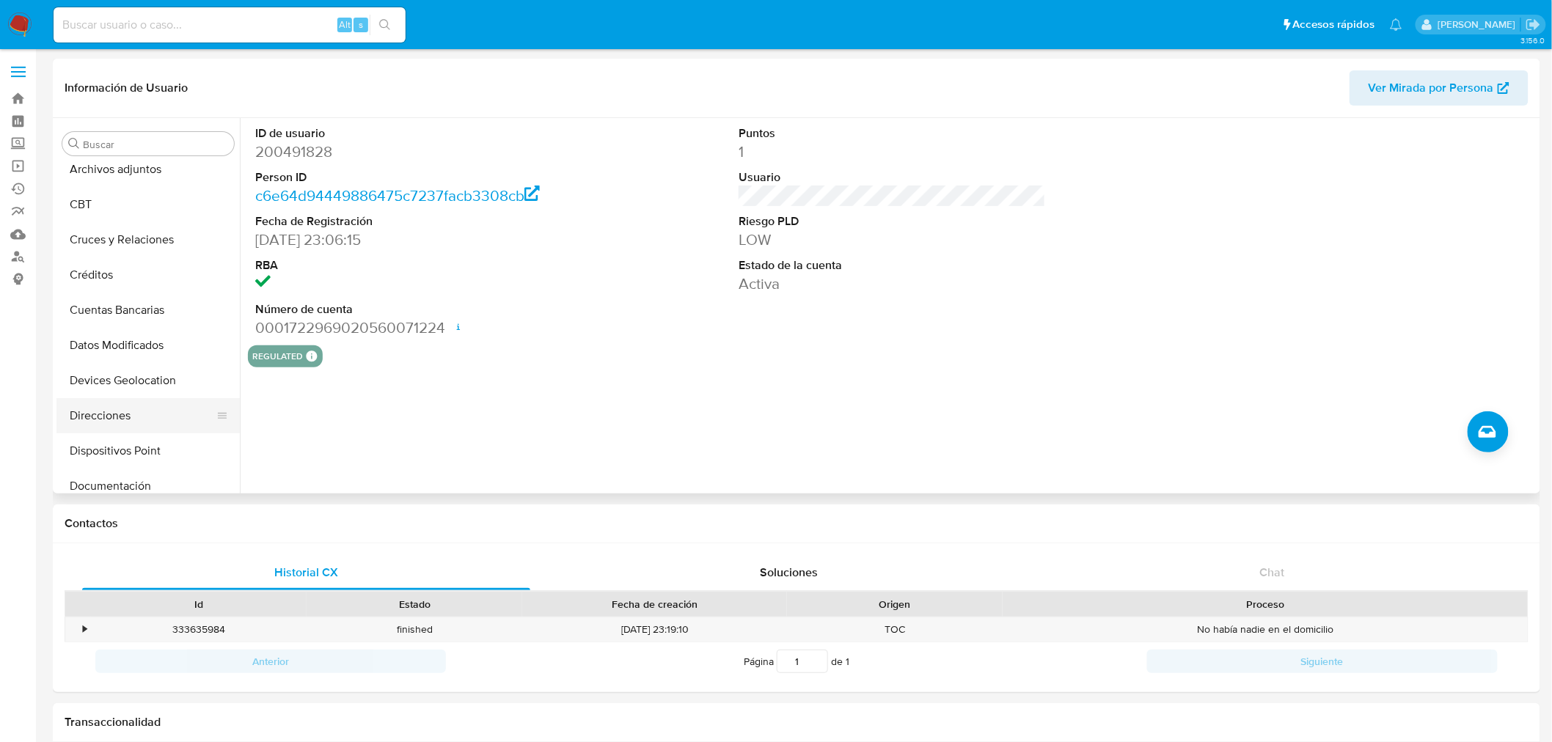
scroll to position [81, 0]
click at [131, 458] on button "Documentación" at bounding box center [142, 449] width 172 height 35
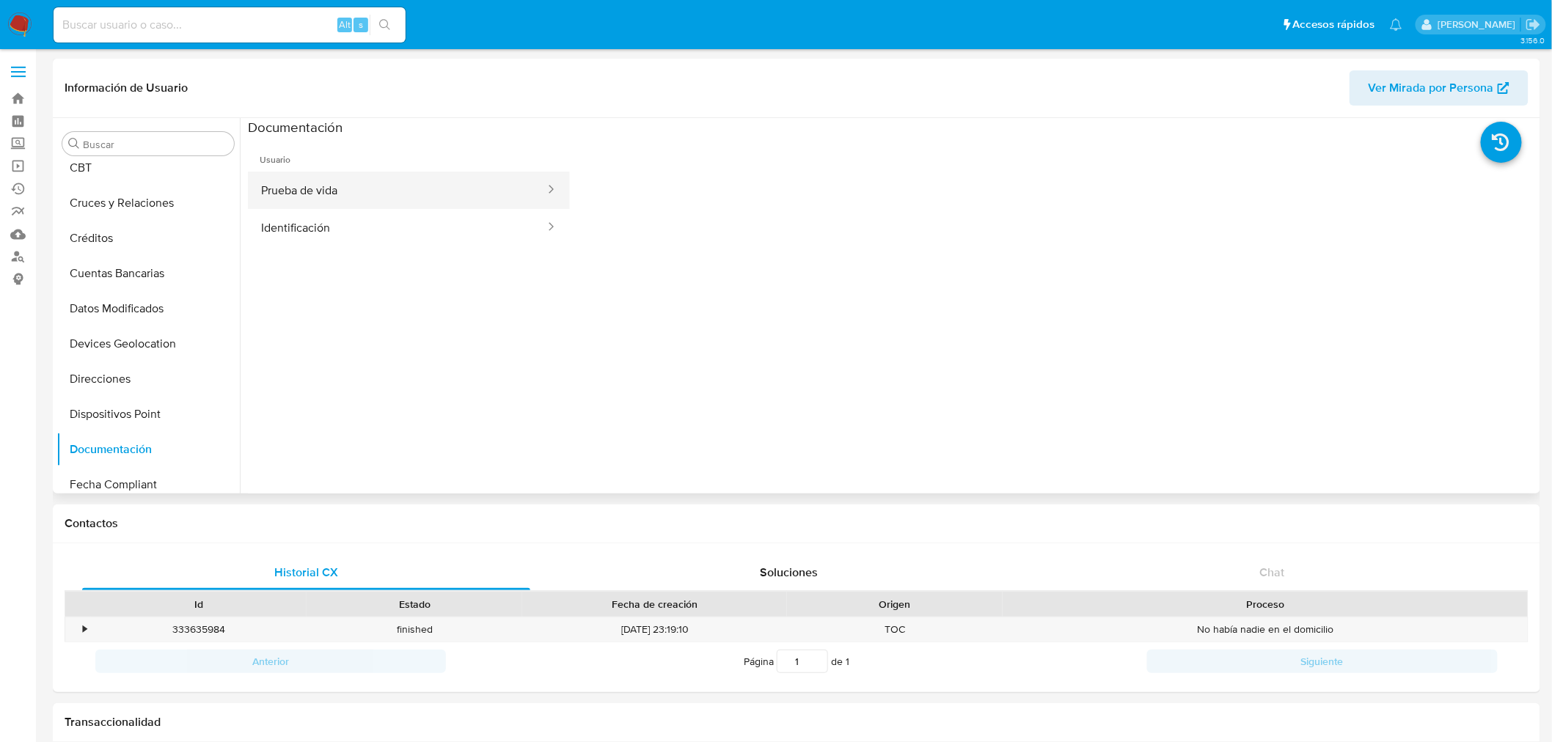
click at [436, 181] on button "Prueba de vida" at bounding box center [397, 190] width 299 height 37
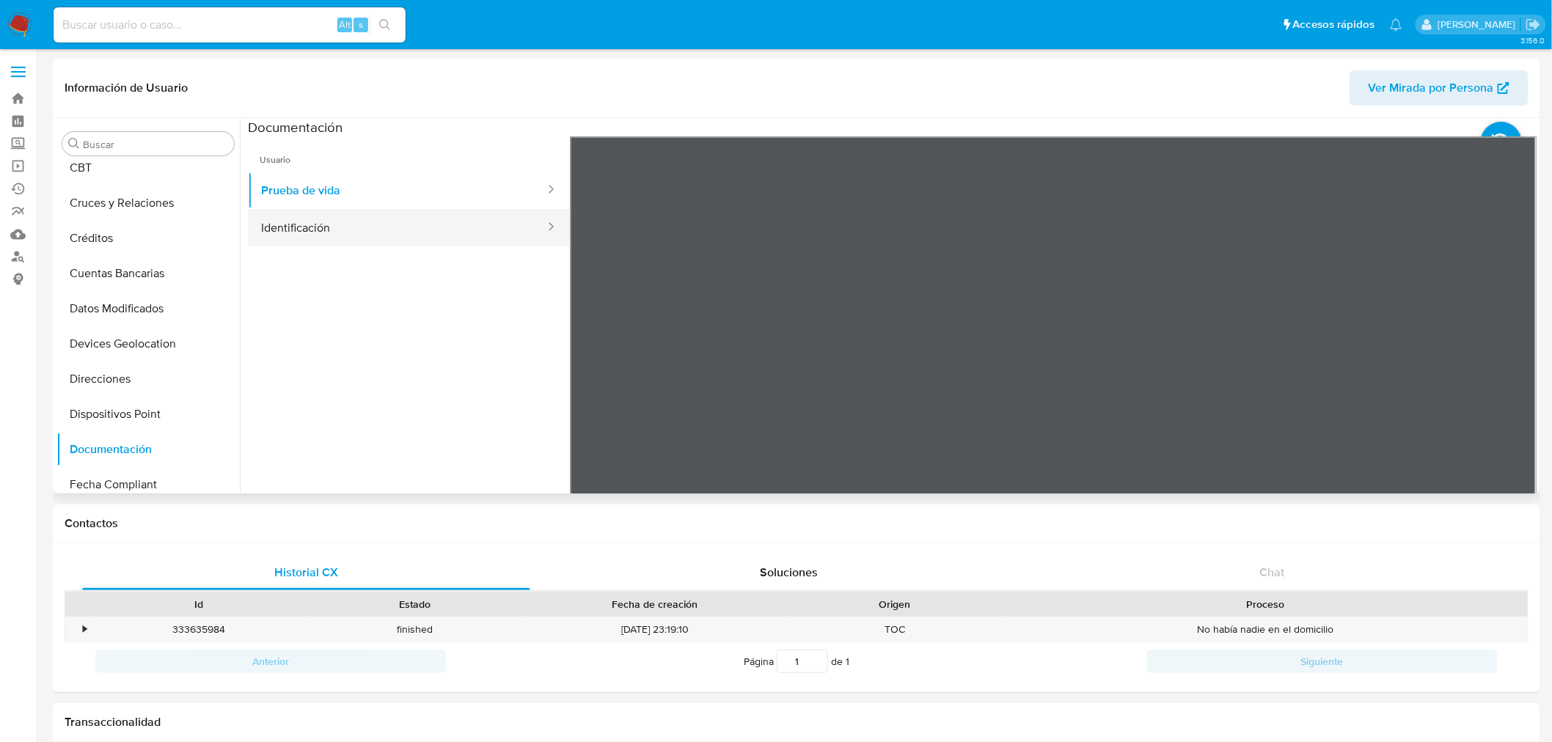
click at [318, 233] on button "Identificación" at bounding box center [397, 227] width 299 height 37
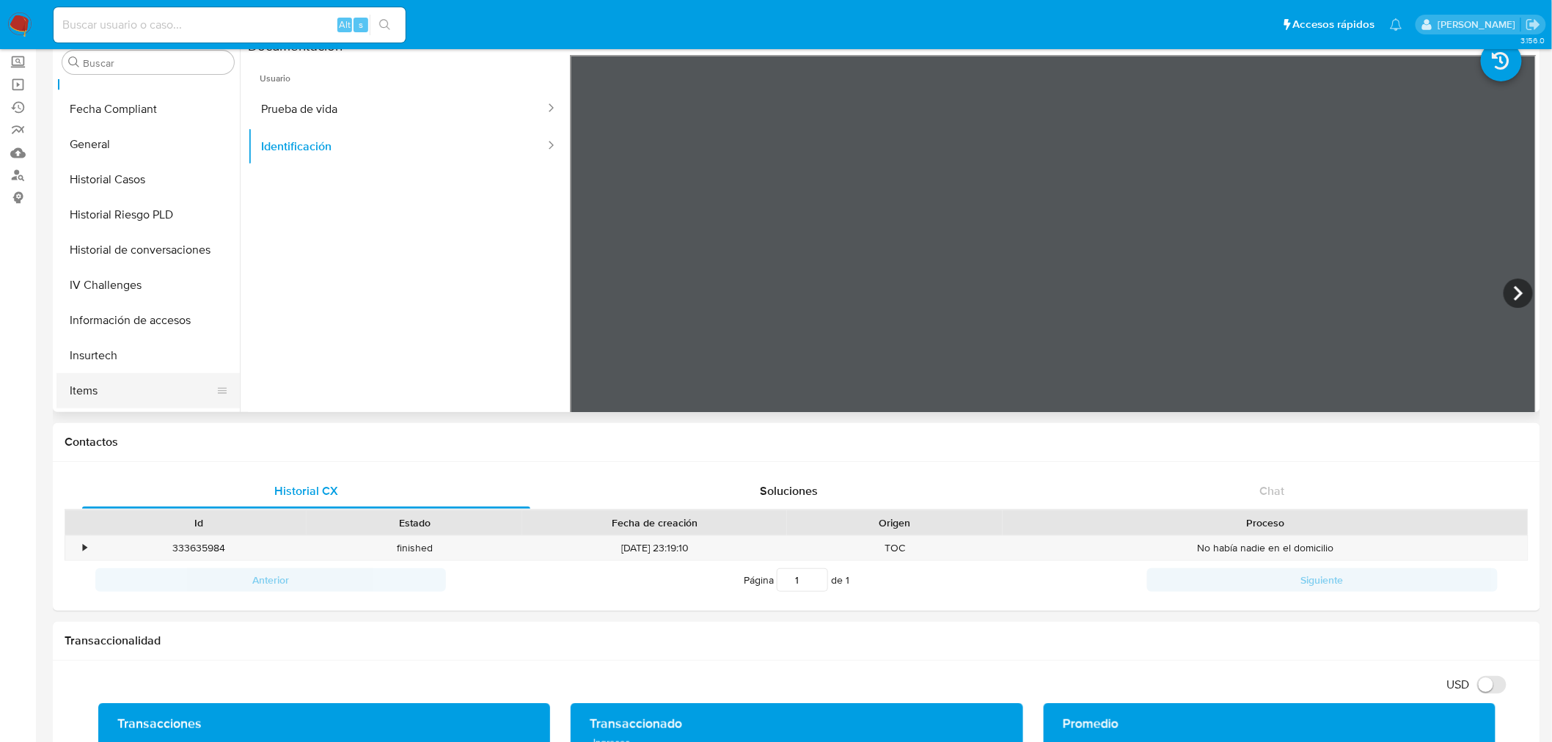
scroll to position [457, 0]
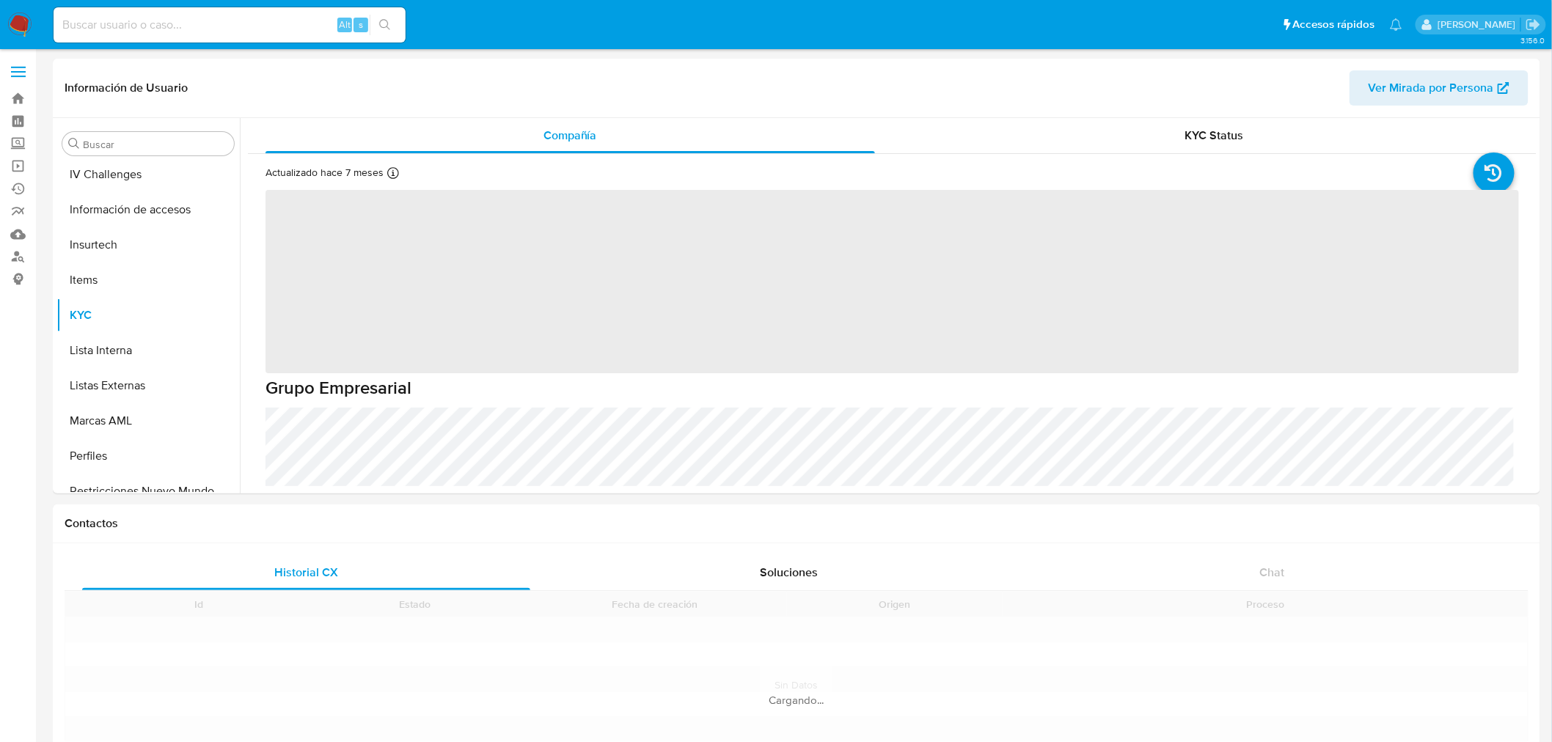
scroll to position [619, 0]
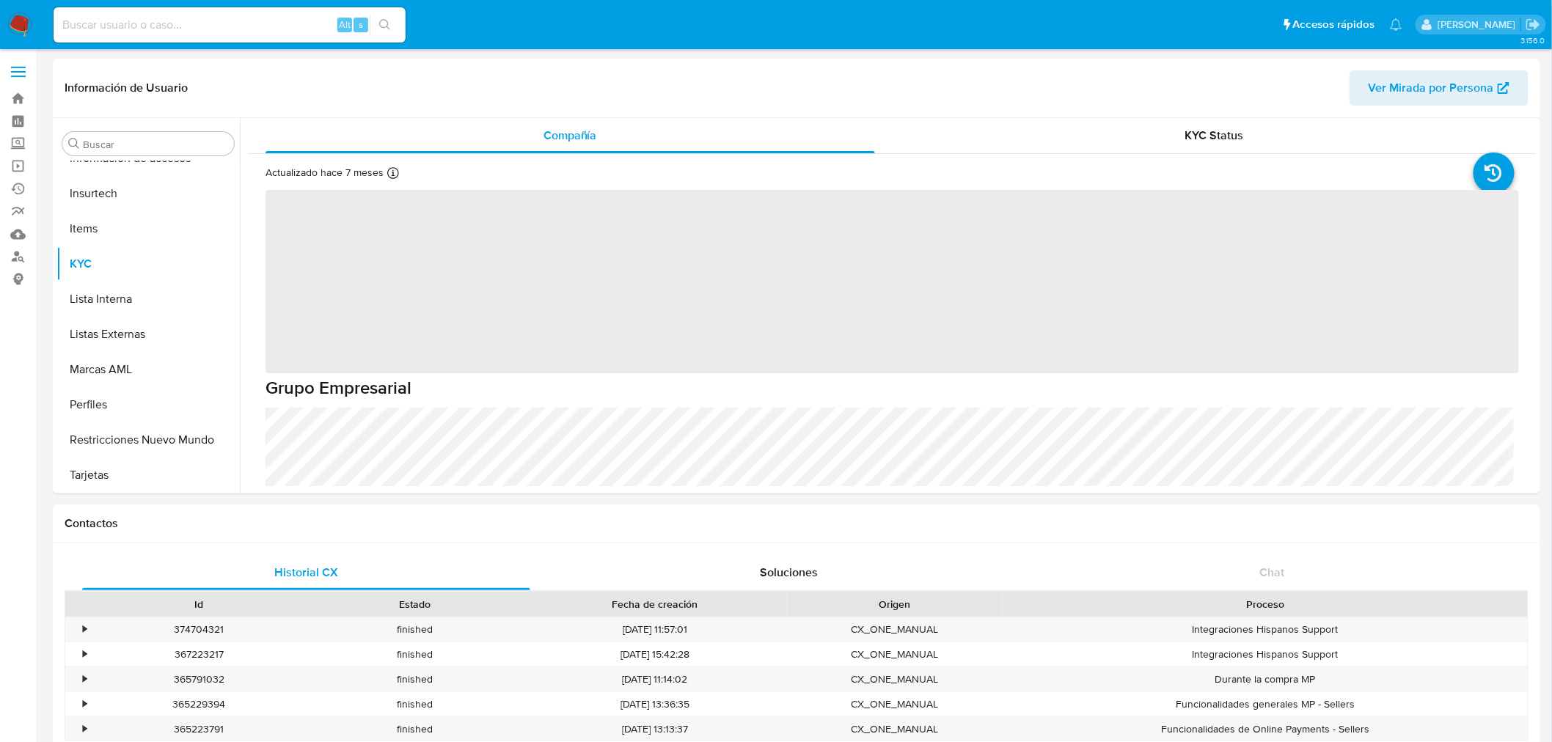
select select "10"
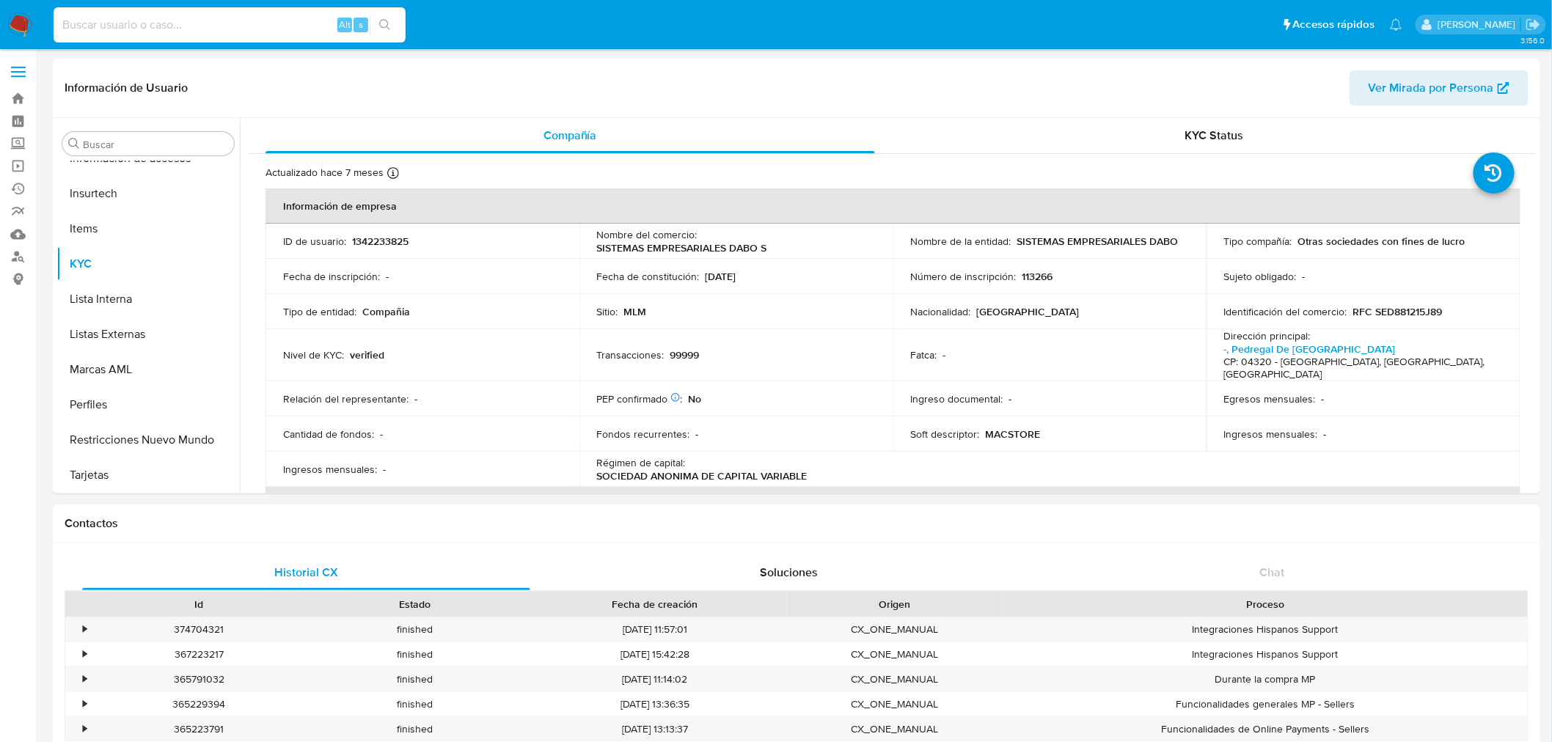
click at [288, 27] on input at bounding box center [230, 24] width 352 height 19
paste input "200491828"
type input "200491828"
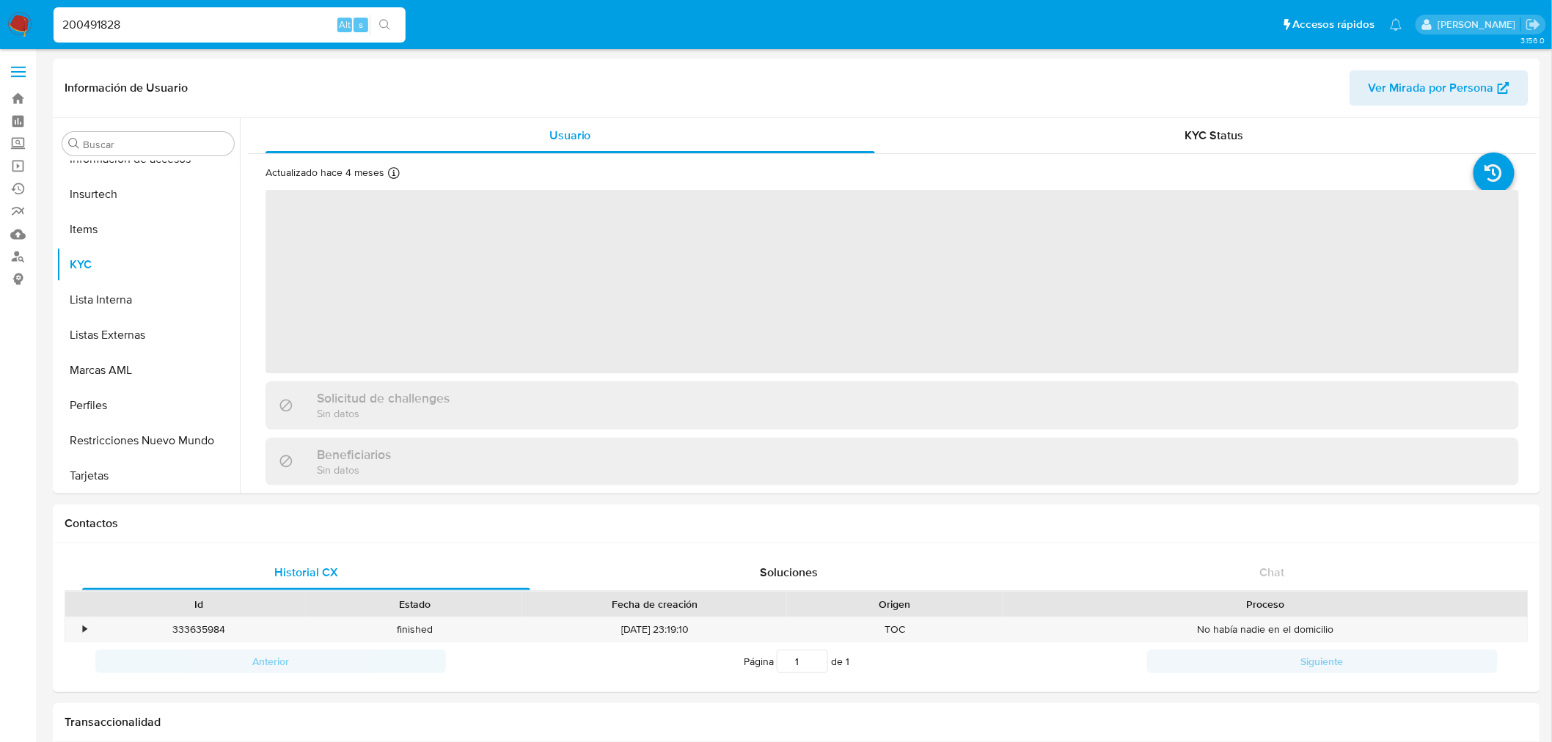
scroll to position [619, 0]
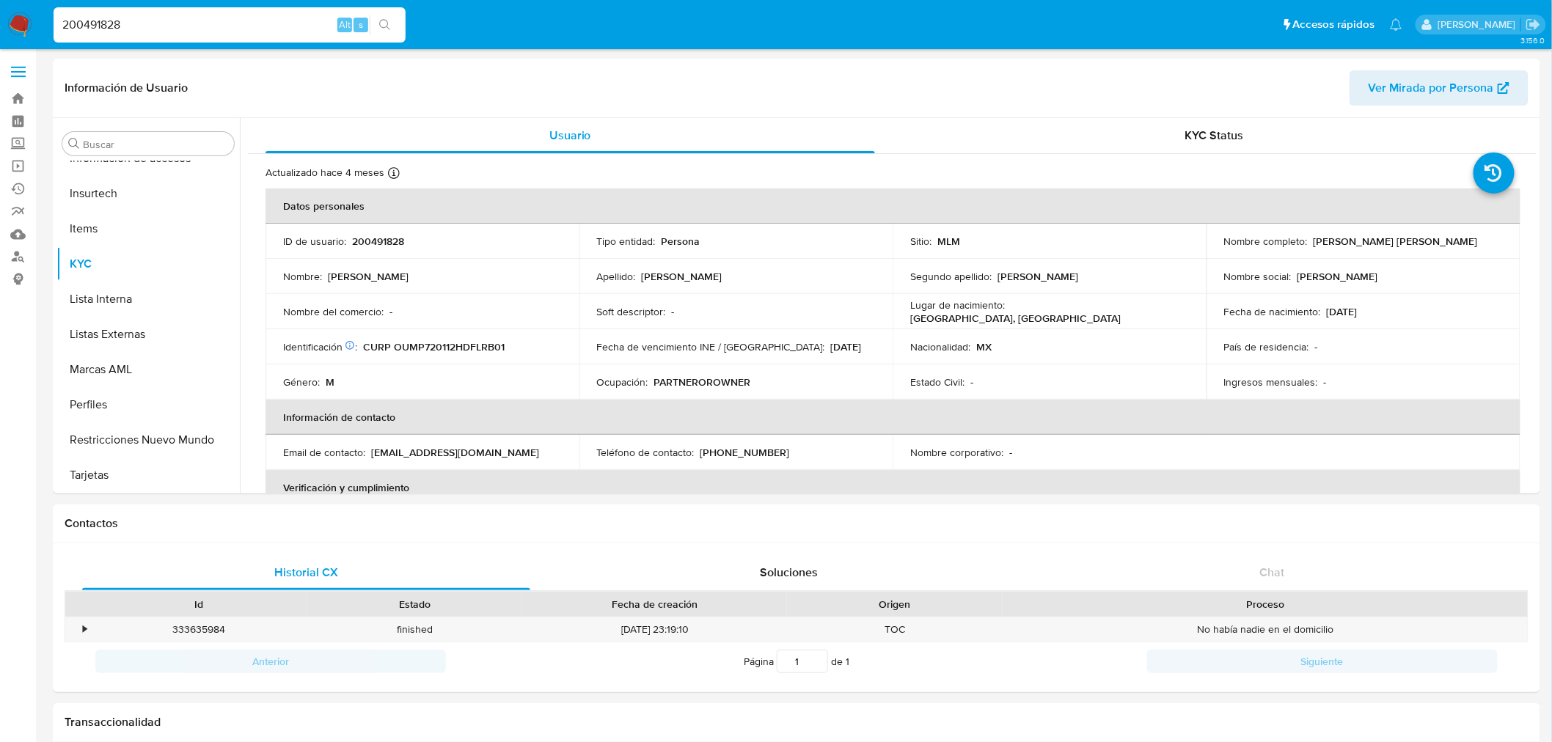
select select "10"
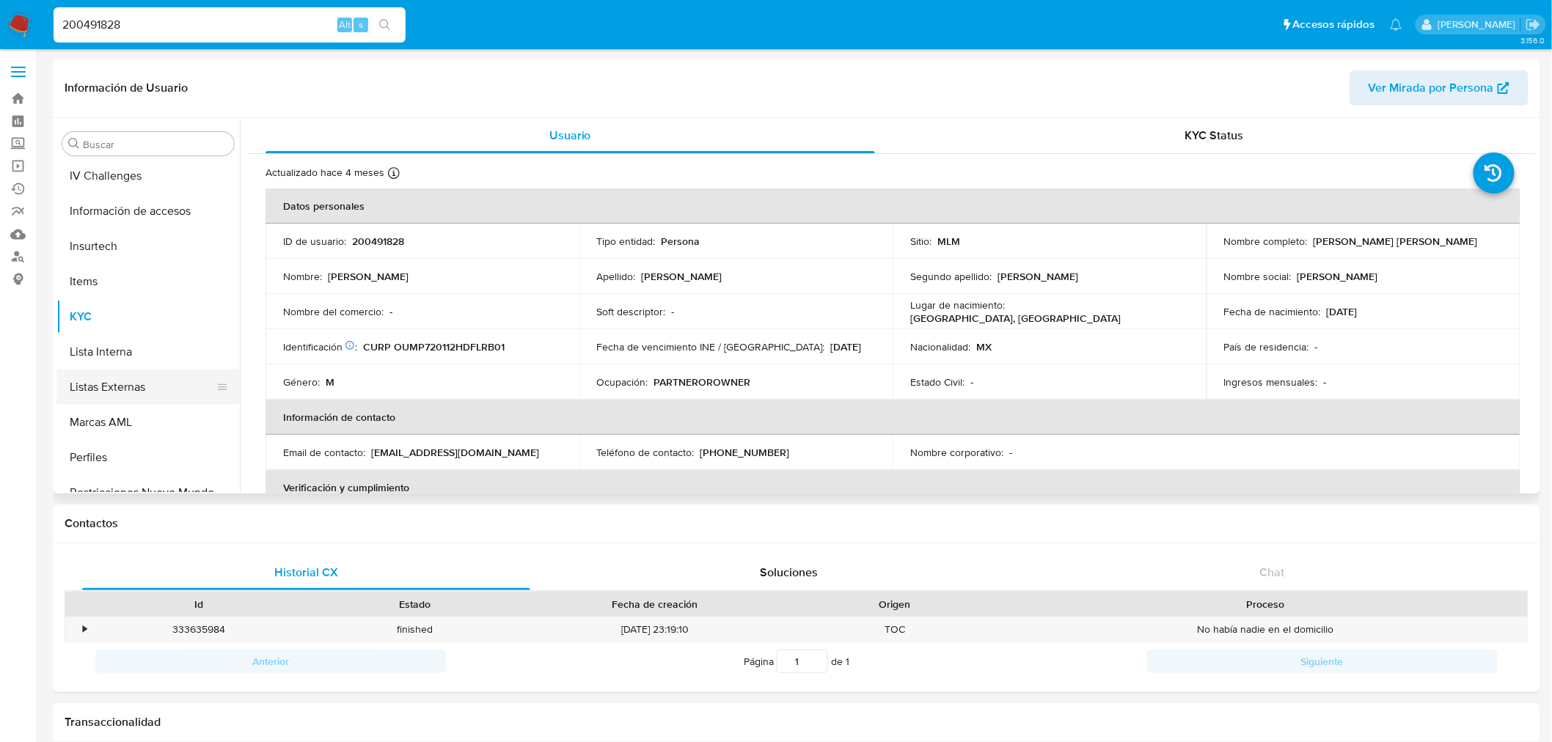
scroll to position [538, 0]
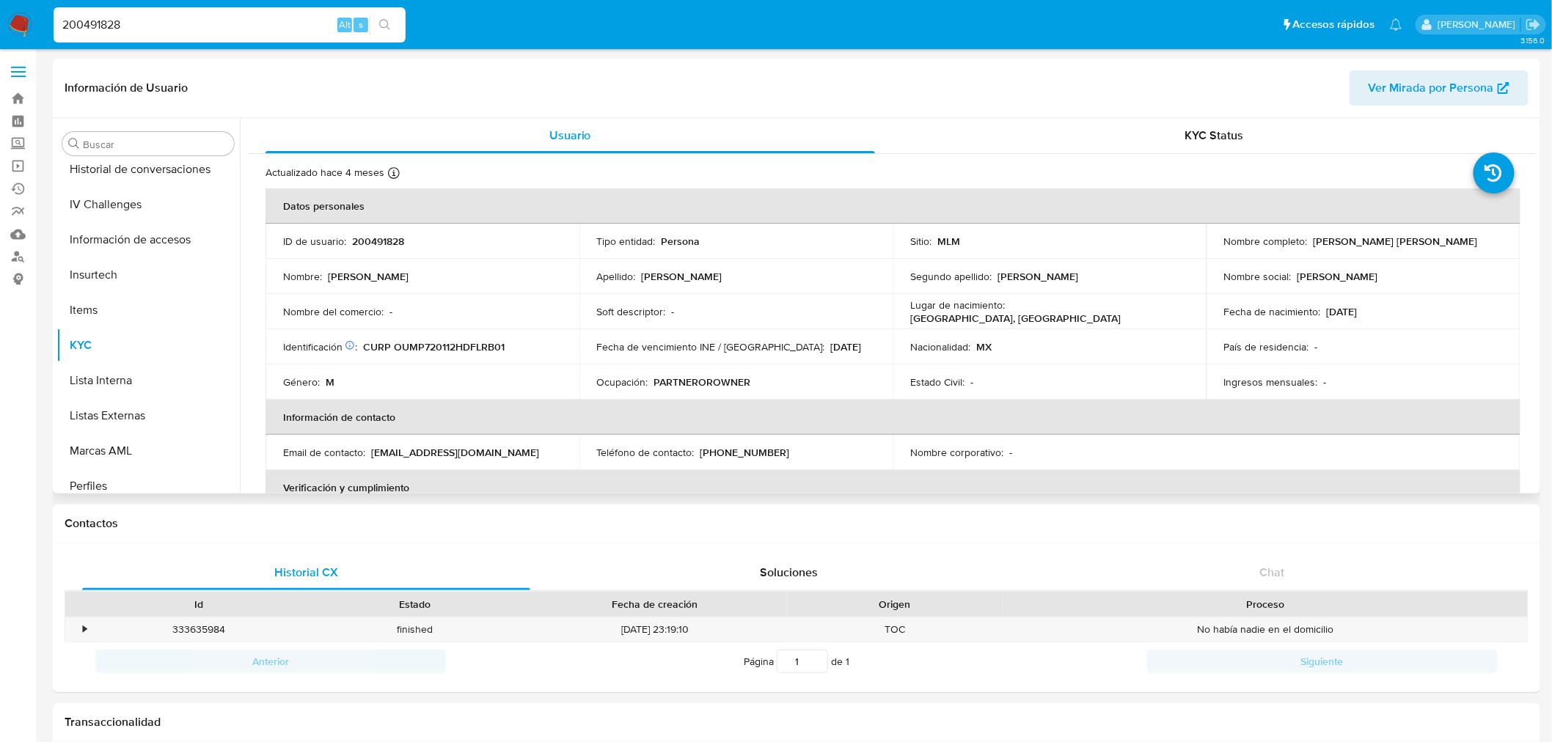
drag, startPoint x: 1387, startPoint y: 316, endPoint x: 1320, endPoint y: 313, distance: 66.8
click at [1320, 313] on td "Fecha de nacimiento : [DEMOGRAPHIC_DATA]" at bounding box center [1364, 311] width 314 height 35
copy div "12/01/1972"
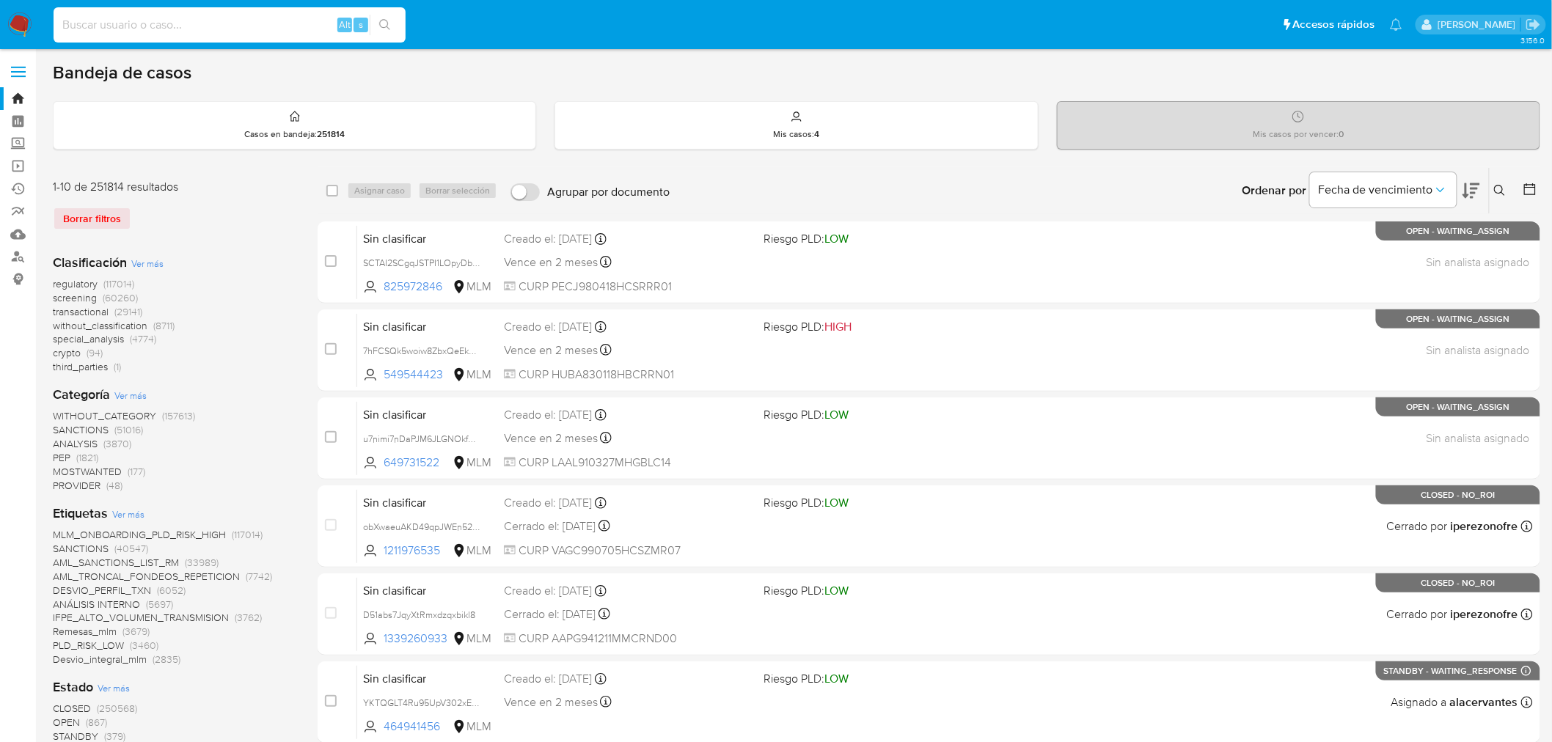
click at [180, 23] on input at bounding box center [230, 24] width 352 height 19
paste input "1302162091"
type input "1302162091"
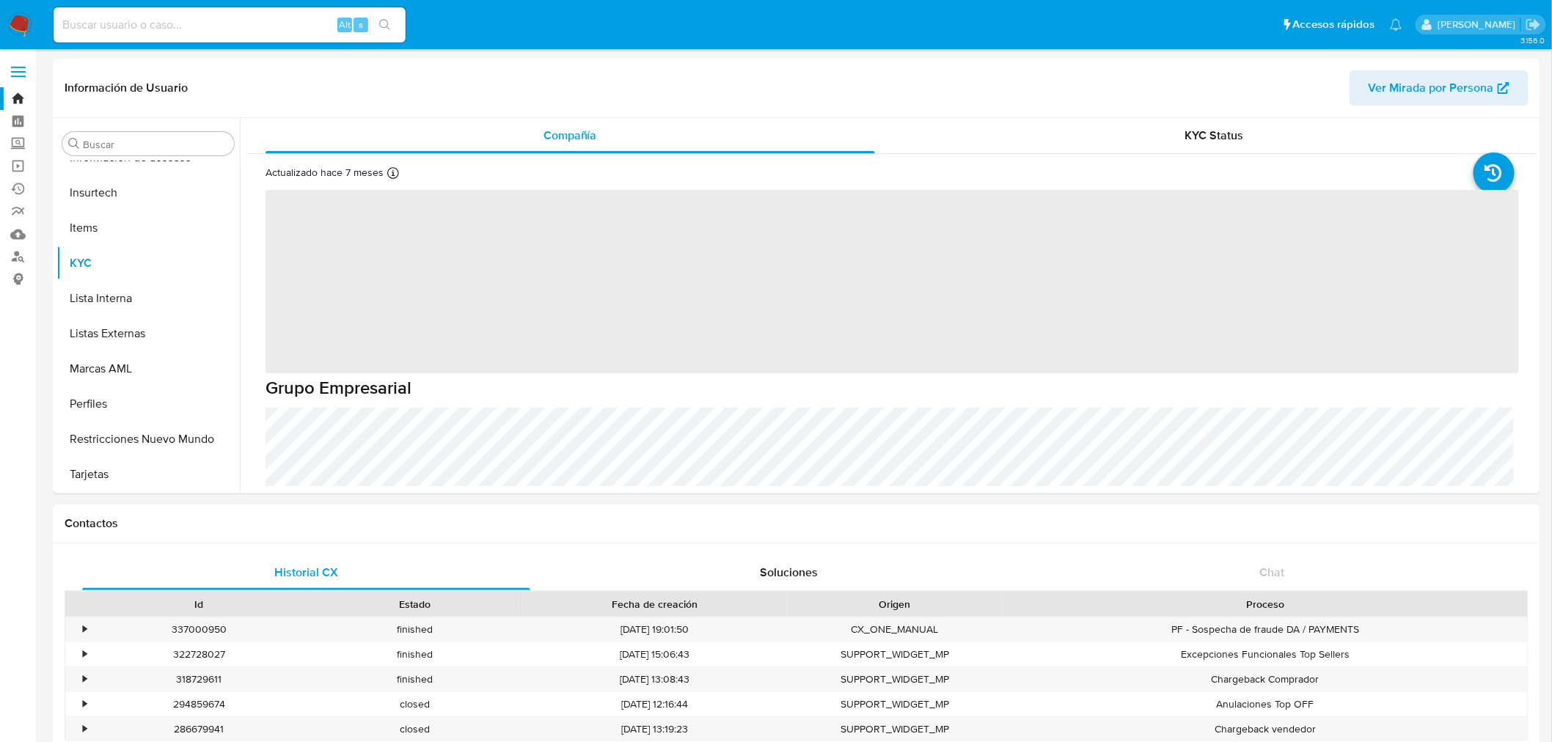
scroll to position [619, 0]
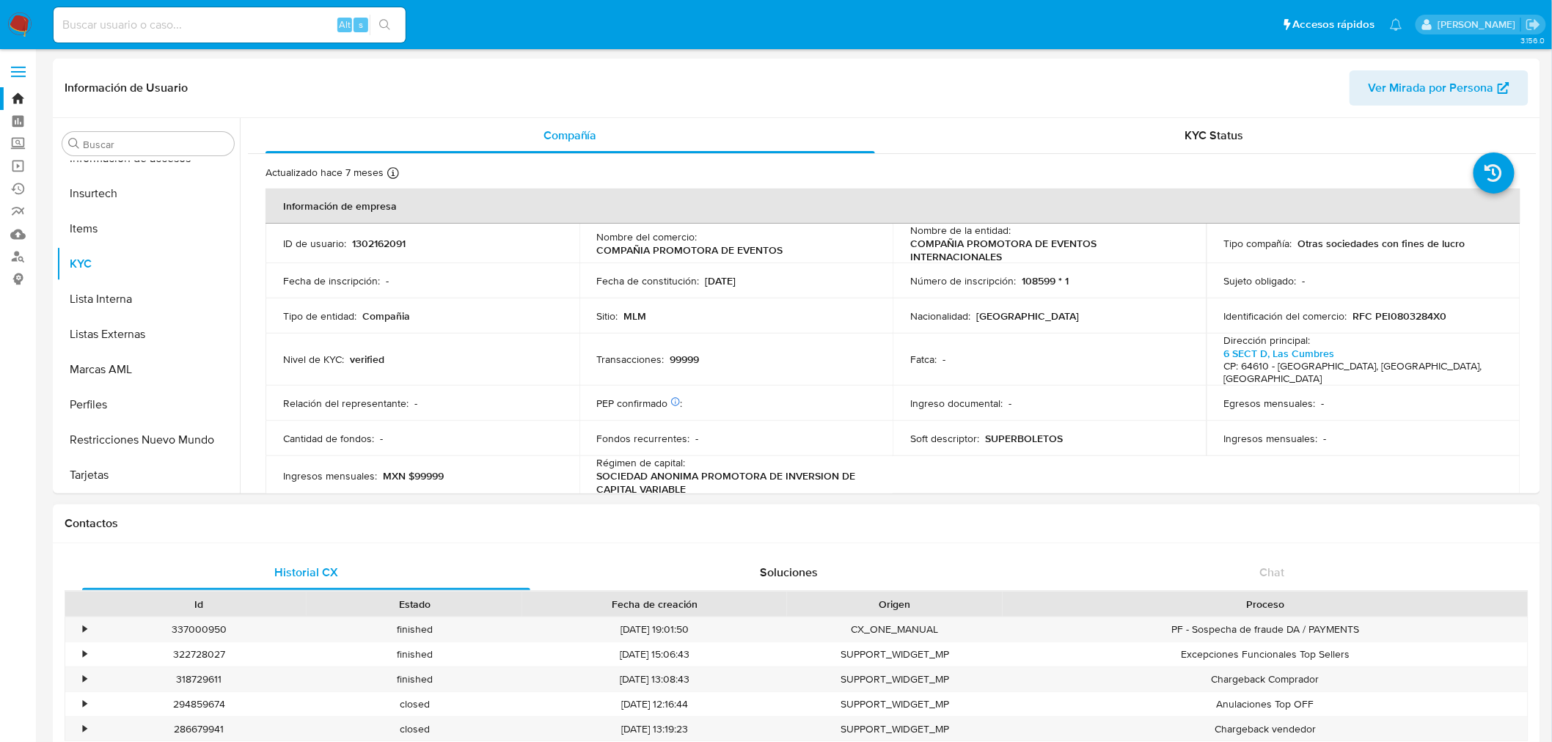
select select "10"
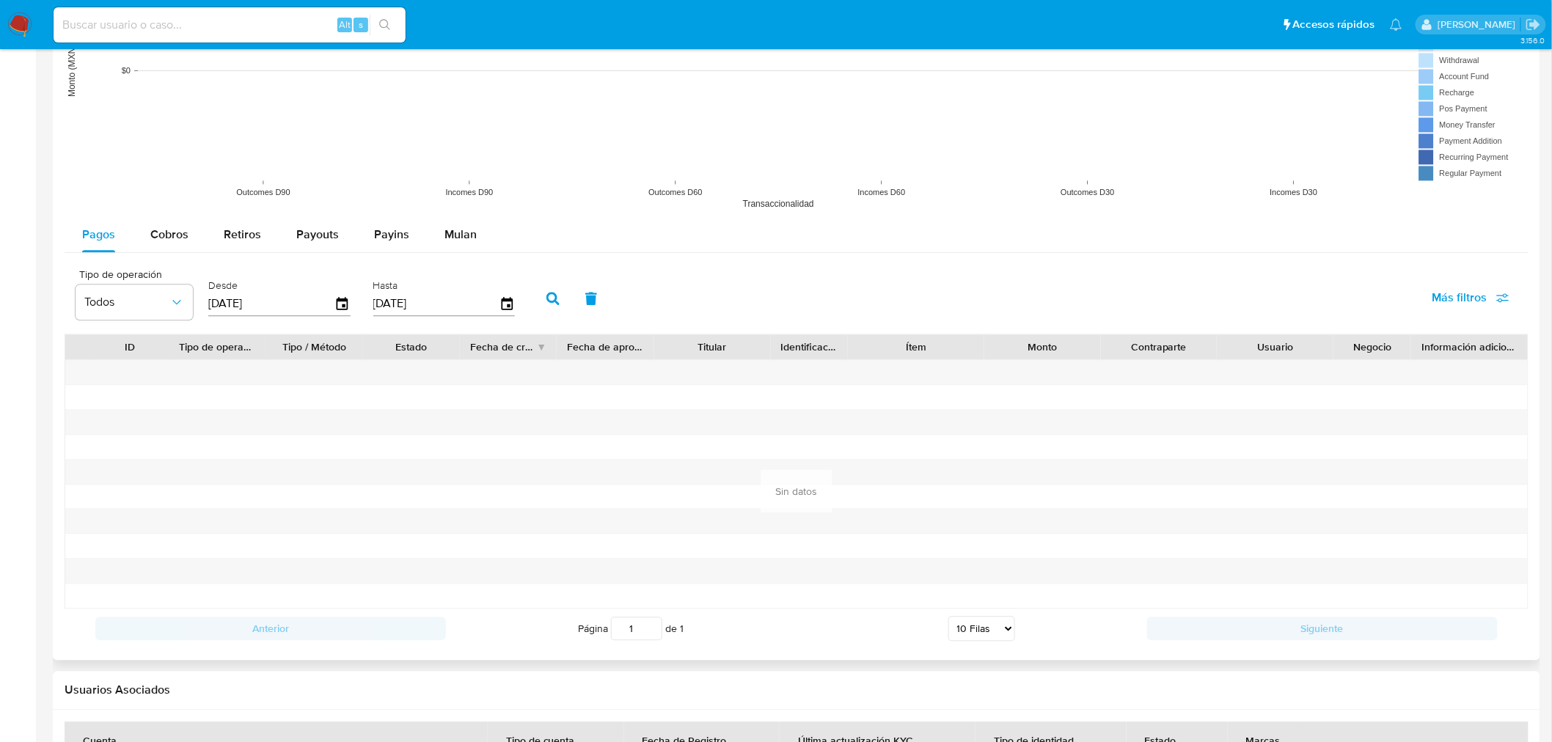
scroll to position [1222, 0]
click at [463, 228] on span "Mulan" at bounding box center [461, 232] width 32 height 17
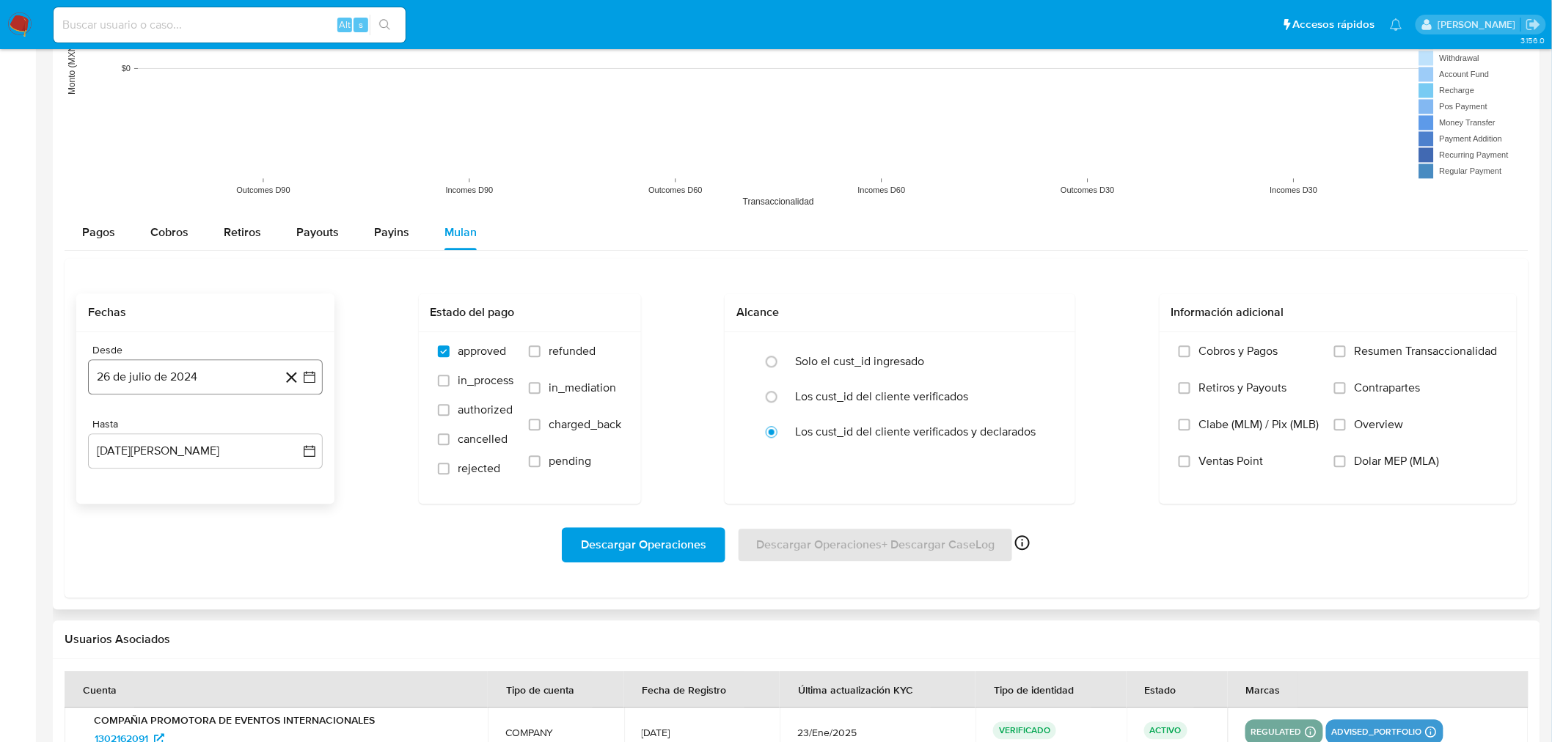
click at [202, 382] on button "26 de julio de 2024" at bounding box center [205, 376] width 235 height 35
click at [295, 430] on icon "Mes siguiente" at bounding box center [297, 430] width 18 height 18
click at [118, 434] on icon "Mes anterior" at bounding box center [115, 430] width 18 height 18
click at [114, 434] on icon "Mes anterior" at bounding box center [114, 430] width 6 height 10
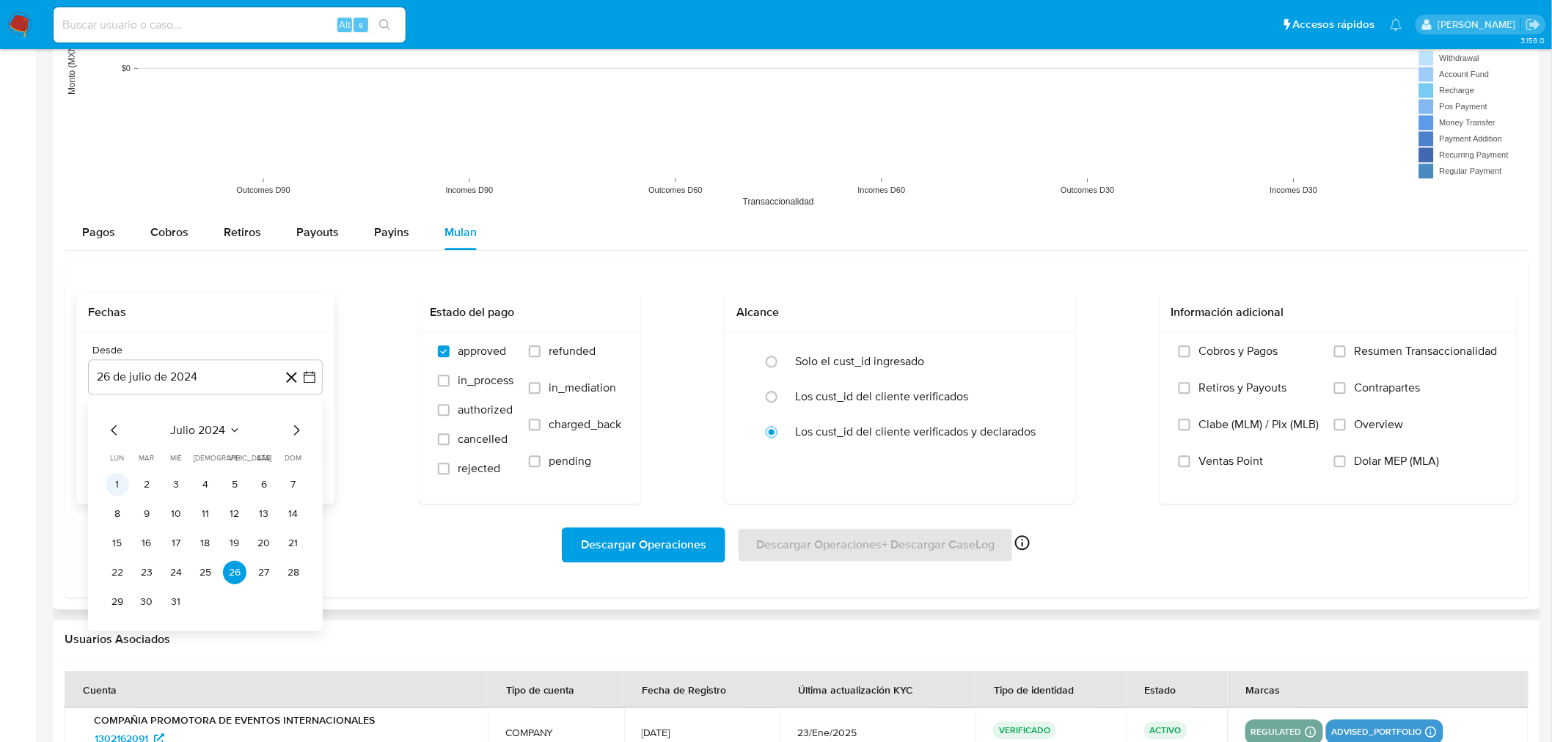
click at [106, 481] on button "1" at bounding box center [117, 483] width 23 height 23
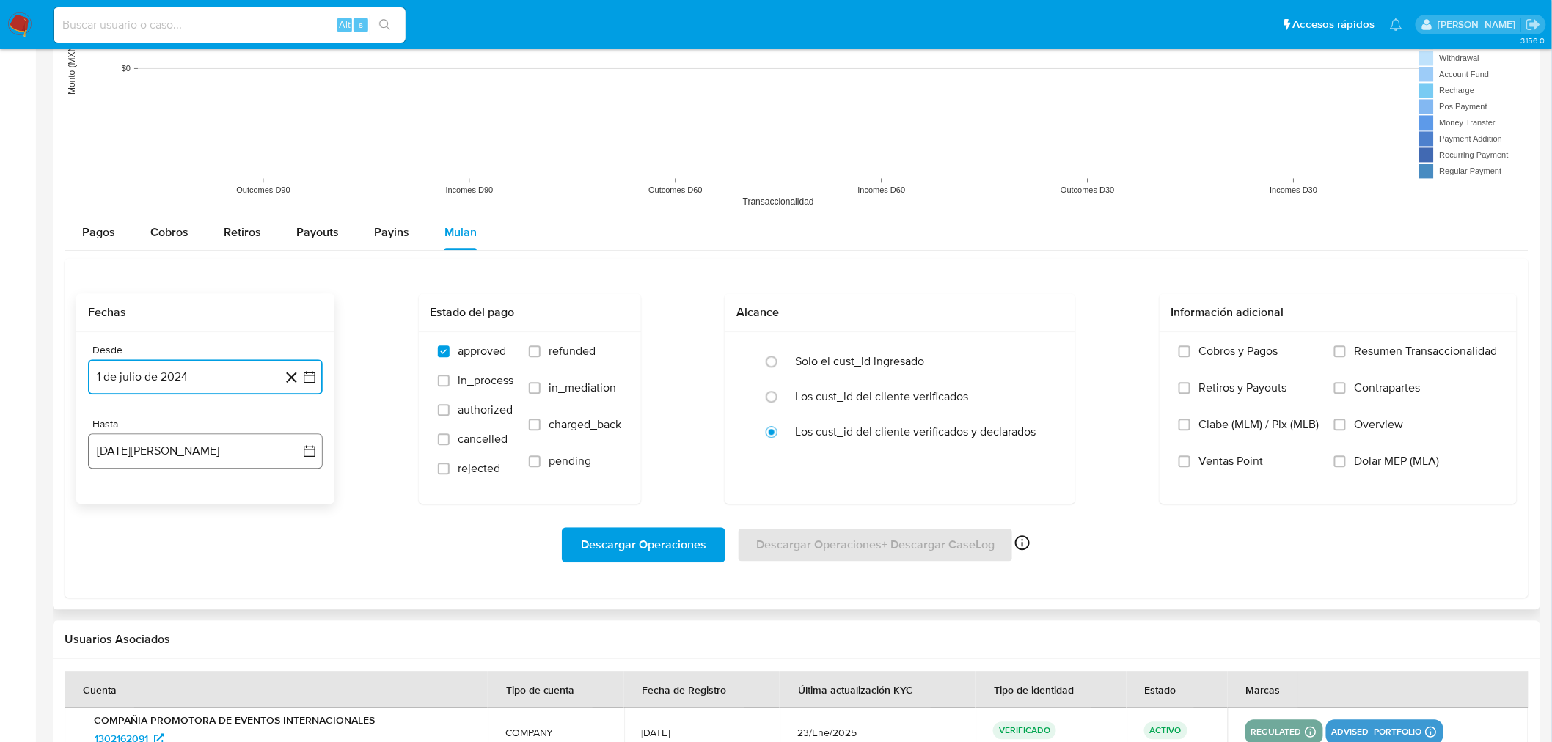
click at [245, 461] on button "26 de agosto de 2025" at bounding box center [205, 451] width 235 height 35
click at [123, 506] on icon "Mes anterior" at bounding box center [115, 504] width 18 height 18
click at [202, 682] on button "31" at bounding box center [205, 675] width 23 height 23
click at [1345, 355] on input "Resumen Transaccionalidad" at bounding box center [1340, 352] width 12 height 12
click at [665, 547] on span "Descargar Operaciones" at bounding box center [643, 545] width 125 height 32
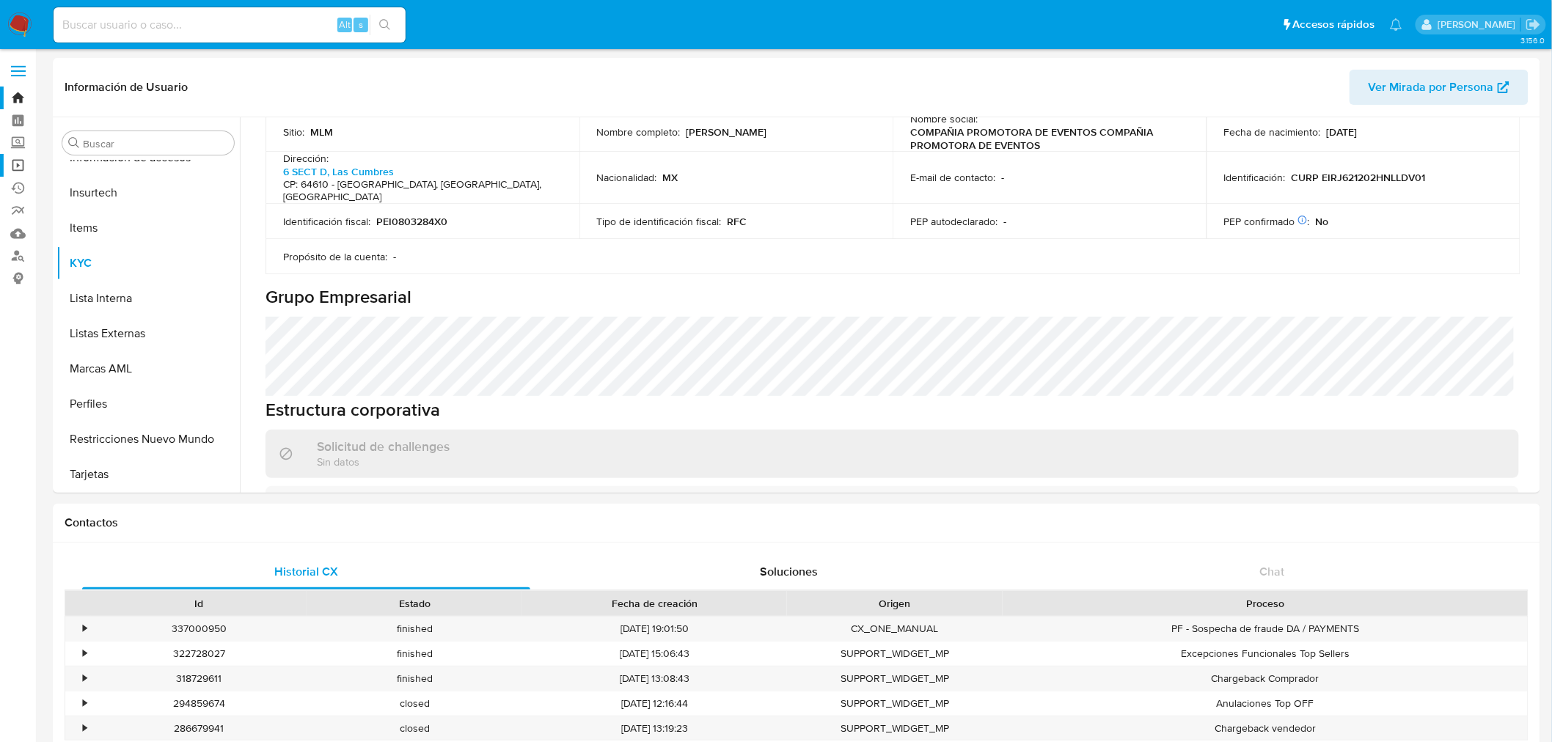
scroll to position [0, 0]
click at [22, 148] on label "Screening" at bounding box center [87, 144] width 175 height 23
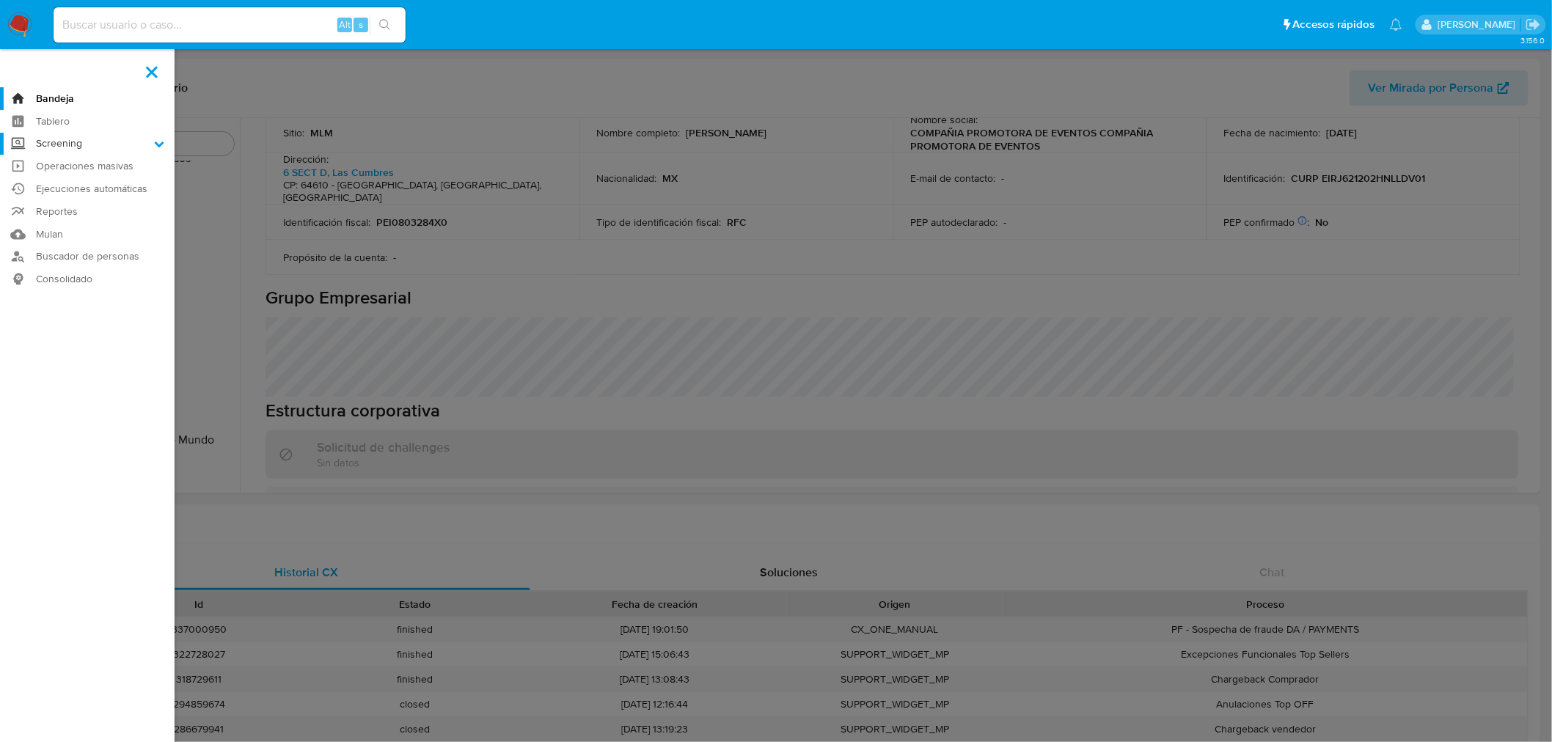
click at [0, 0] on input "Screening" at bounding box center [0, 0] width 0 height 0
click at [78, 205] on link "Herramientas" at bounding box center [87, 201] width 175 height 18
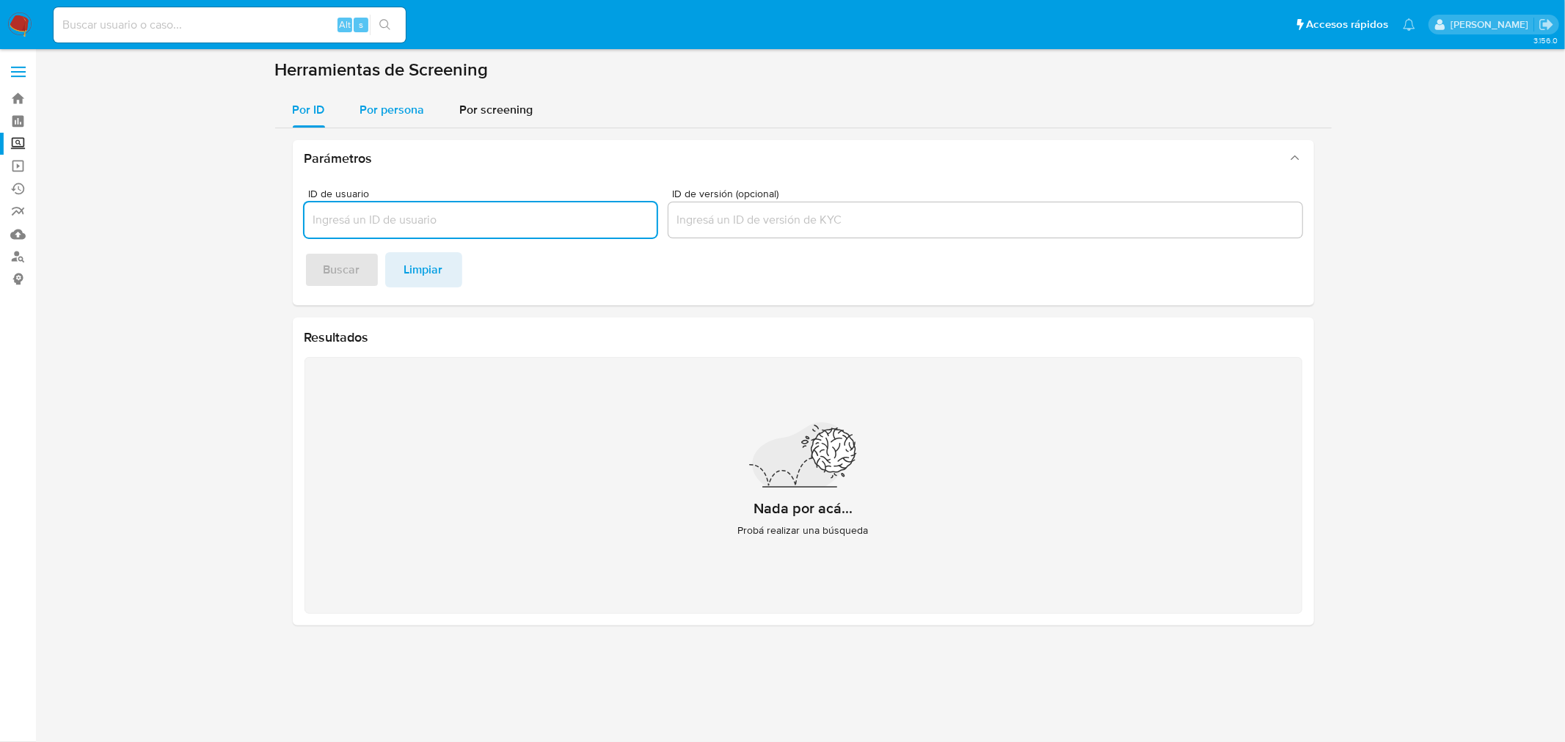
click at [417, 92] on div "Por persona" at bounding box center [392, 109] width 65 height 35
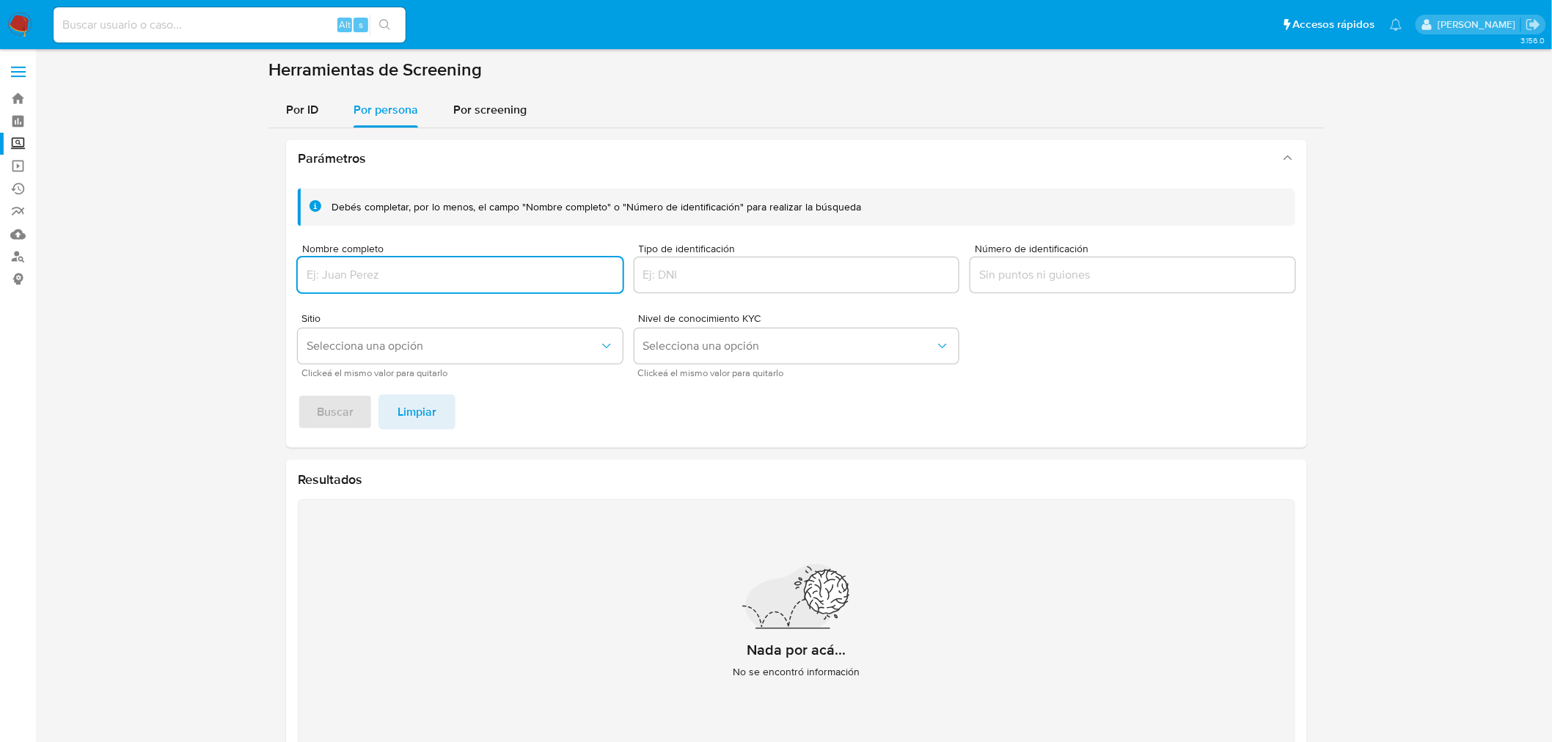
click at [420, 275] on input "Nombre completo" at bounding box center [460, 275] width 325 height 19
click at [298, 395] on button "Buscar" at bounding box center [335, 412] width 75 height 35
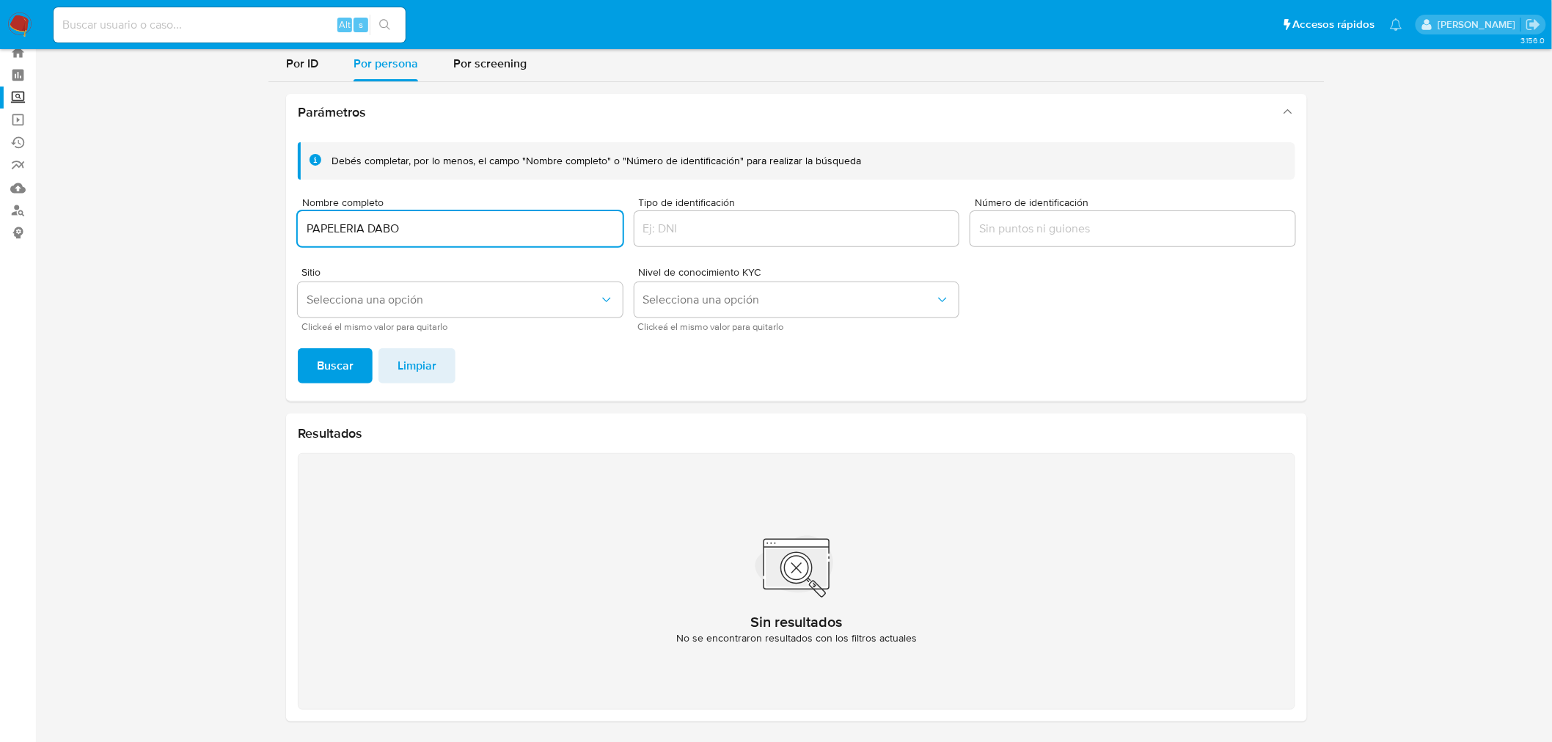
click at [298, 348] on button "Buscar" at bounding box center [335, 365] width 75 height 35
drag, startPoint x: 438, startPoint y: 218, endPoint x: 242, endPoint y: 219, distance: 195.9
click at [242, 219] on section at bounding box center [797, 372] width 1488 height 721
type input "DABO PAPELERIA"
click at [298, 348] on button "Buscar" at bounding box center [335, 365] width 75 height 35
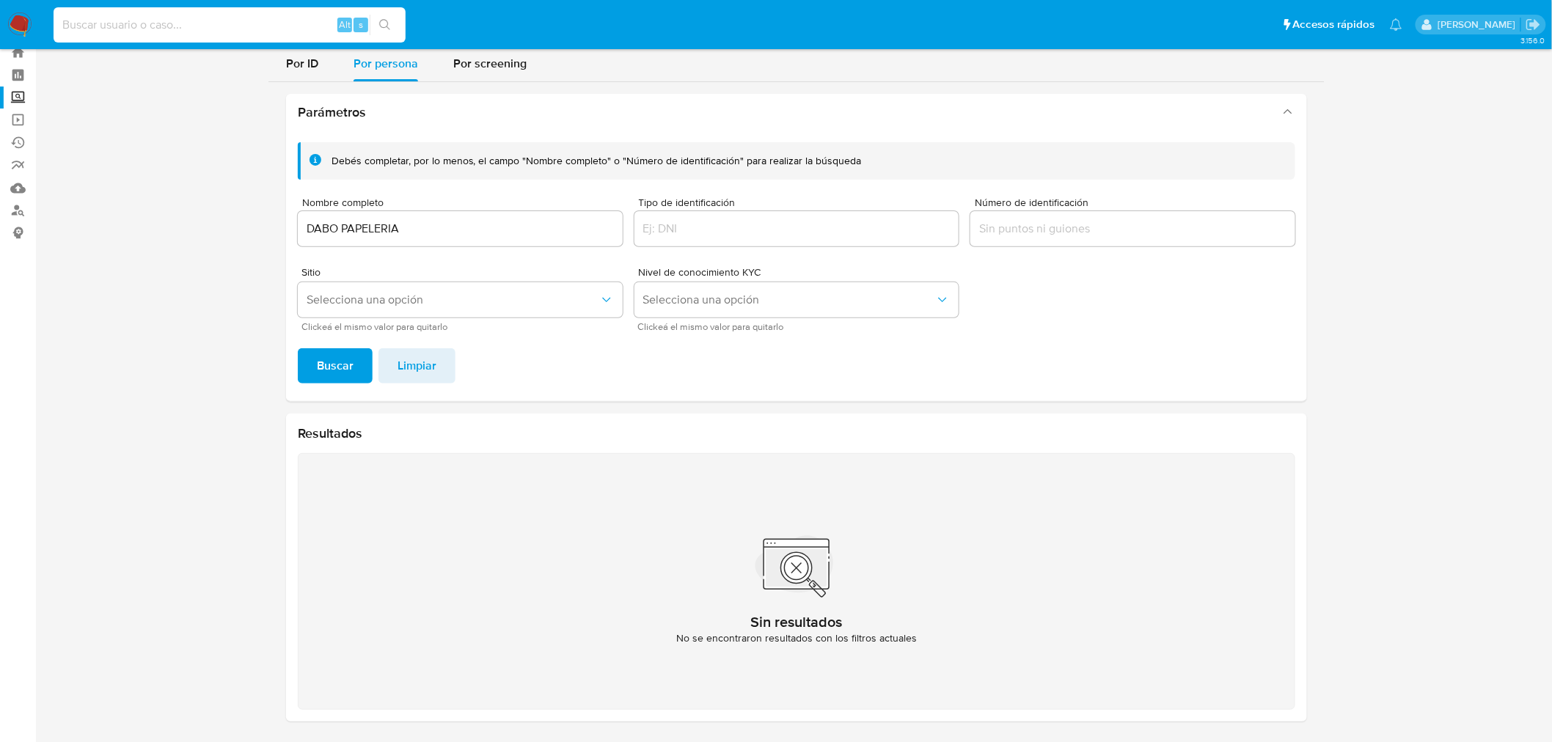
click at [103, 23] on input at bounding box center [230, 24] width 352 height 19
paste input "1302162091"
type input "1302162091"
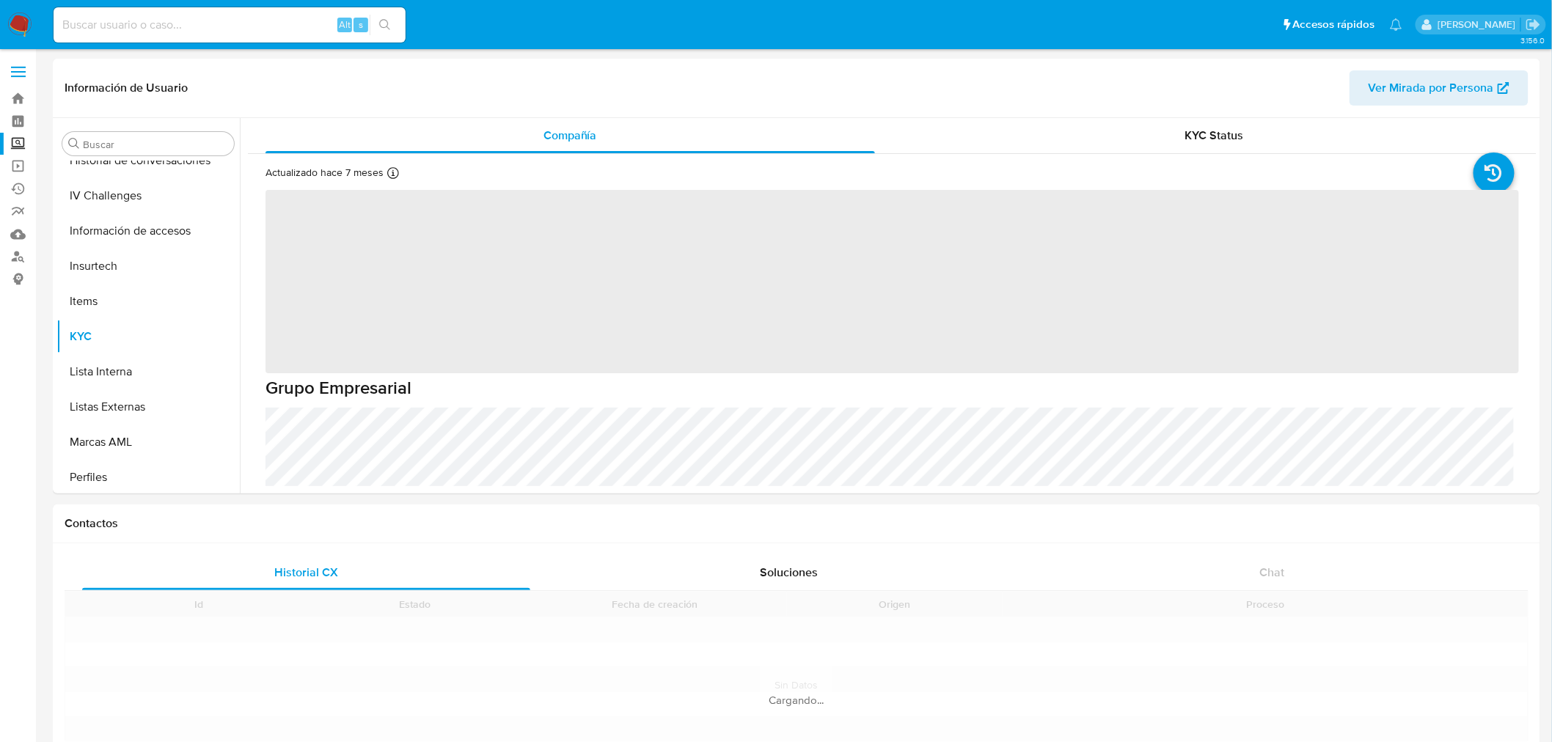
scroll to position [619, 0]
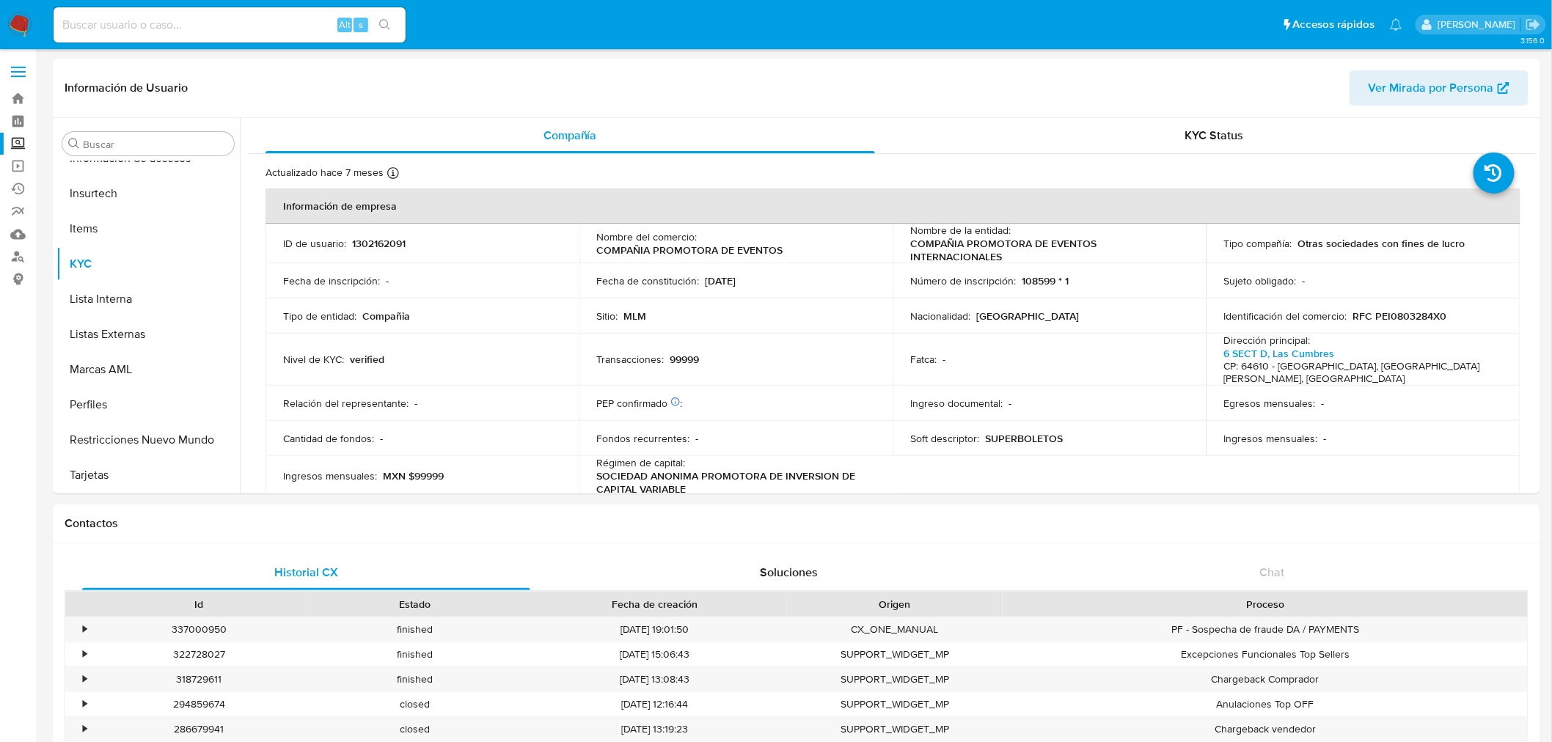
select select "10"
click at [1473, 78] on span "Ver Mirada por Persona" at bounding box center [1431, 87] width 125 height 35
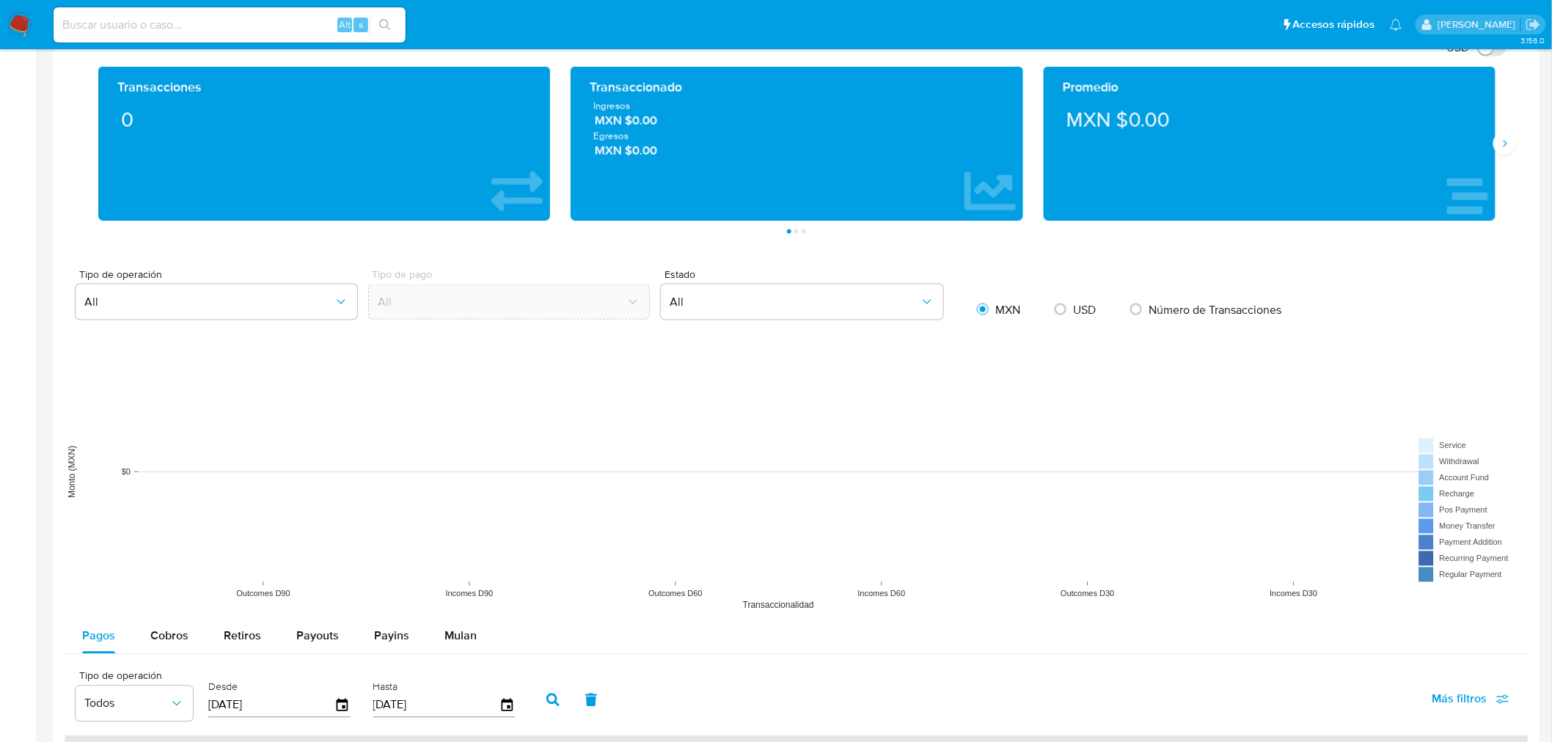
scroll to position [651, 0]
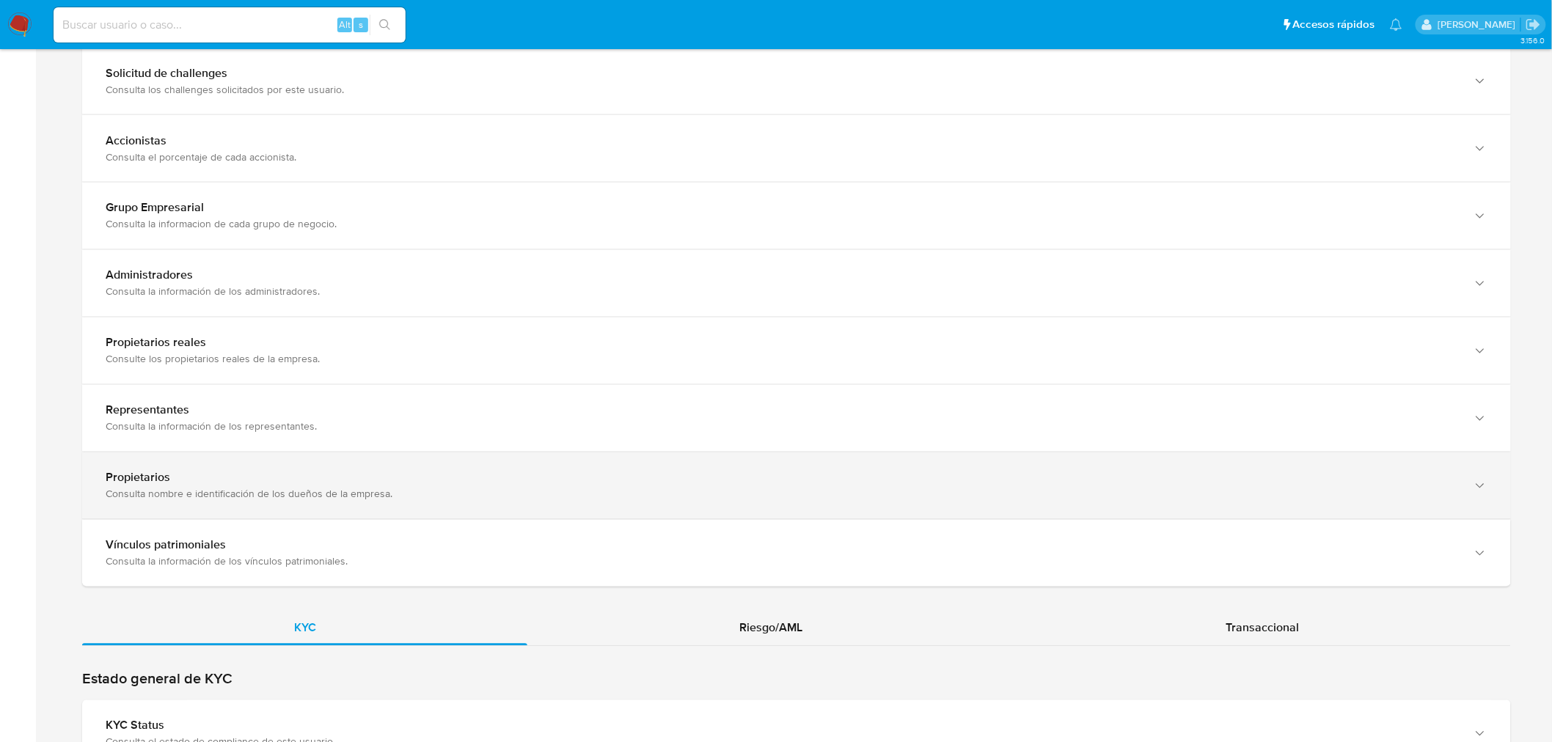
scroll to position [1141, 0]
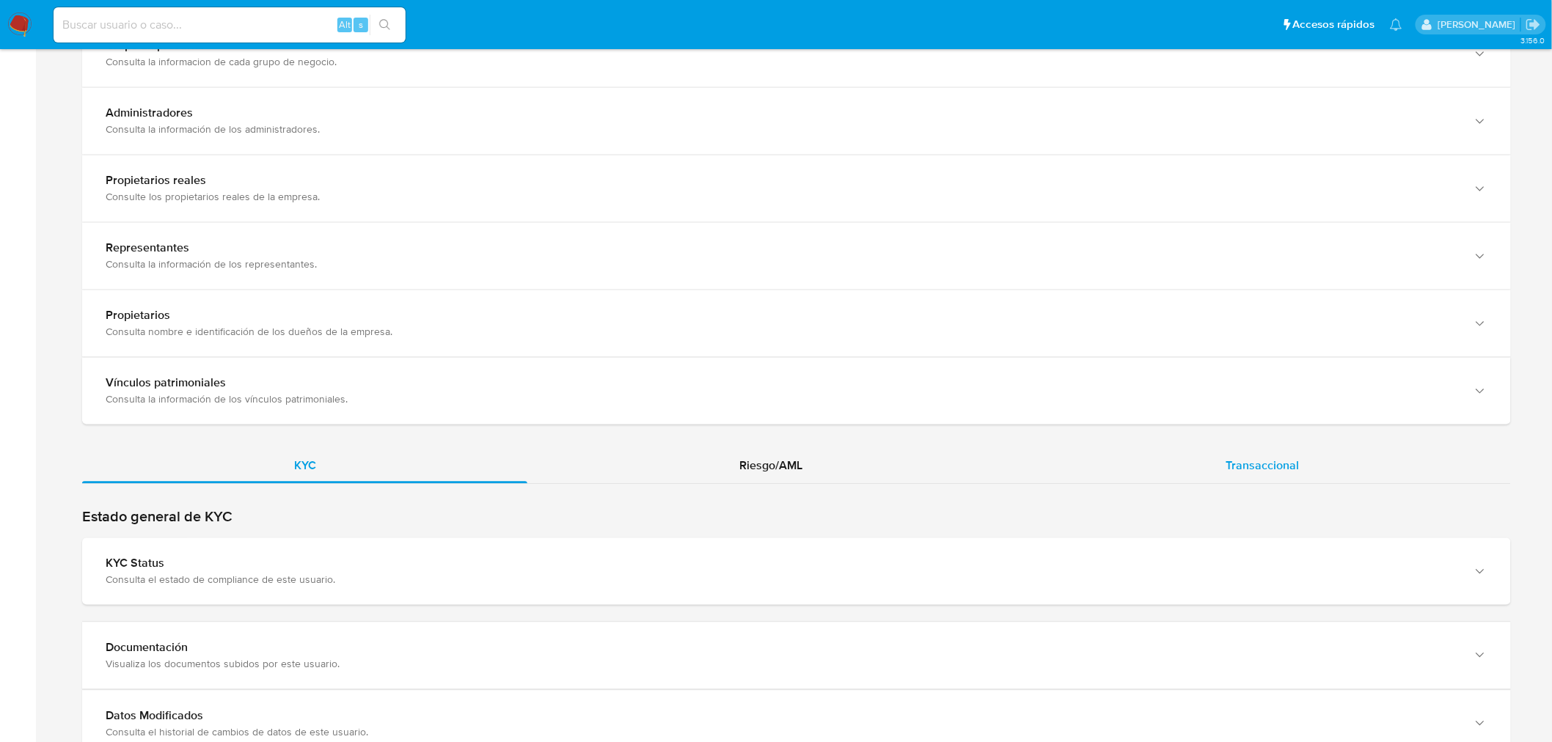
click at [1309, 458] on div "Transaccional" at bounding box center [1263, 466] width 497 height 35
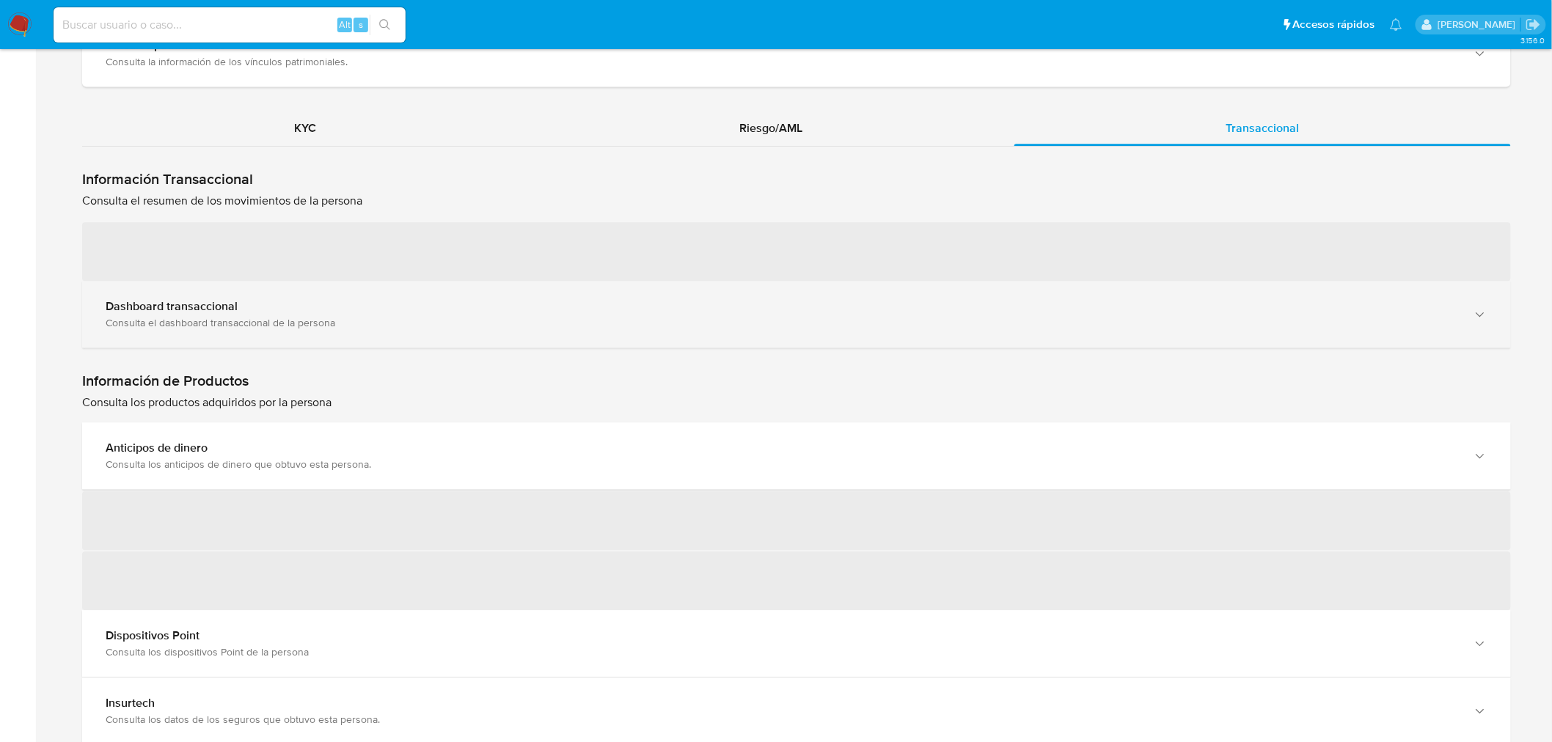
scroll to position [1385, 0]
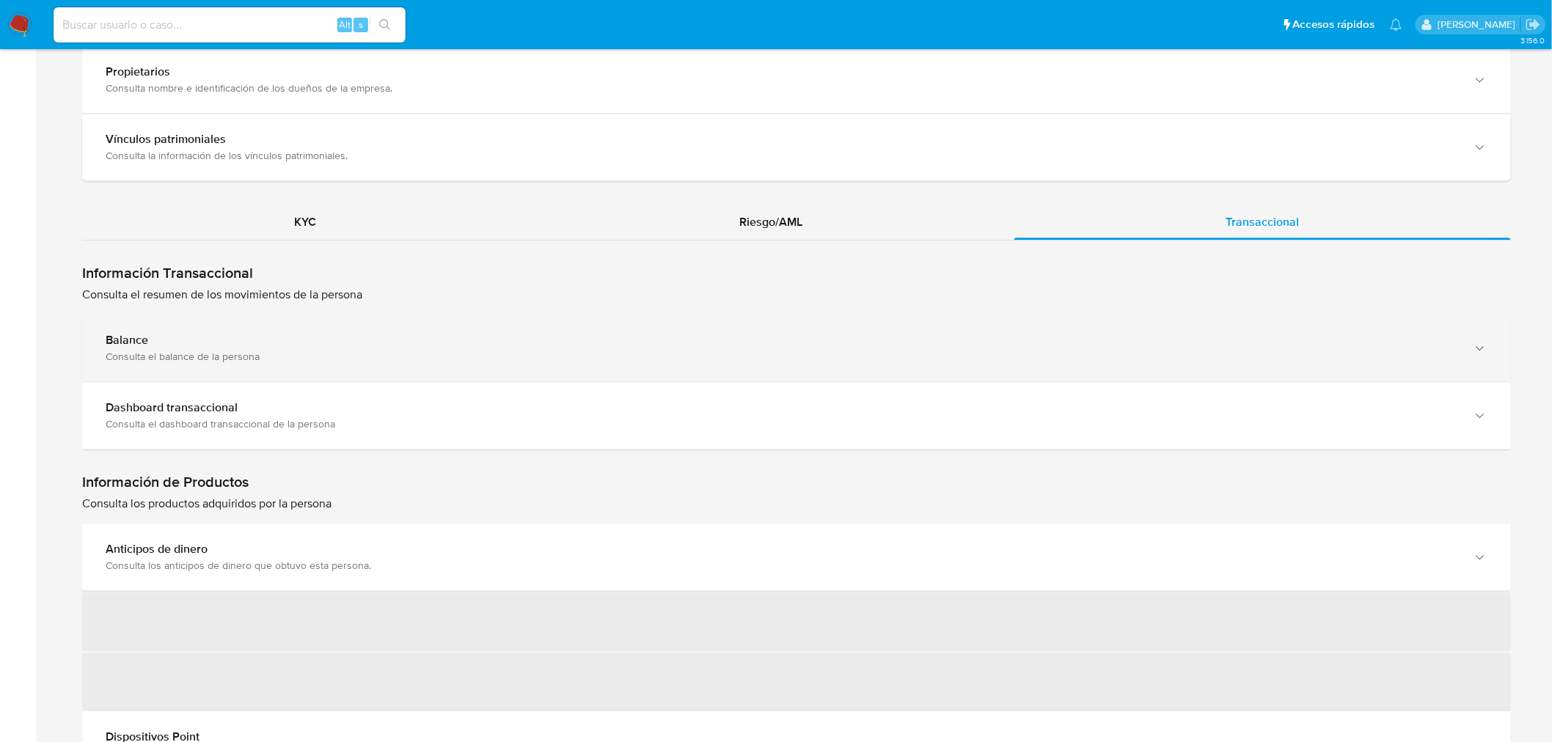
click at [435, 370] on div "Balance Consulta el balance de la persona" at bounding box center [796, 348] width 1429 height 67
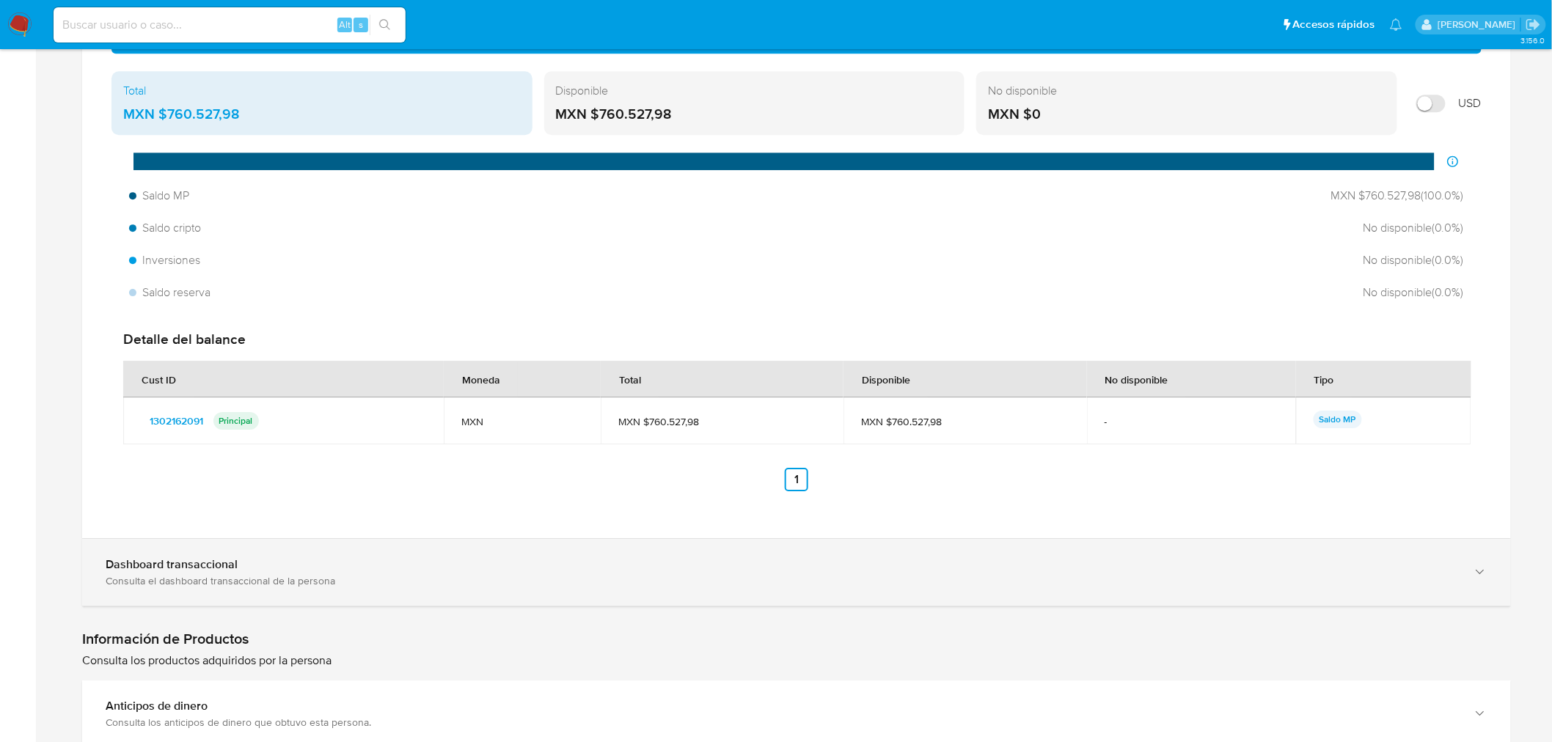
scroll to position [1793, 0]
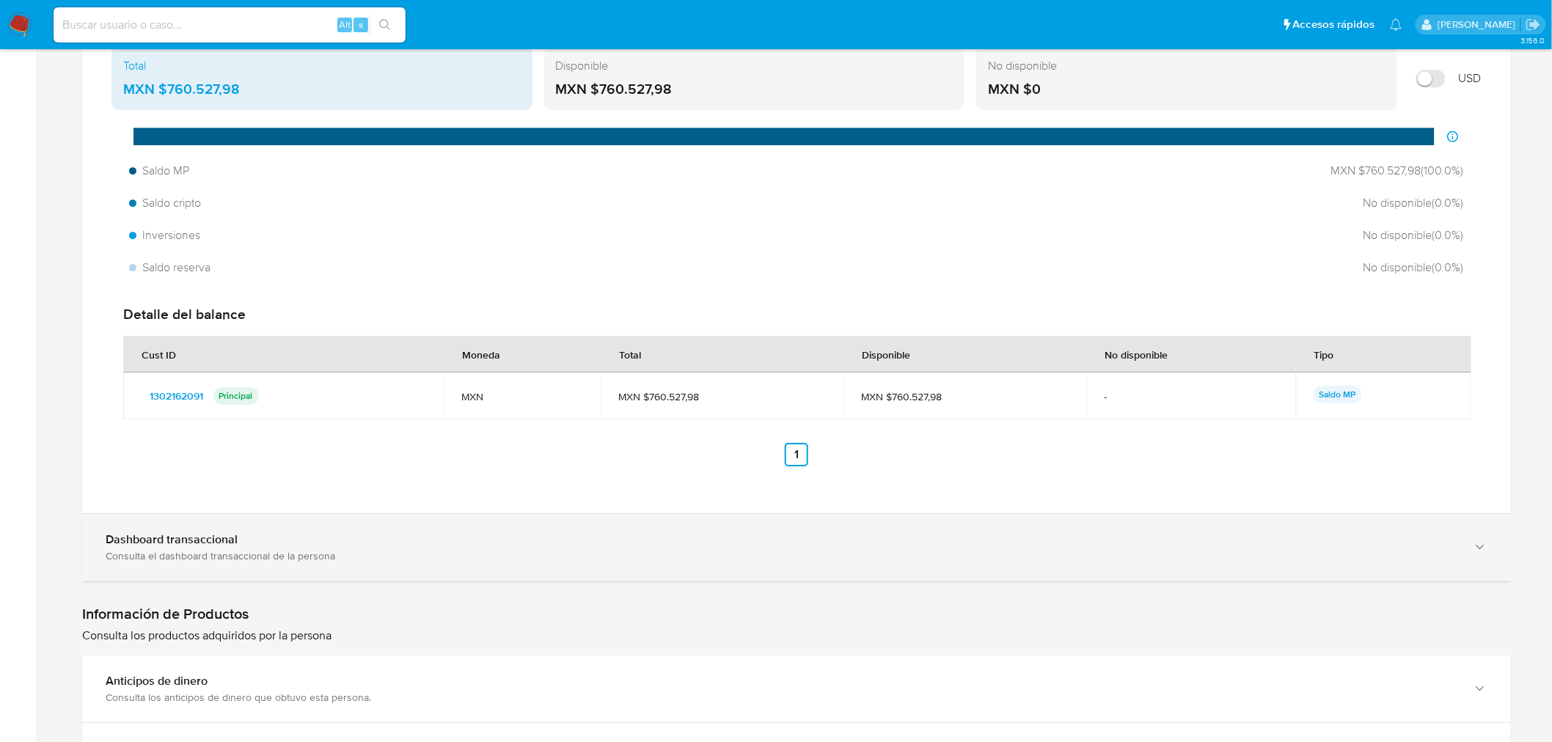
drag, startPoint x: 252, startPoint y: 547, endPoint x: 266, endPoint y: 550, distance: 15.0
click at [252, 549] on div "Consulta el dashboard transaccional de la persona" at bounding box center [782, 555] width 1353 height 13
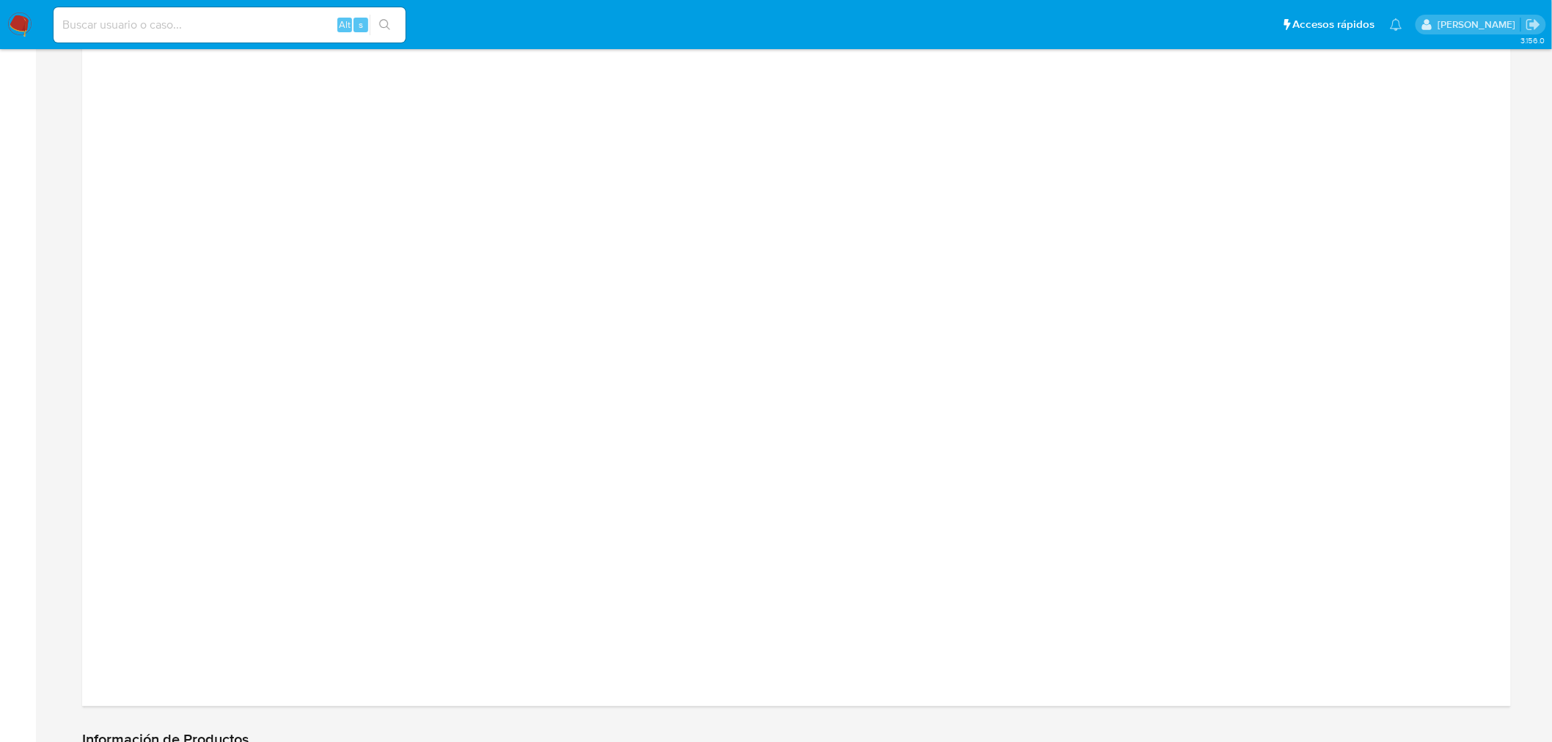
scroll to position [2445, 0]
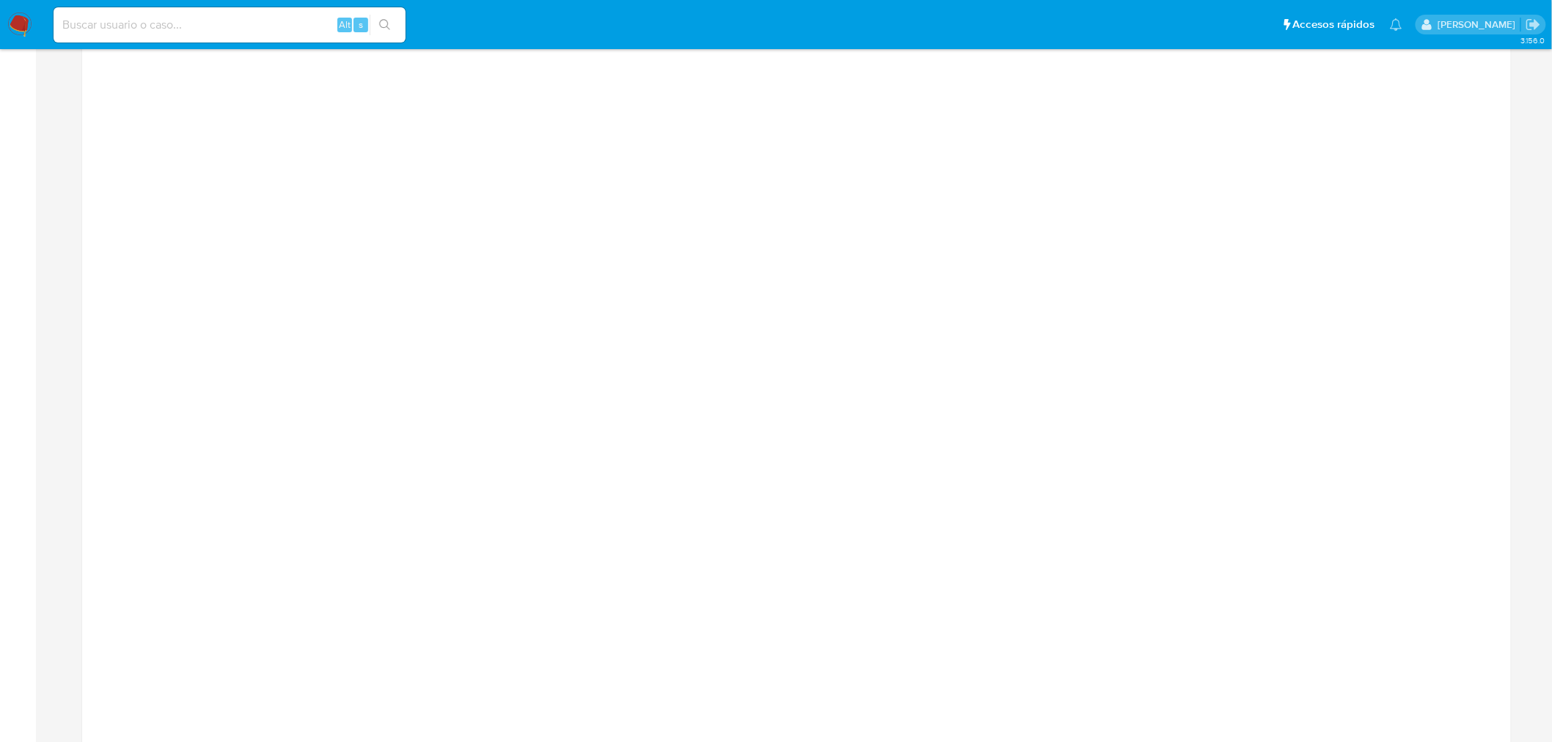
click at [1360, 150] on div at bounding box center [796, 341] width 1429 height 825
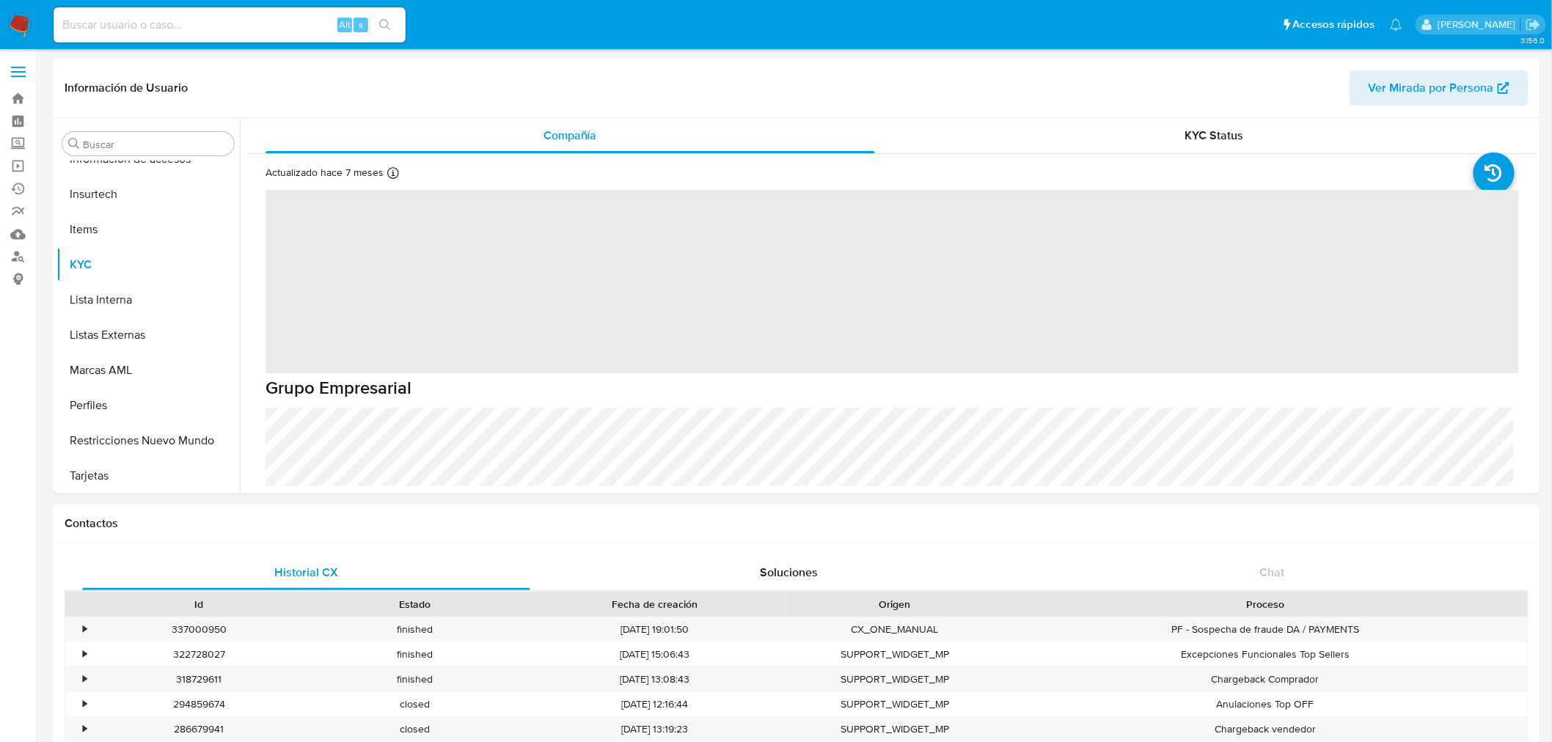
scroll to position [619, 0]
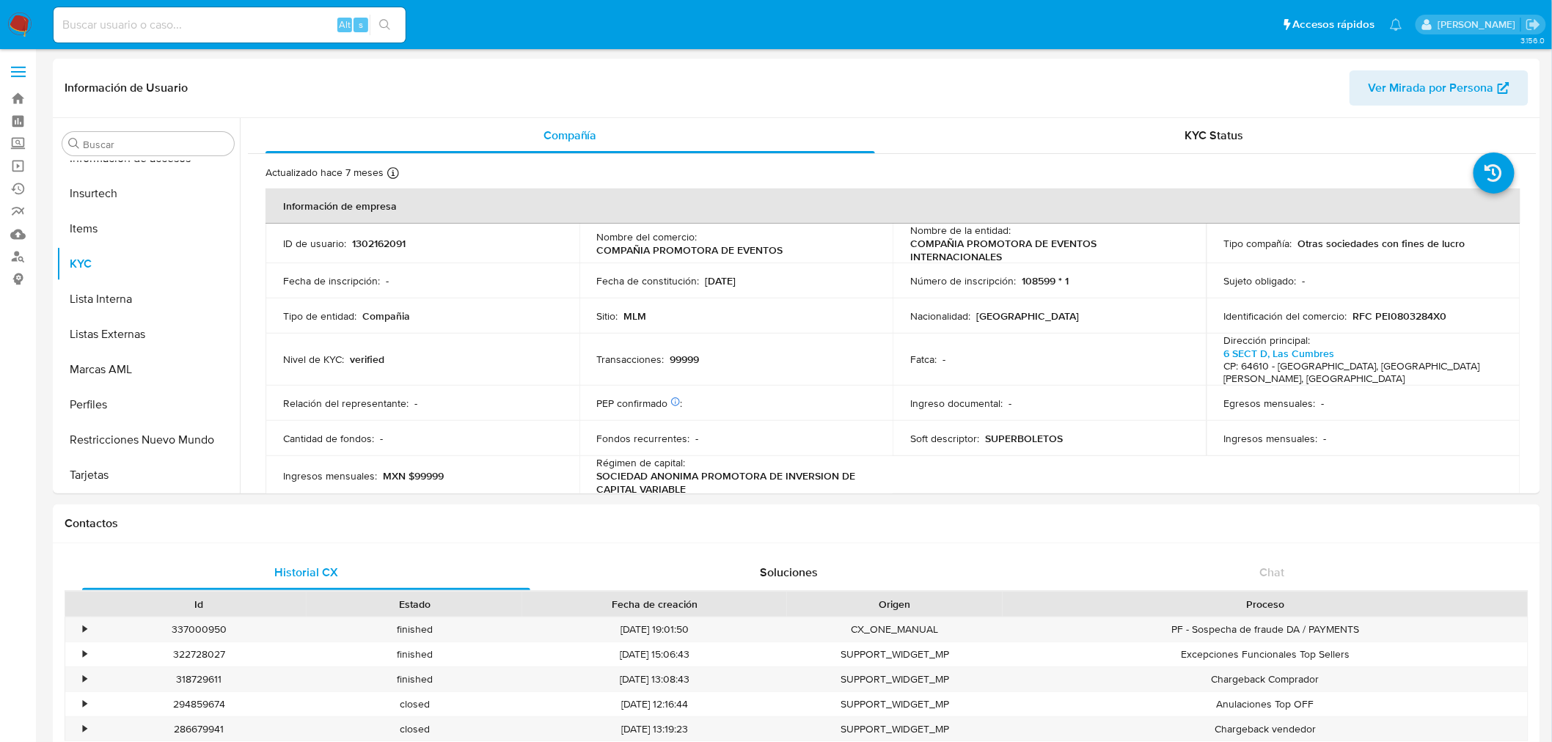
select select "10"
click at [154, 29] on input at bounding box center [230, 24] width 352 height 19
paste input "1864814988"
type input "1864814988"
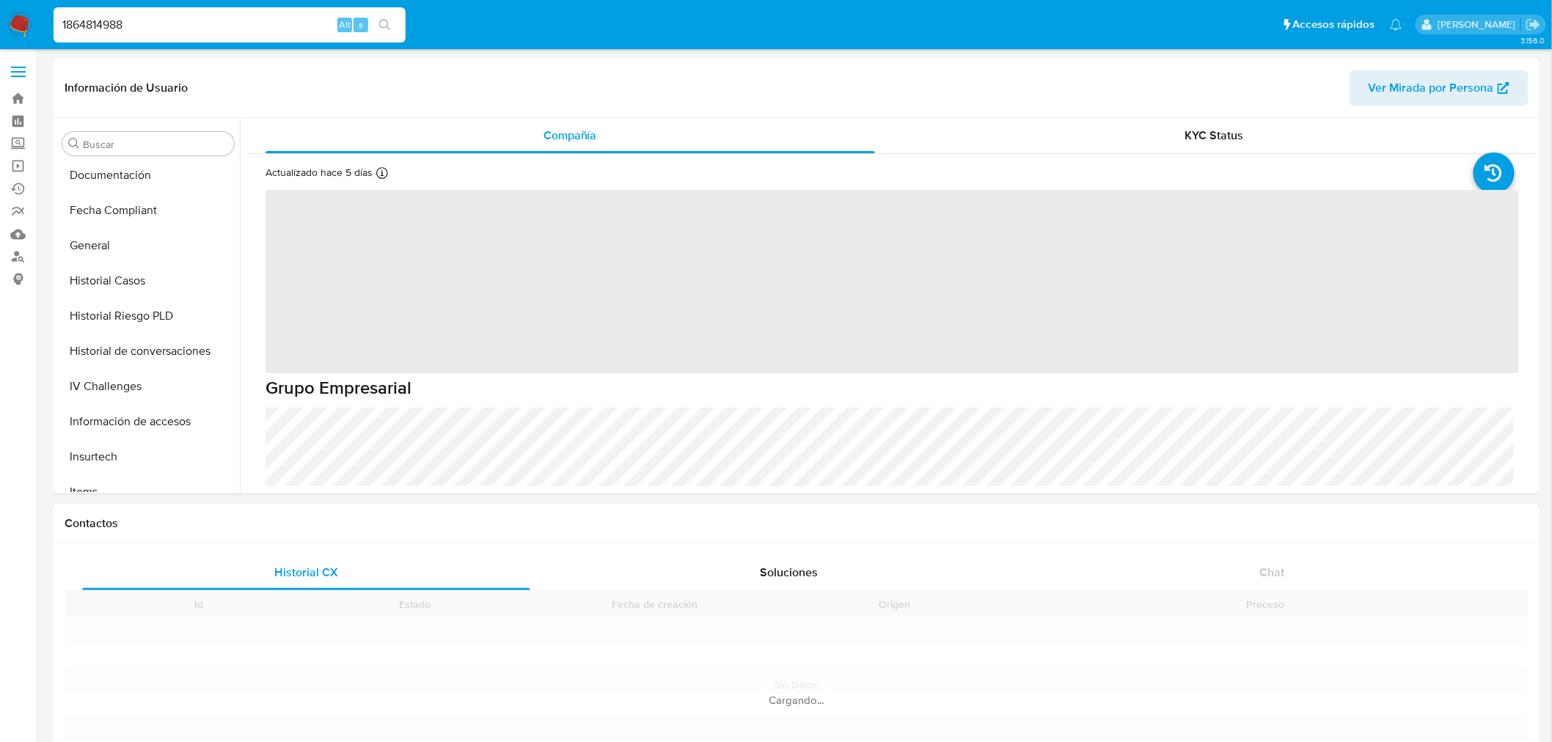
scroll to position [619, 0]
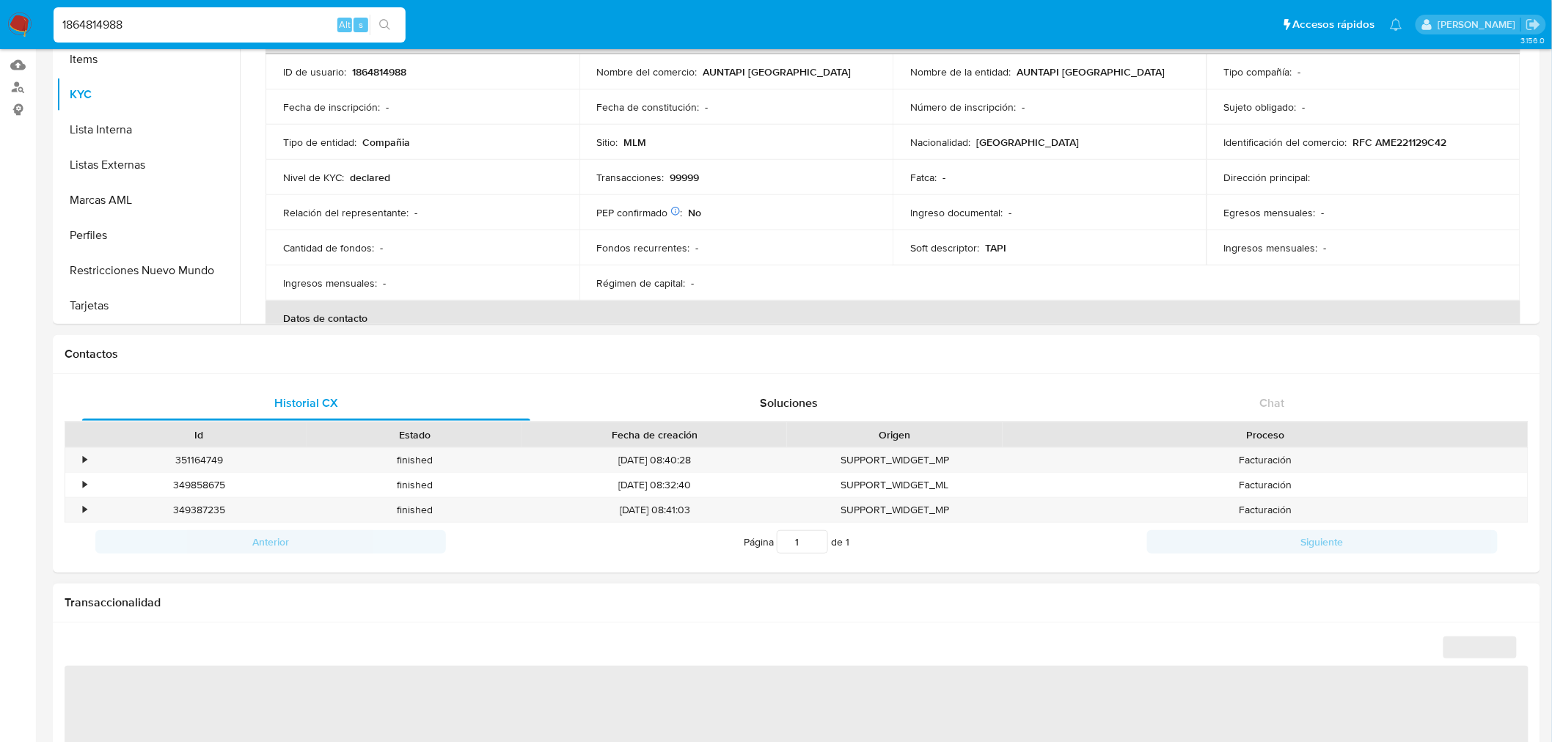
select select "10"
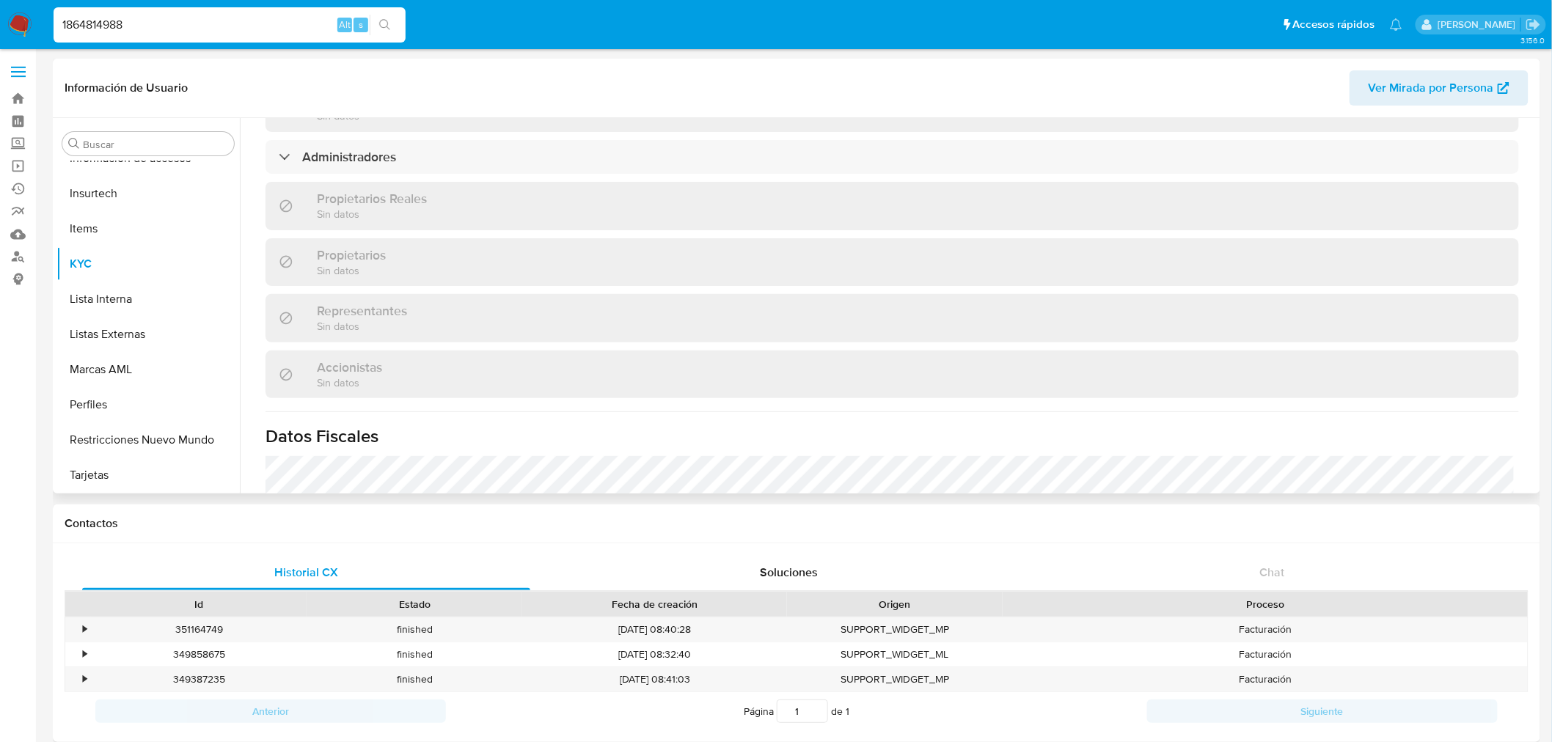
scroll to position [815, 0]
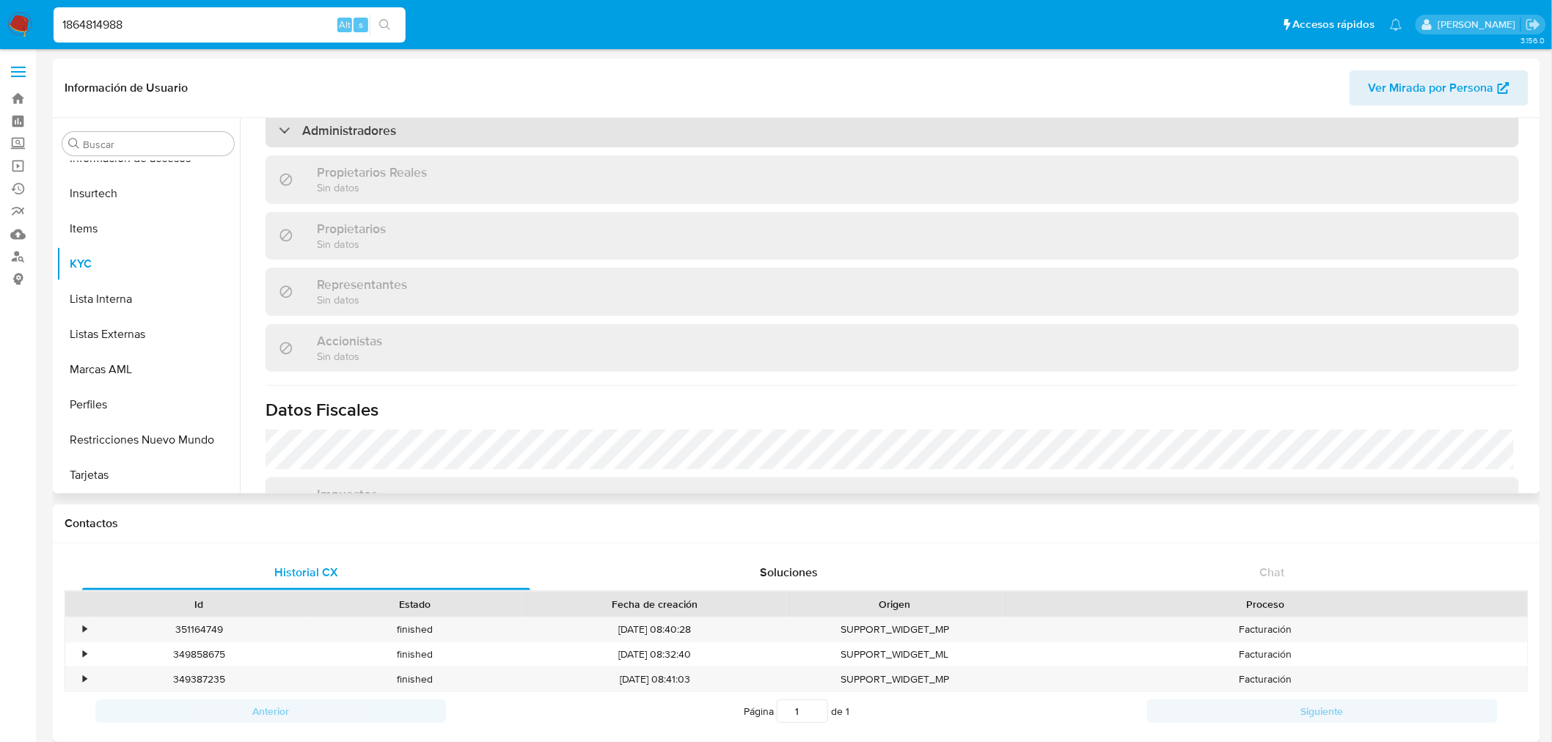
click at [348, 125] on h3 "Administradores" at bounding box center [349, 131] width 94 height 16
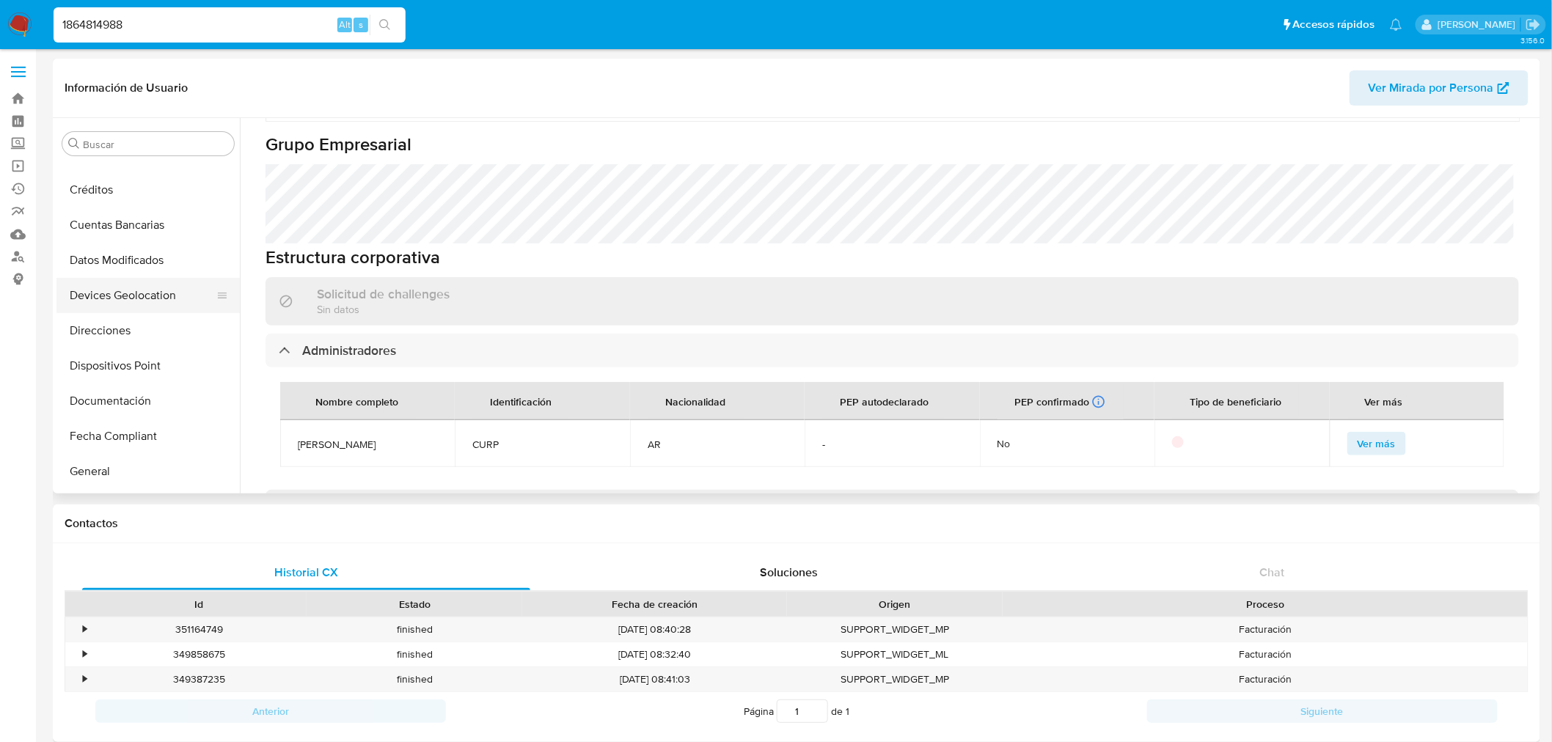
scroll to position [0, 0]
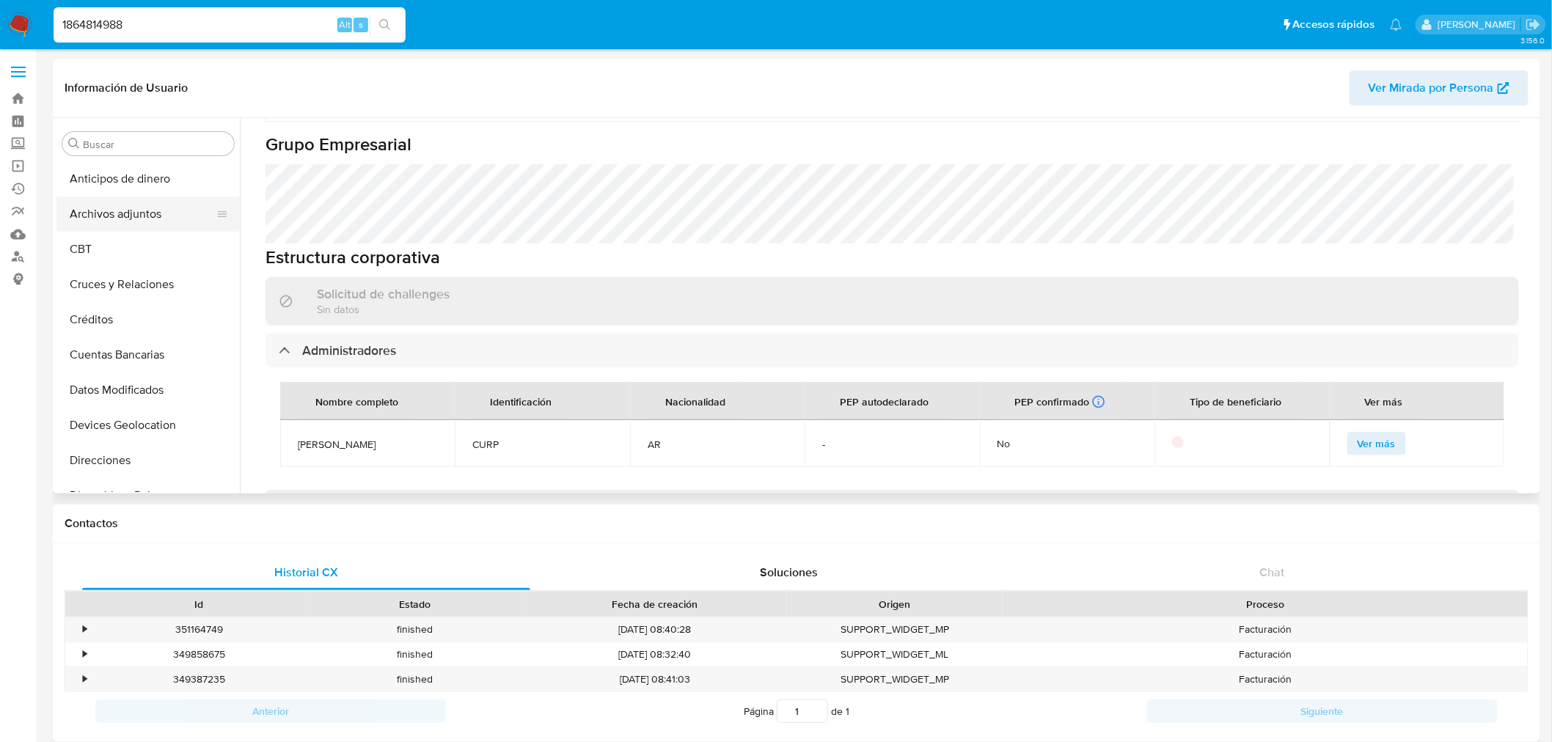
click at [139, 215] on button "Archivos adjuntos" at bounding box center [142, 214] width 172 height 35
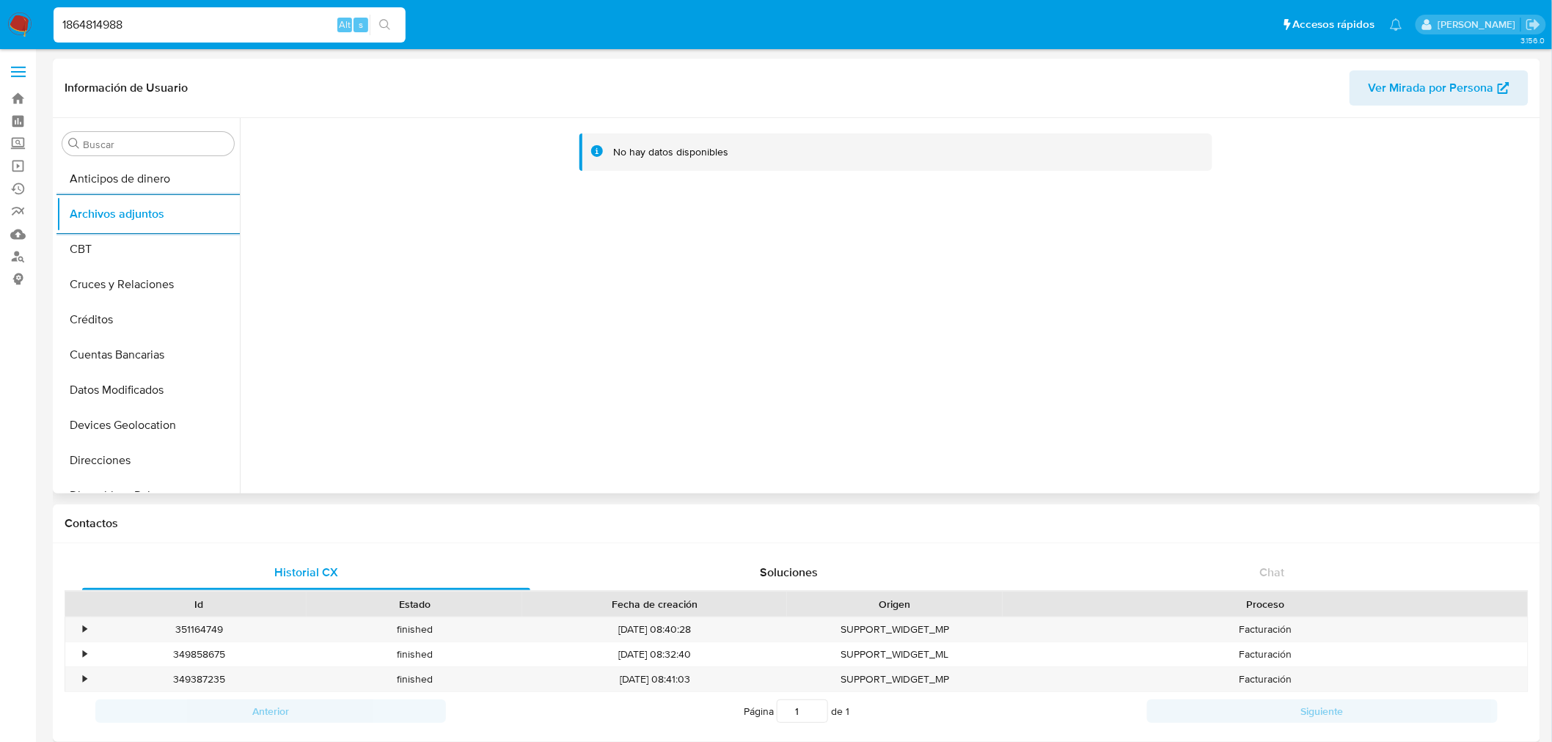
scroll to position [406, 0]
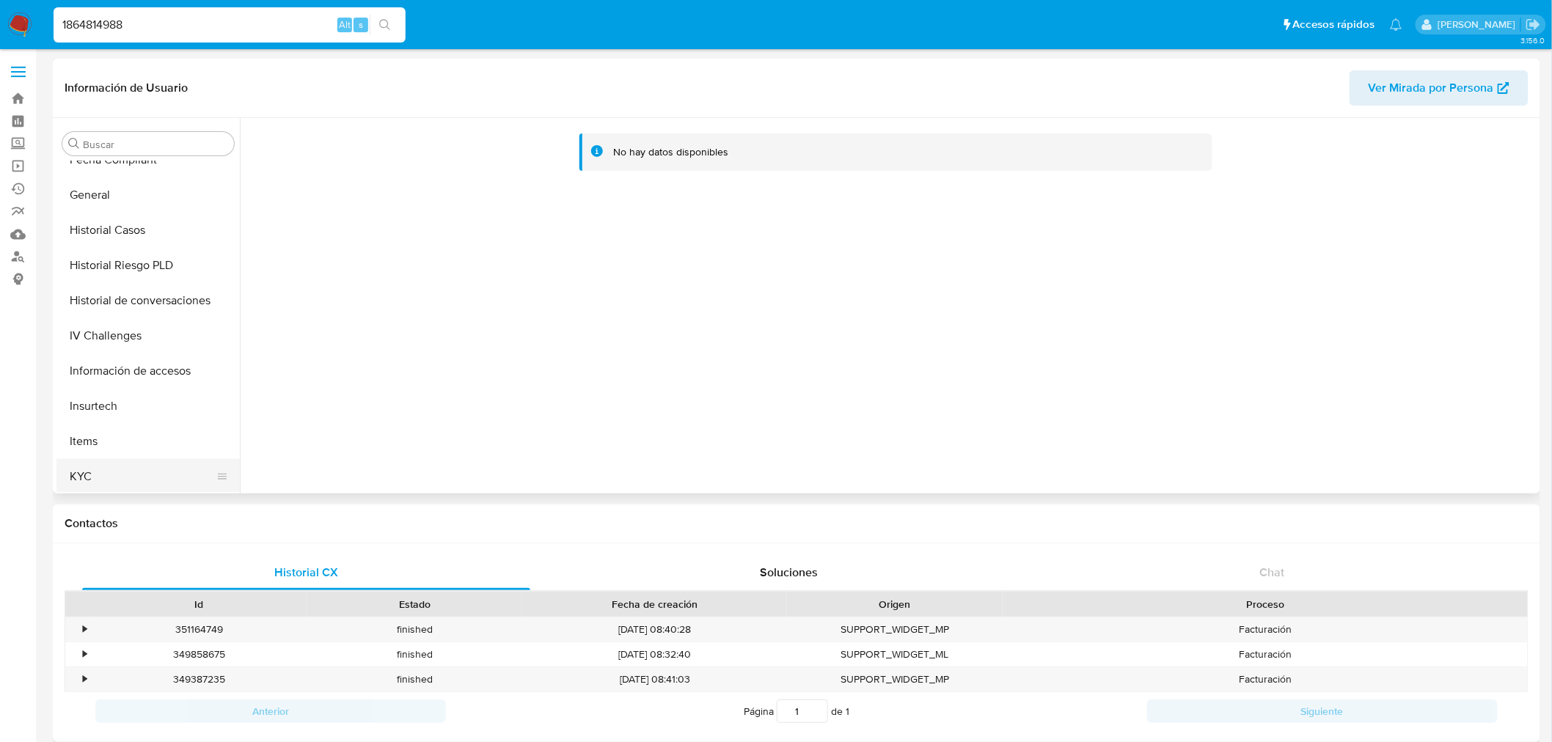
click at [103, 477] on button "KYC" at bounding box center [142, 476] width 172 height 35
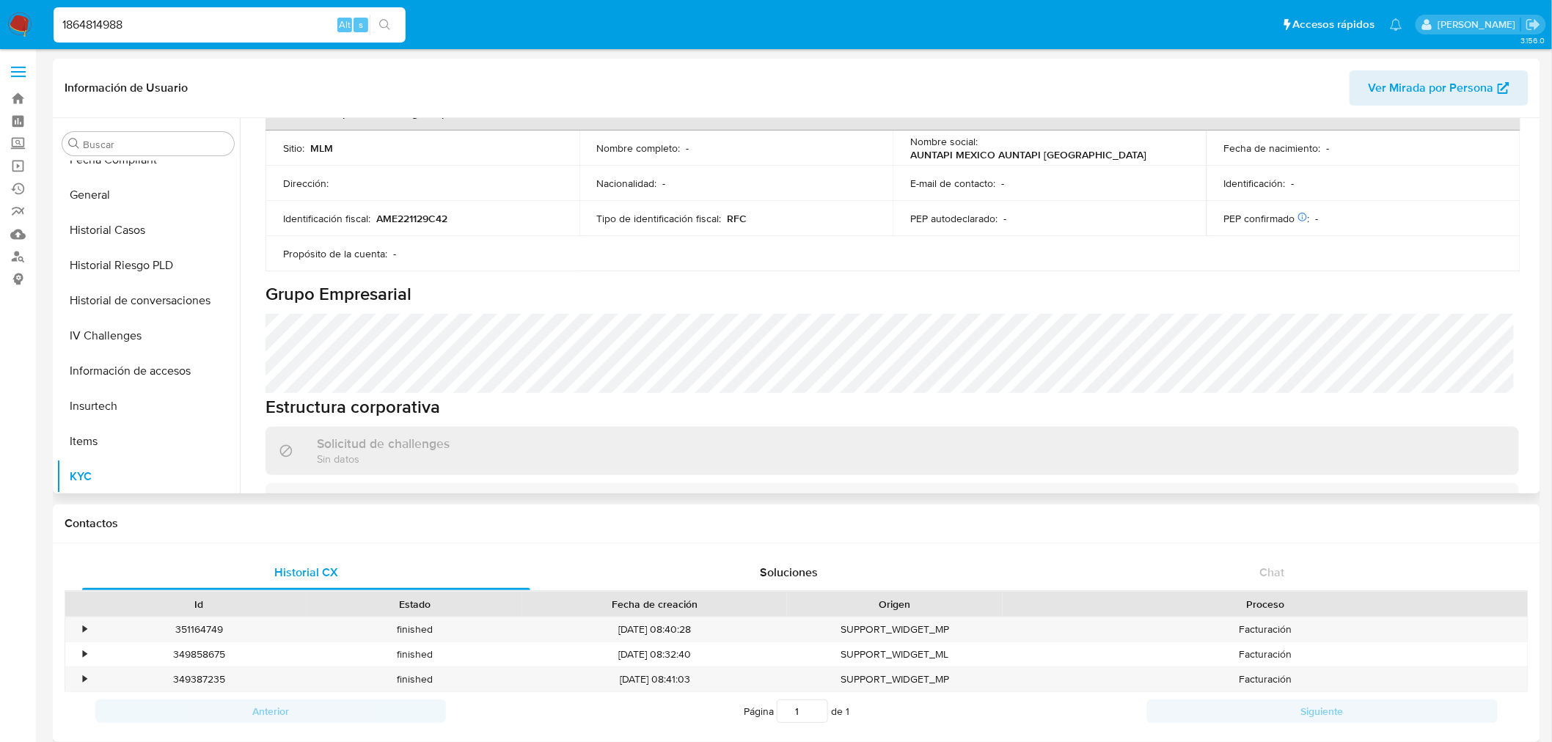
scroll to position [570, 0]
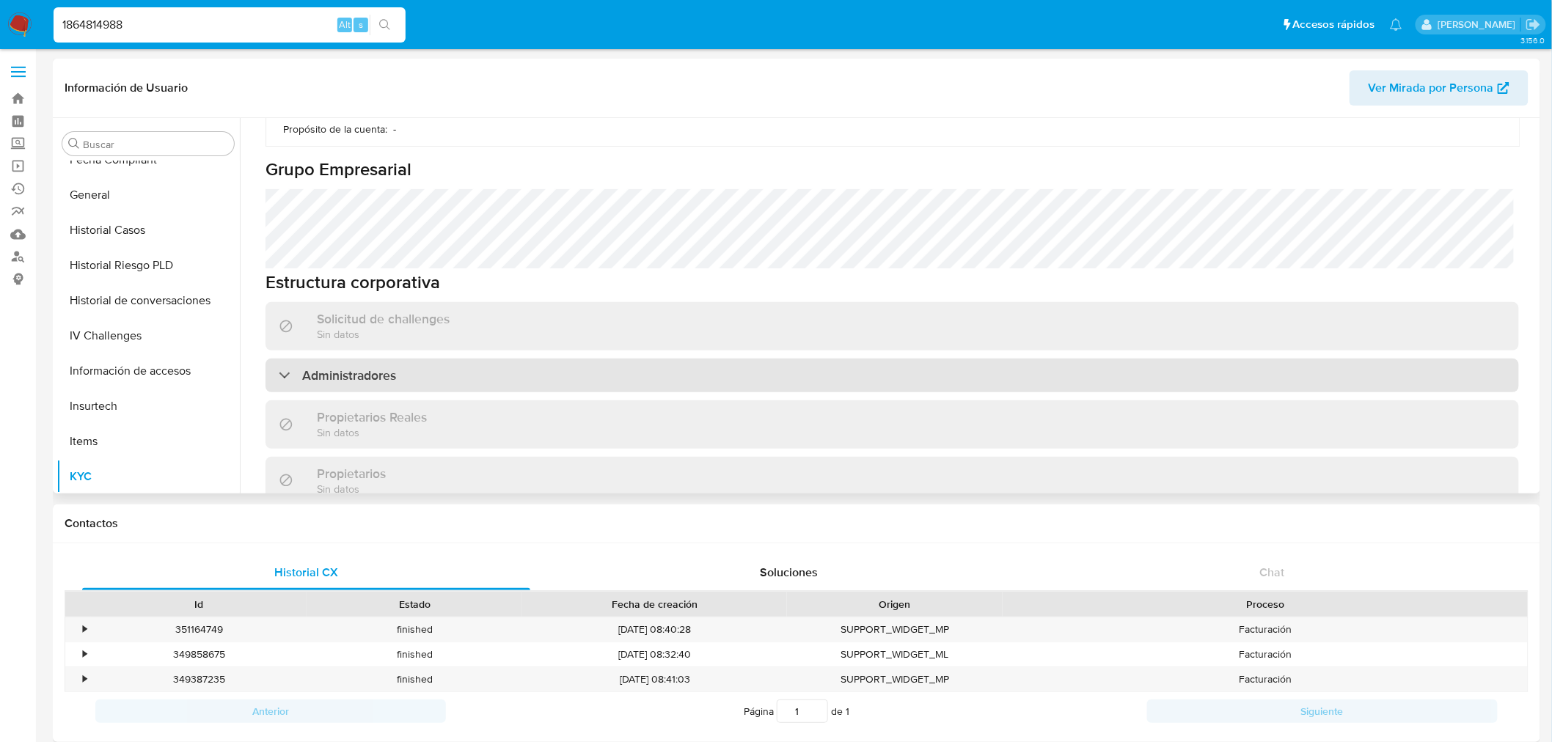
click at [461, 368] on div "Administradores" at bounding box center [893, 376] width 1254 height 34
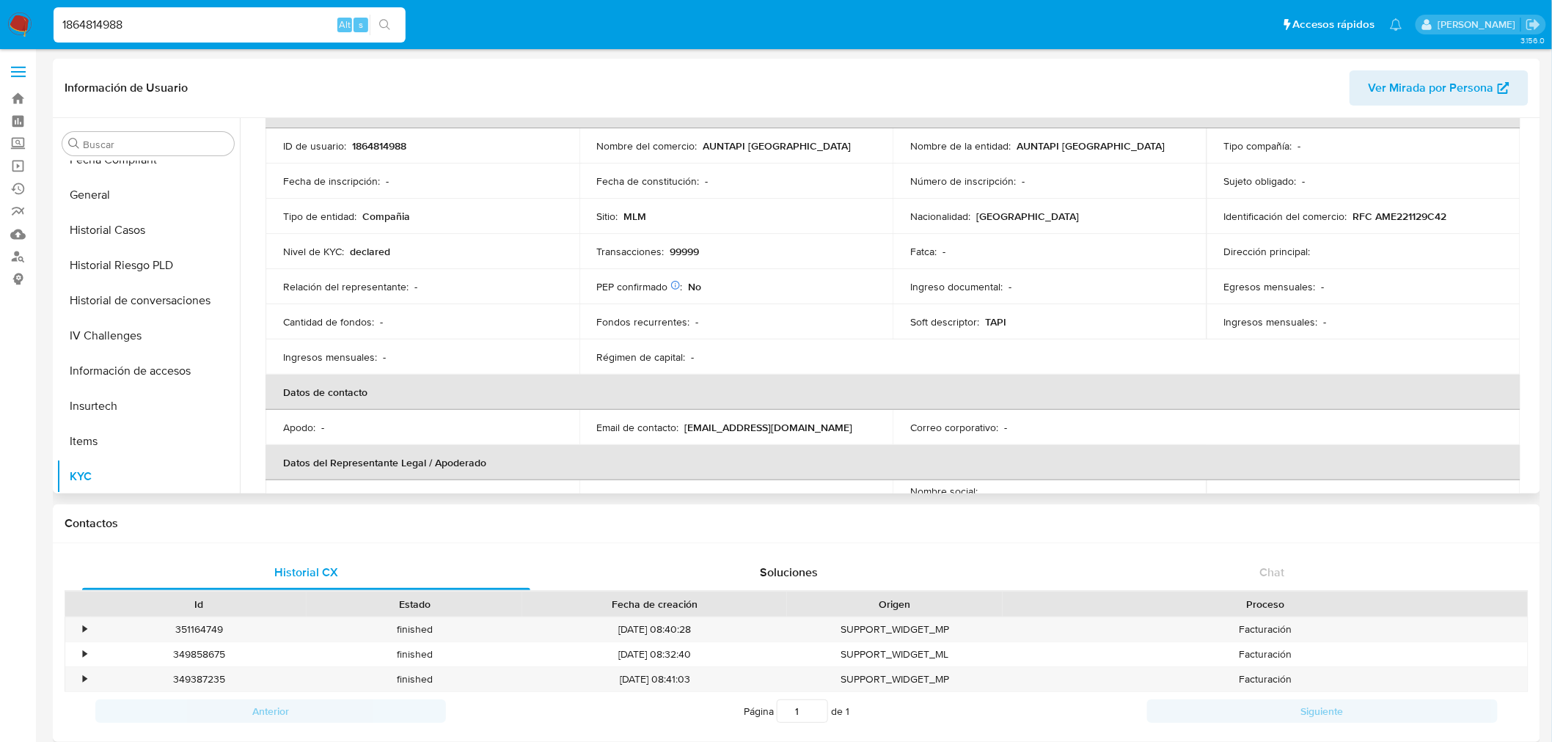
scroll to position [81, 0]
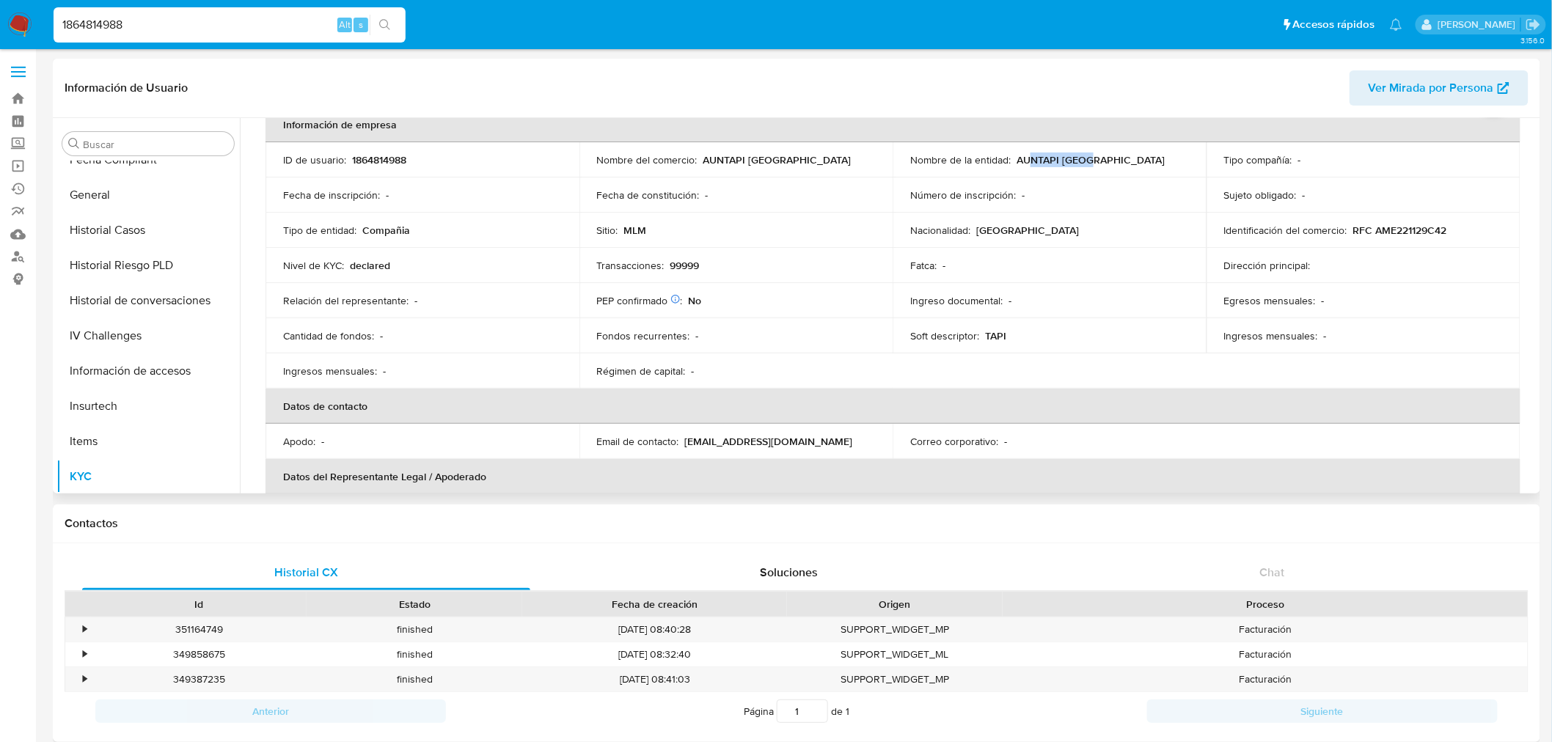
drag, startPoint x: 1090, startPoint y: 157, endPoint x: 1033, endPoint y: 158, distance: 57.2
click at [1028, 157] on p "AUNTAPI [GEOGRAPHIC_DATA]" at bounding box center [1091, 159] width 148 height 13
click at [1138, 163] on div "Nombre de la entidad : AUNTAPI MEXICO" at bounding box center [1049, 159] width 279 height 13
drag, startPoint x: 1144, startPoint y: 169, endPoint x: 1029, endPoint y: 166, distance: 115.2
click at [1015, 164] on td "Nombre de la entidad : AUNTAPI MEXICO" at bounding box center [1050, 159] width 314 height 35
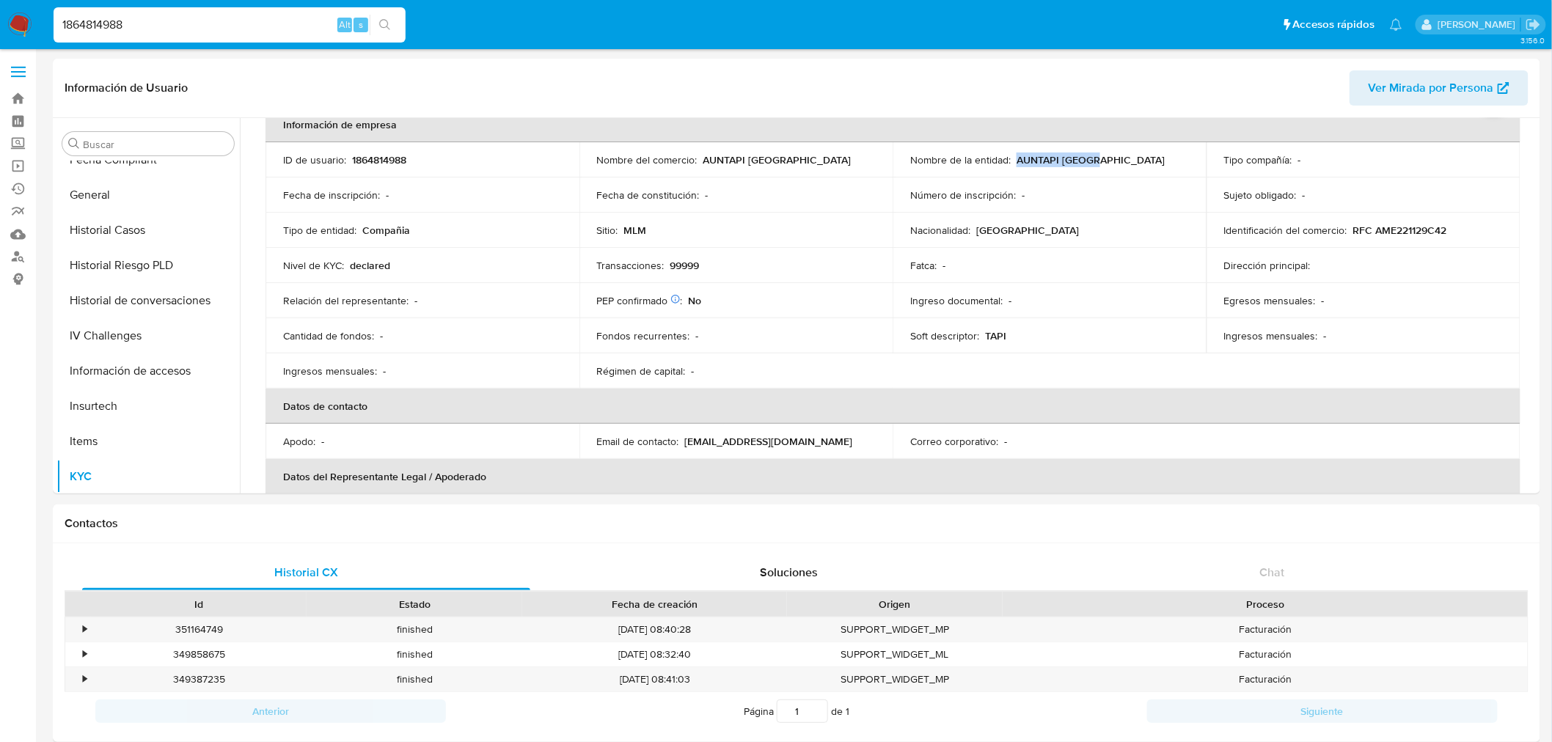
copy p "AUNTAPI [GEOGRAPHIC_DATA]"
